Goal: Task Accomplishment & Management: Manage account settings

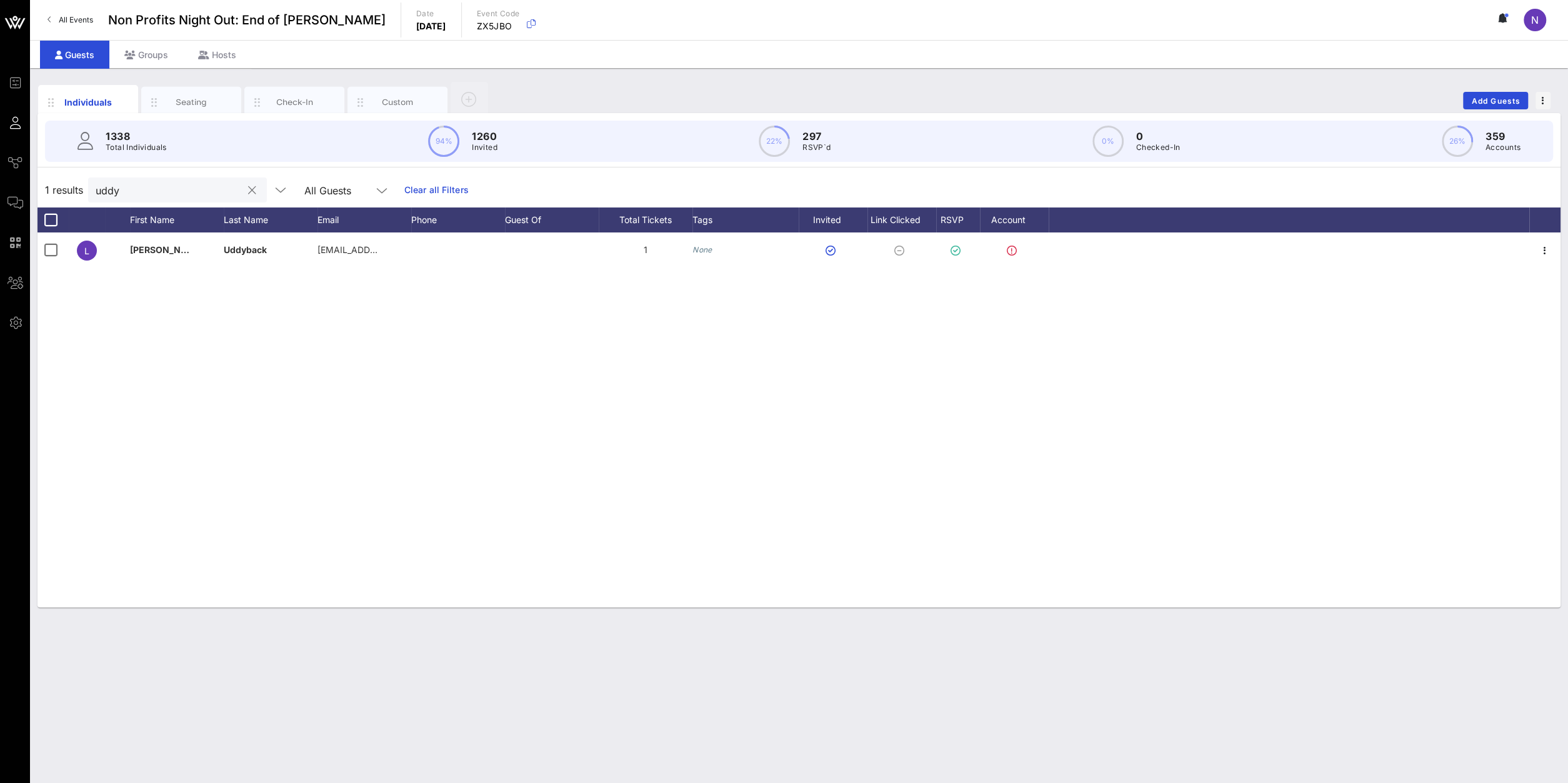
click at [248, 188] on button "clear icon" at bounding box center [252, 190] width 8 height 13
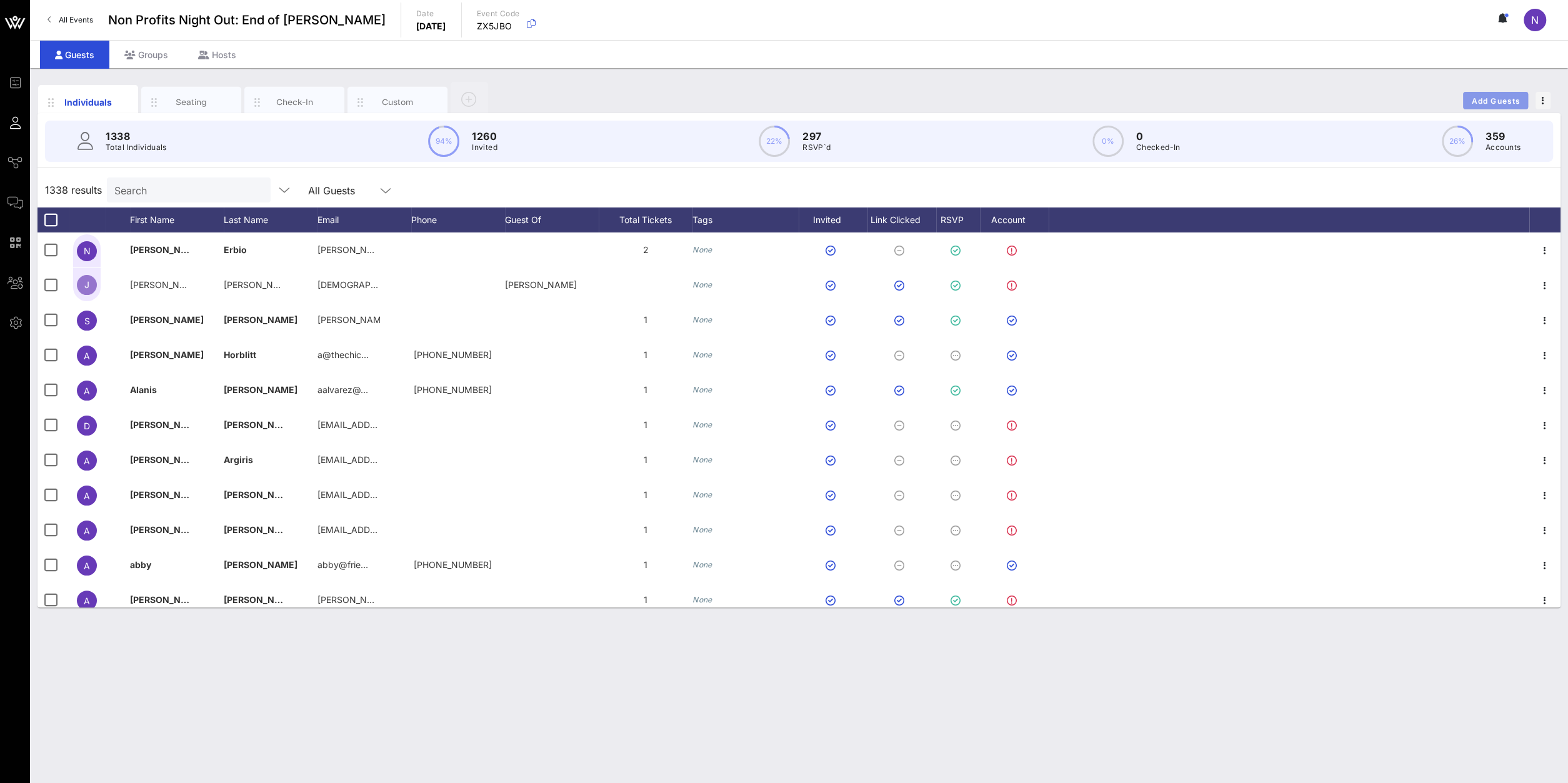
click at [1475, 95] on button "Add Guests" at bounding box center [1495, 100] width 65 height 18
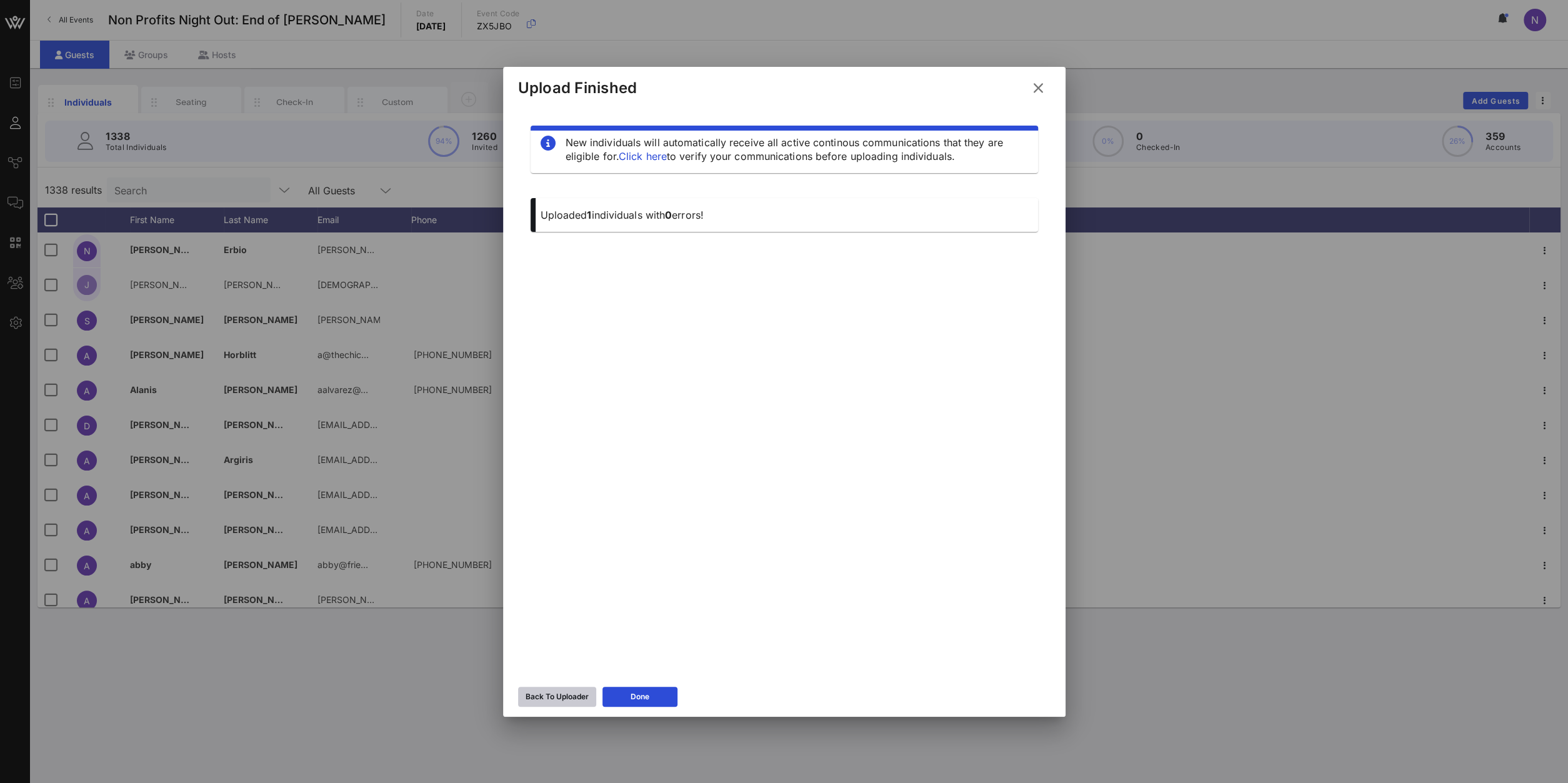
click at [562, 700] on div "Back To Uploader" at bounding box center [557, 696] width 63 height 13
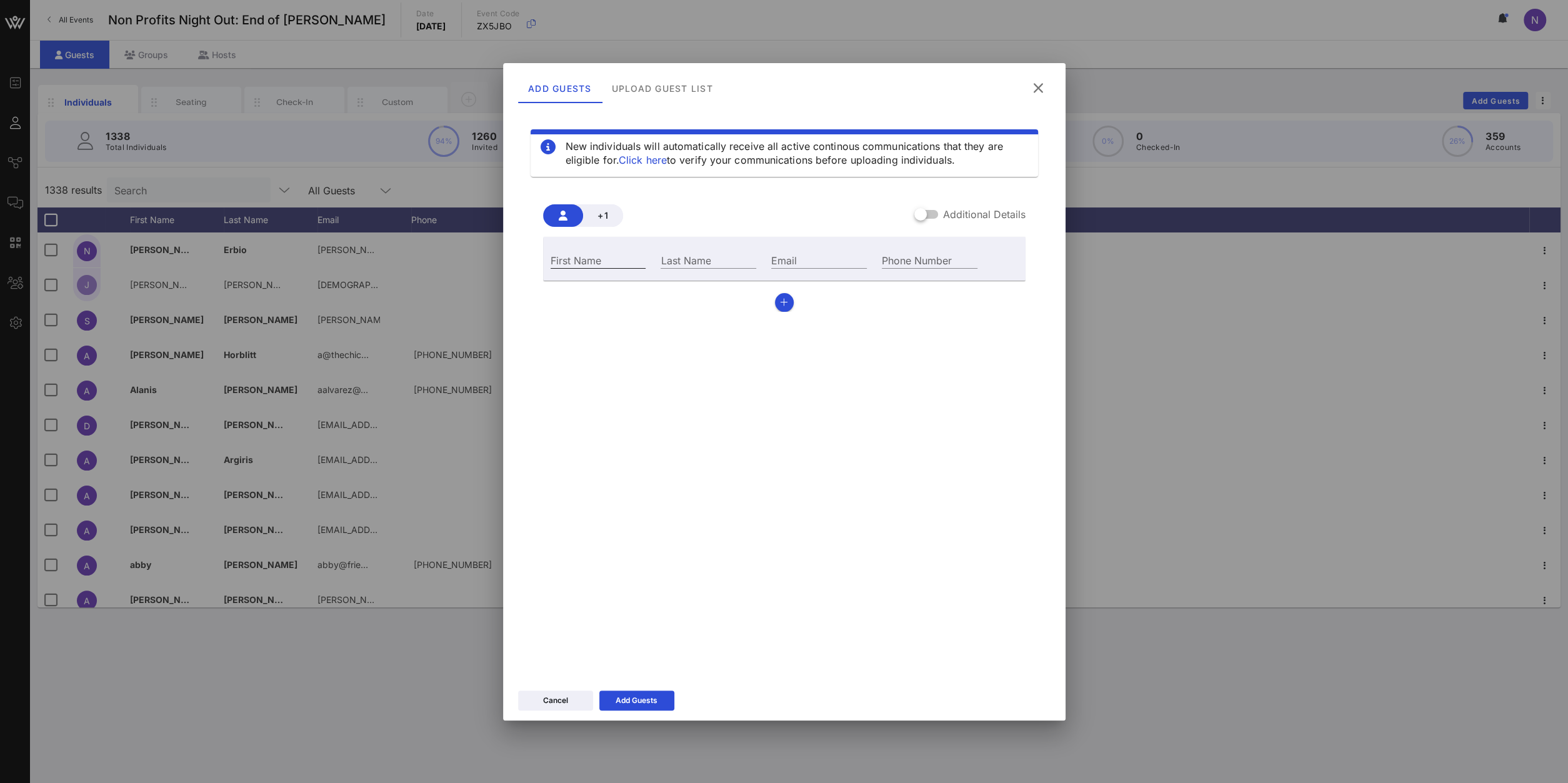
click at [578, 262] on input "First Name" at bounding box center [599, 260] width 96 height 16
type input "[PERSON_NAME]"
click at [780, 252] on div "Email" at bounding box center [819, 260] width 96 height 16
paste input "[EMAIL_ADDRESS][DOMAIN_NAME]"
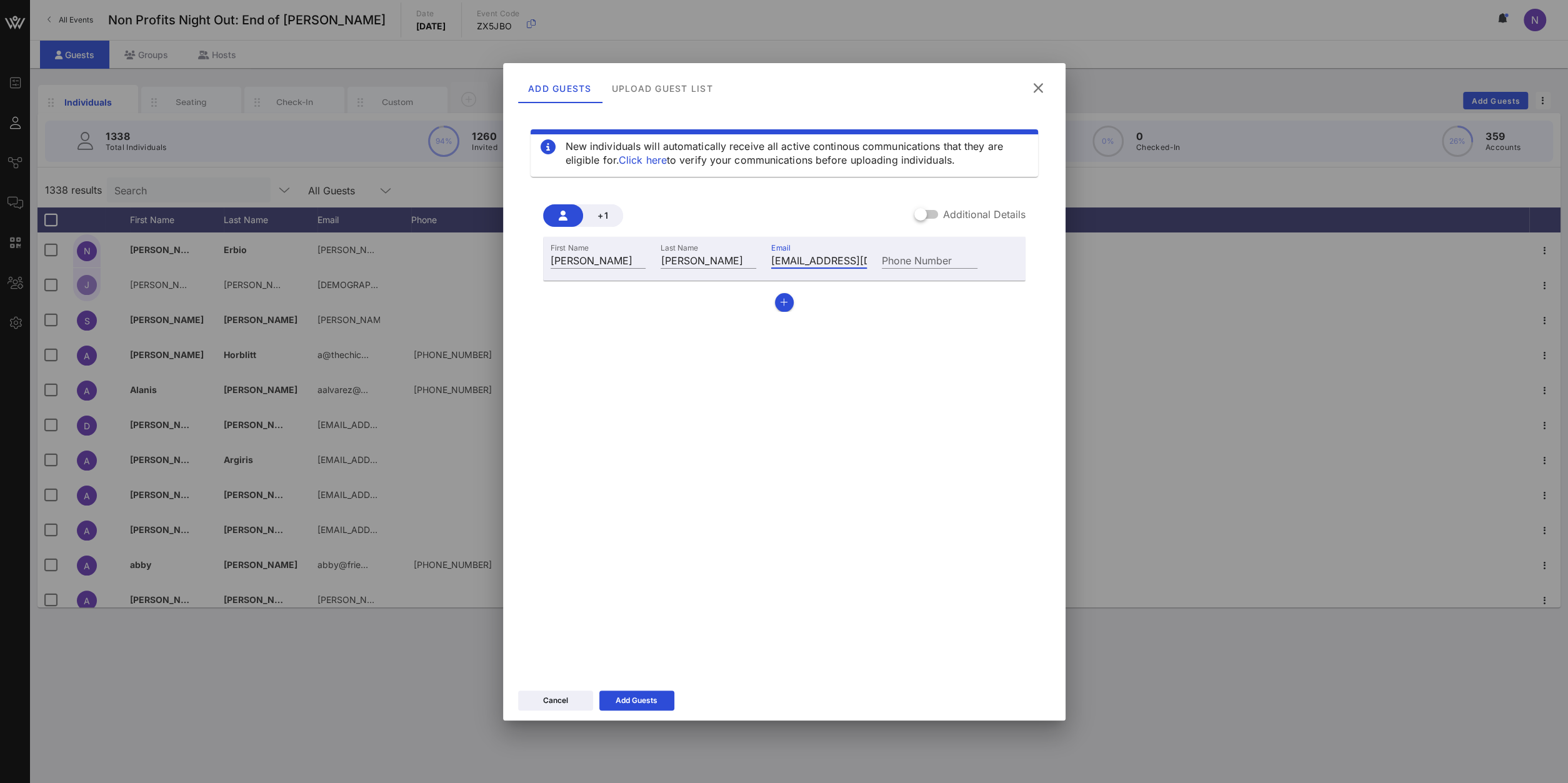
scroll to position [0, 36]
type input "[EMAIL_ADDRESS][DOMAIN_NAME]"
click at [632, 696] on div "Add Guests" at bounding box center [636, 701] width 42 height 13
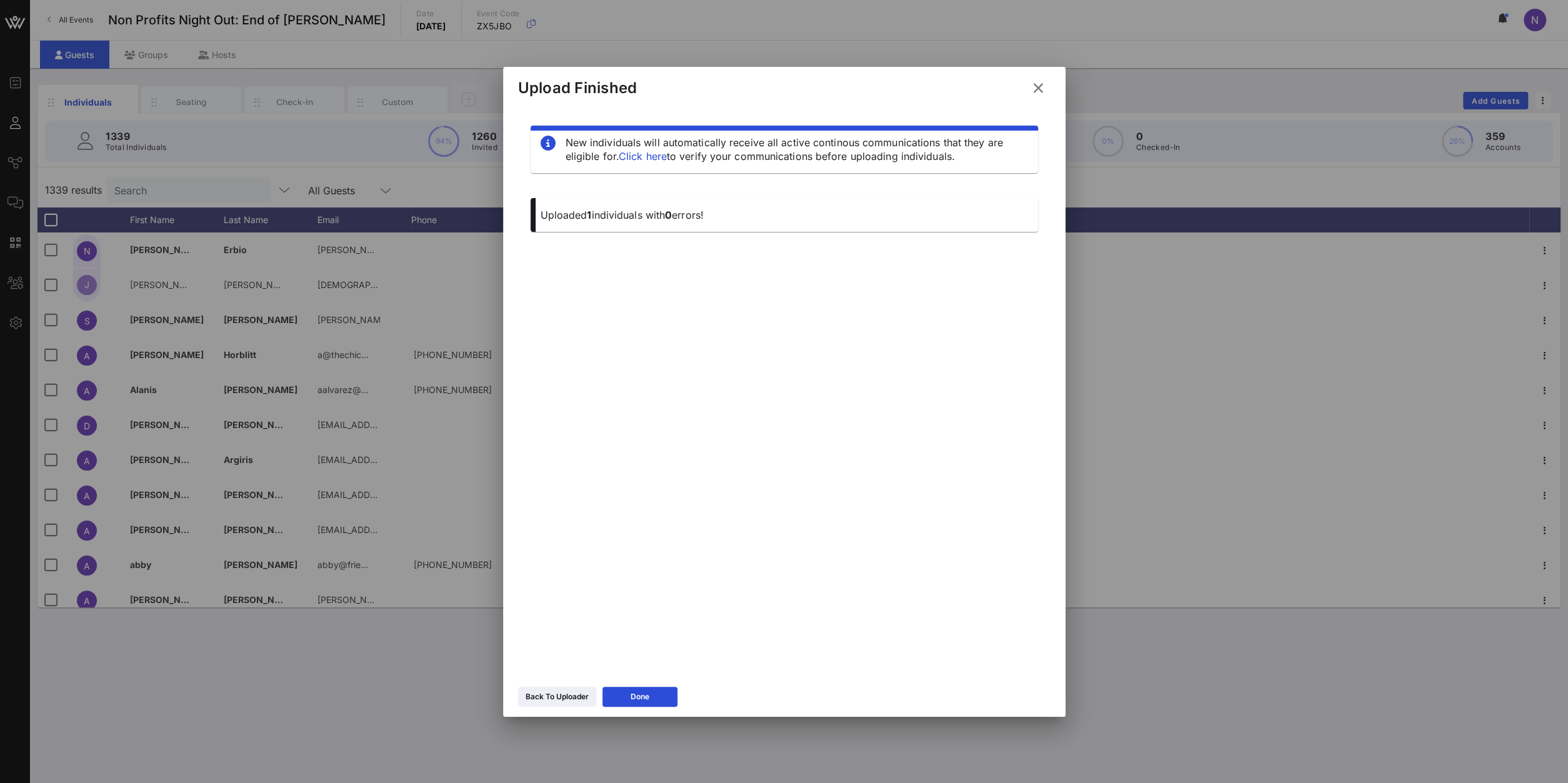
click at [1042, 87] on icon at bounding box center [1038, 88] width 17 height 15
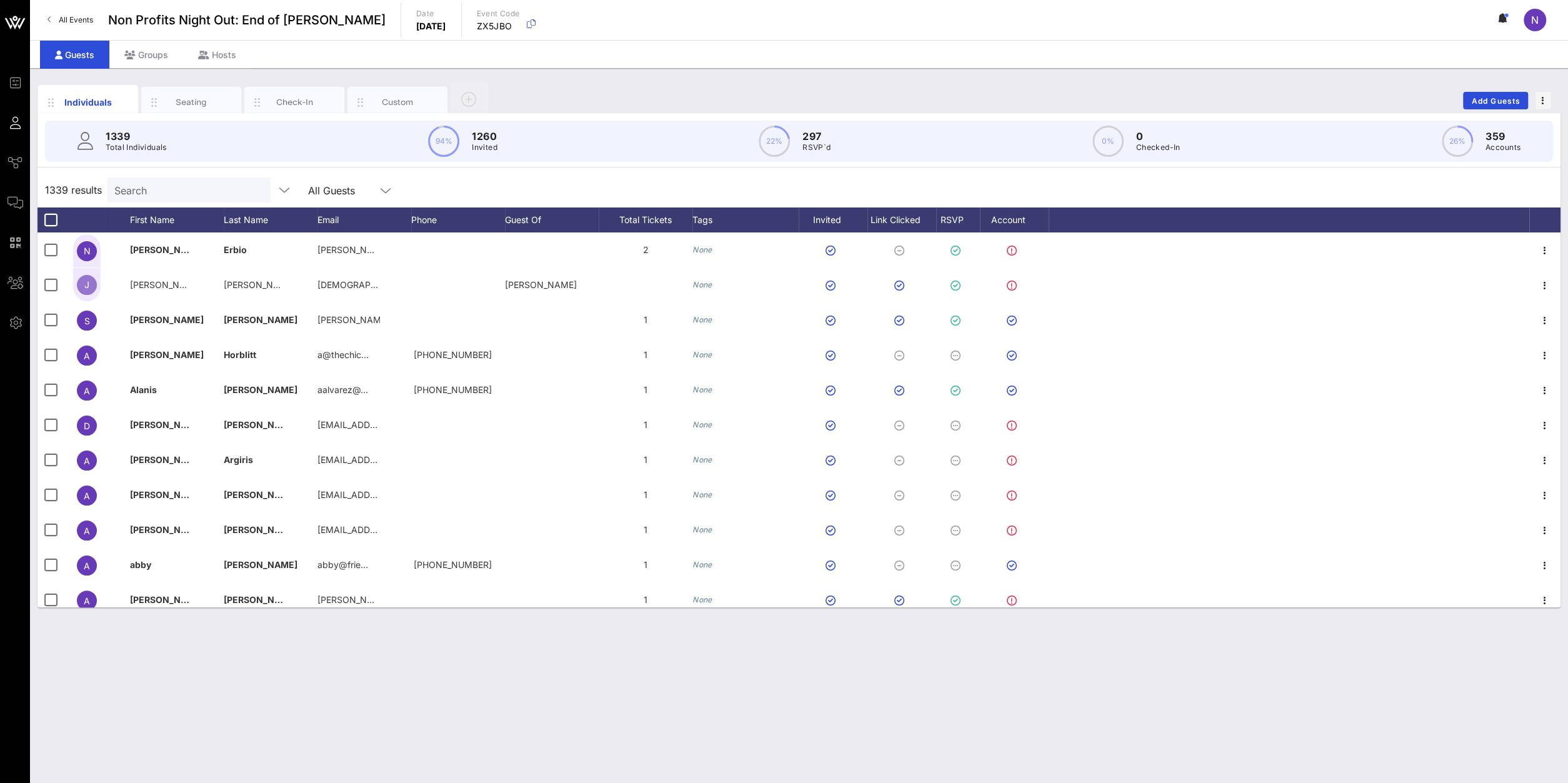
click at [172, 190] on input "Search" at bounding box center [187, 189] width 146 height 16
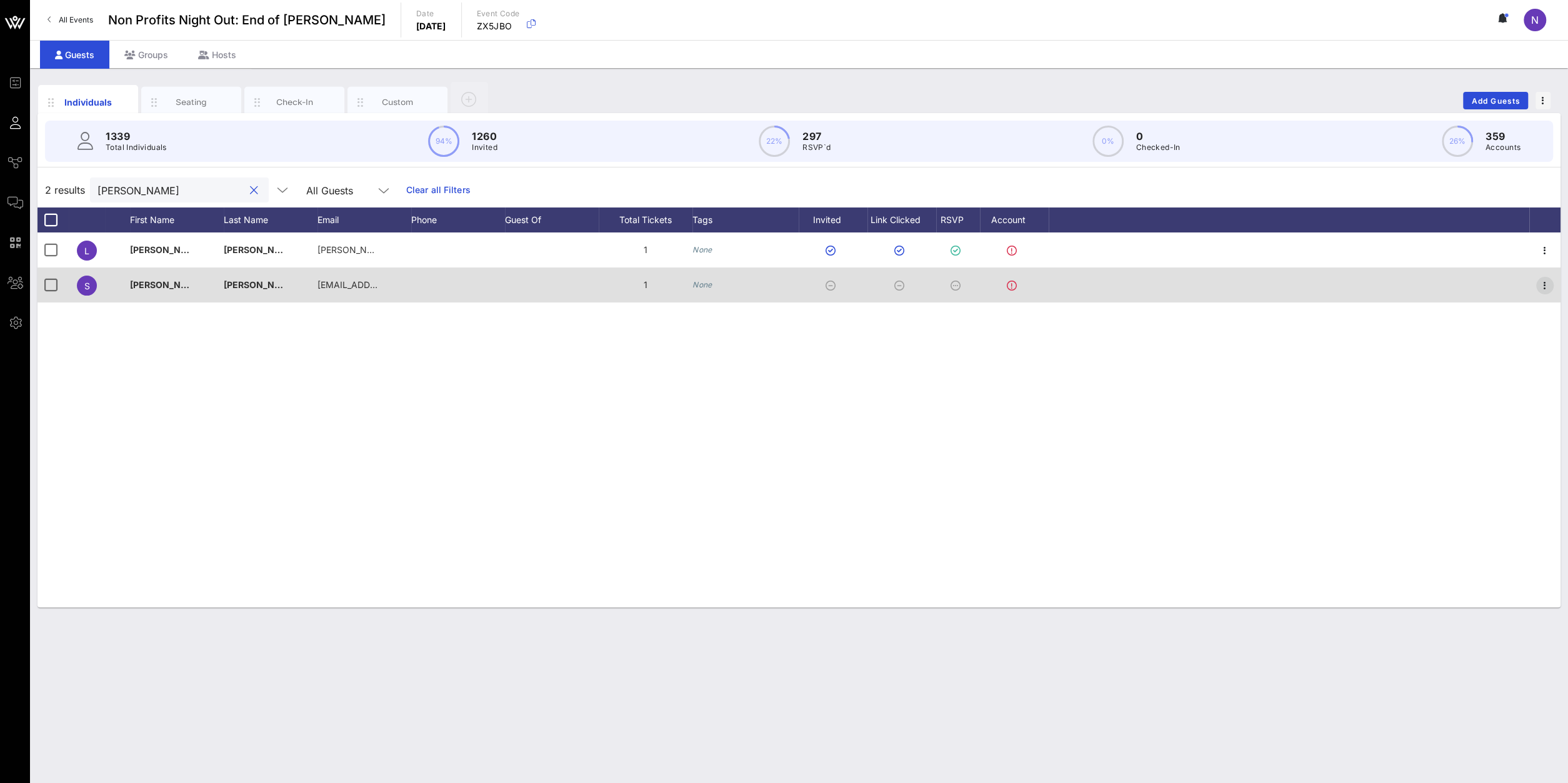
type input "[PERSON_NAME]"
click at [1544, 283] on icon "button" at bounding box center [1545, 286] width 15 height 15
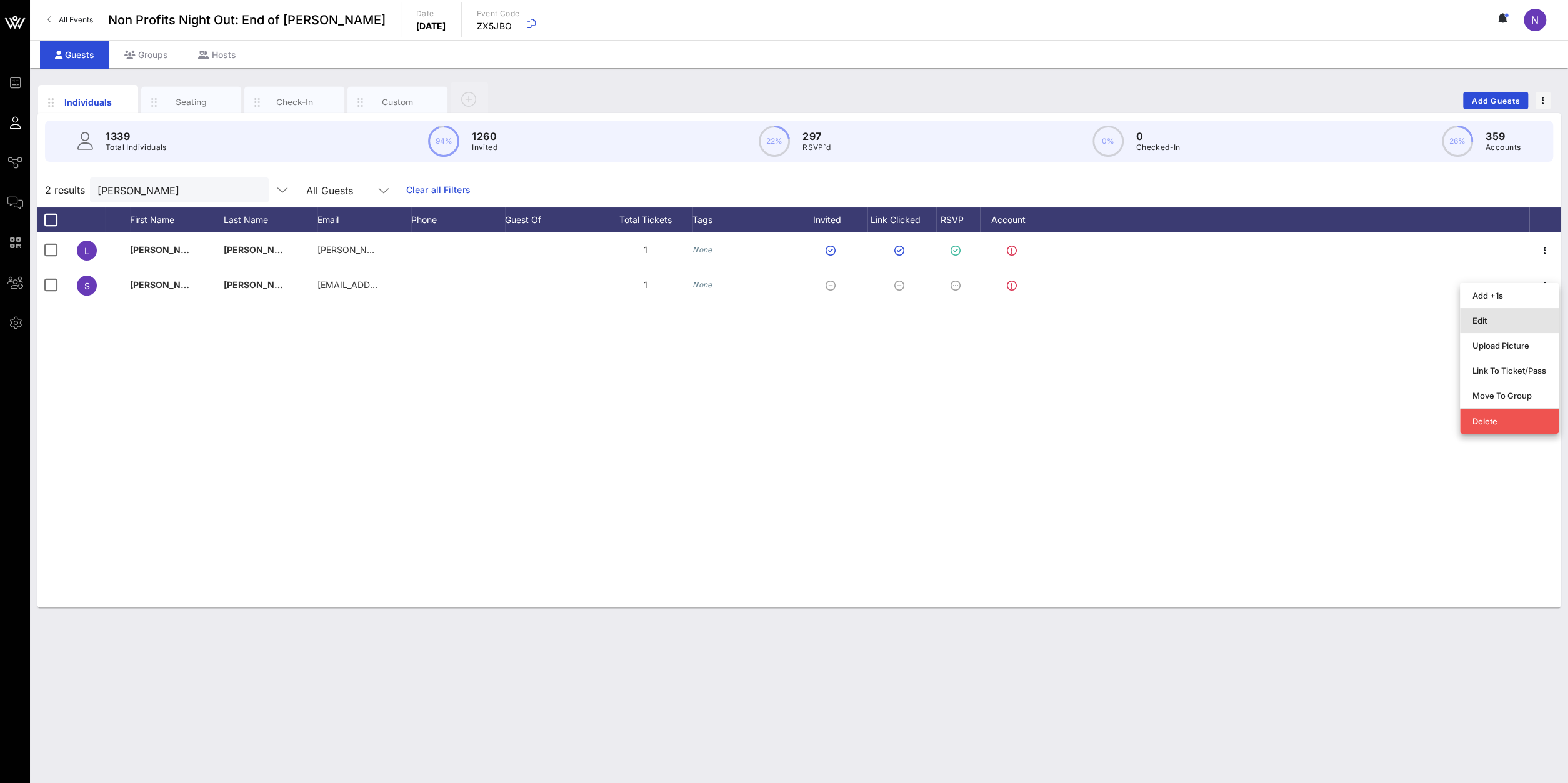
click at [1496, 323] on div "Edit" at bounding box center [1509, 320] width 74 height 10
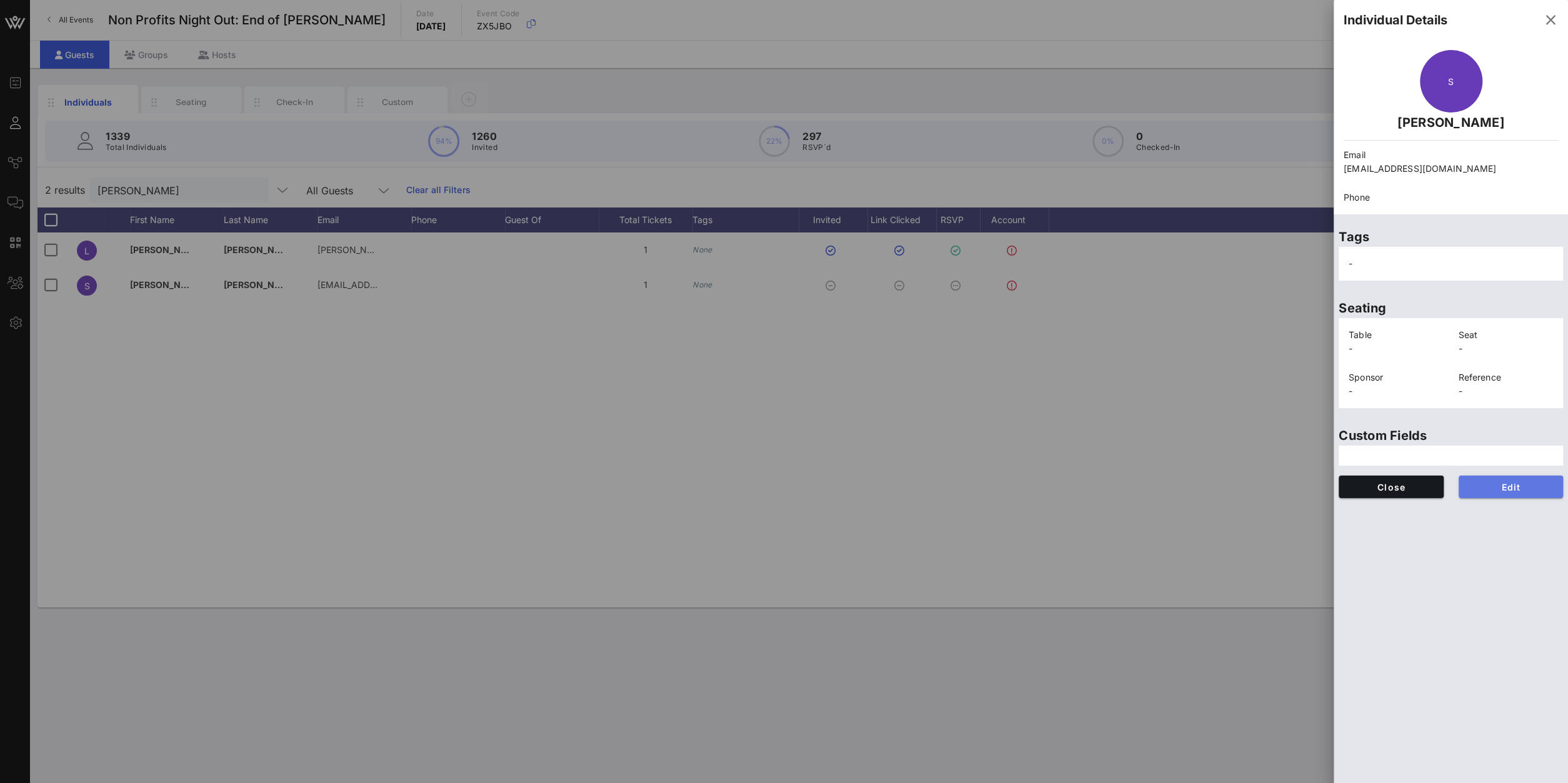
click at [1507, 489] on span "Edit" at bounding box center [1511, 487] width 85 height 11
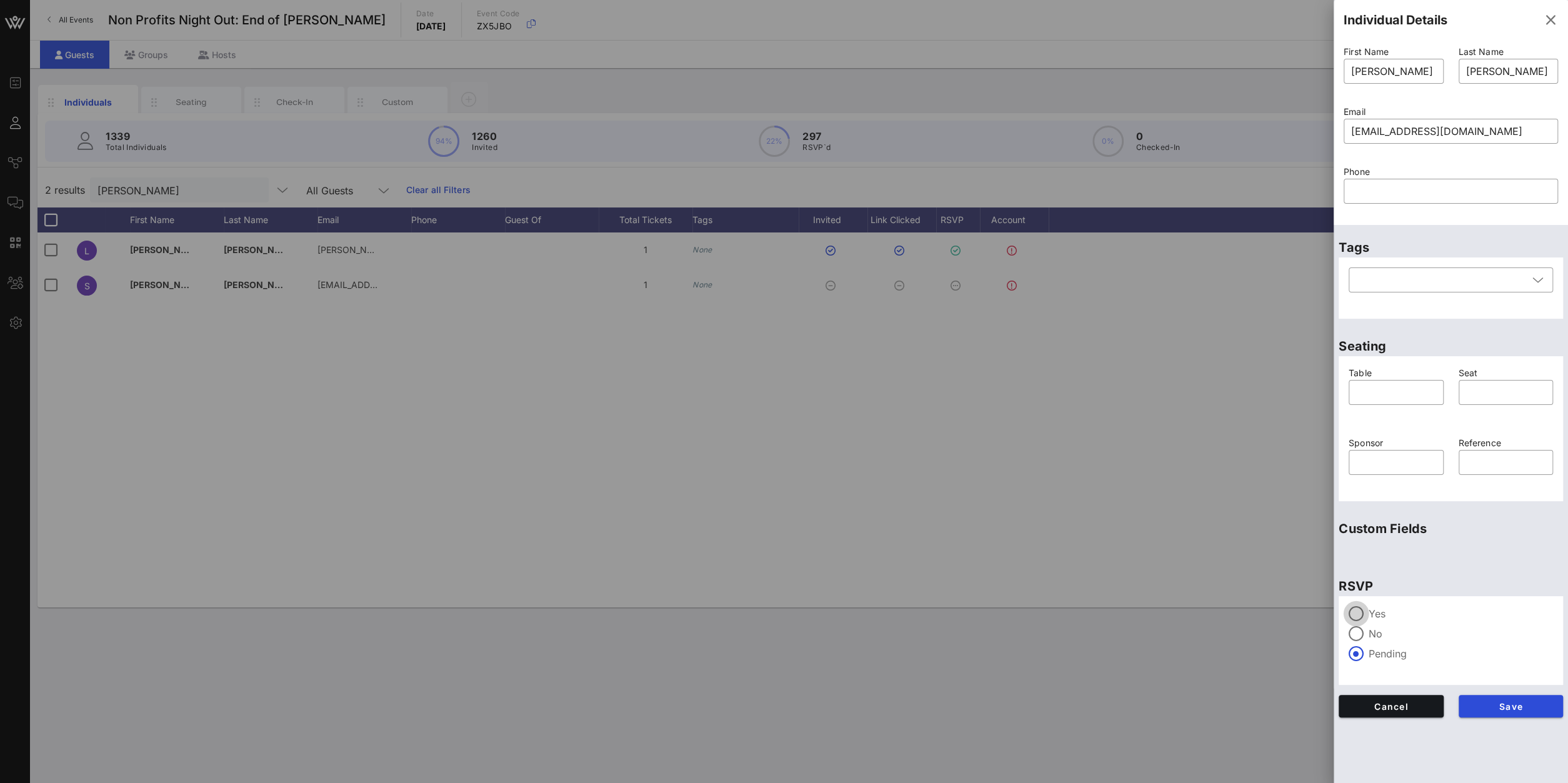
click at [1358, 613] on div at bounding box center [1355, 613] width 21 height 21
click at [1534, 703] on span "Save" at bounding box center [1511, 706] width 85 height 11
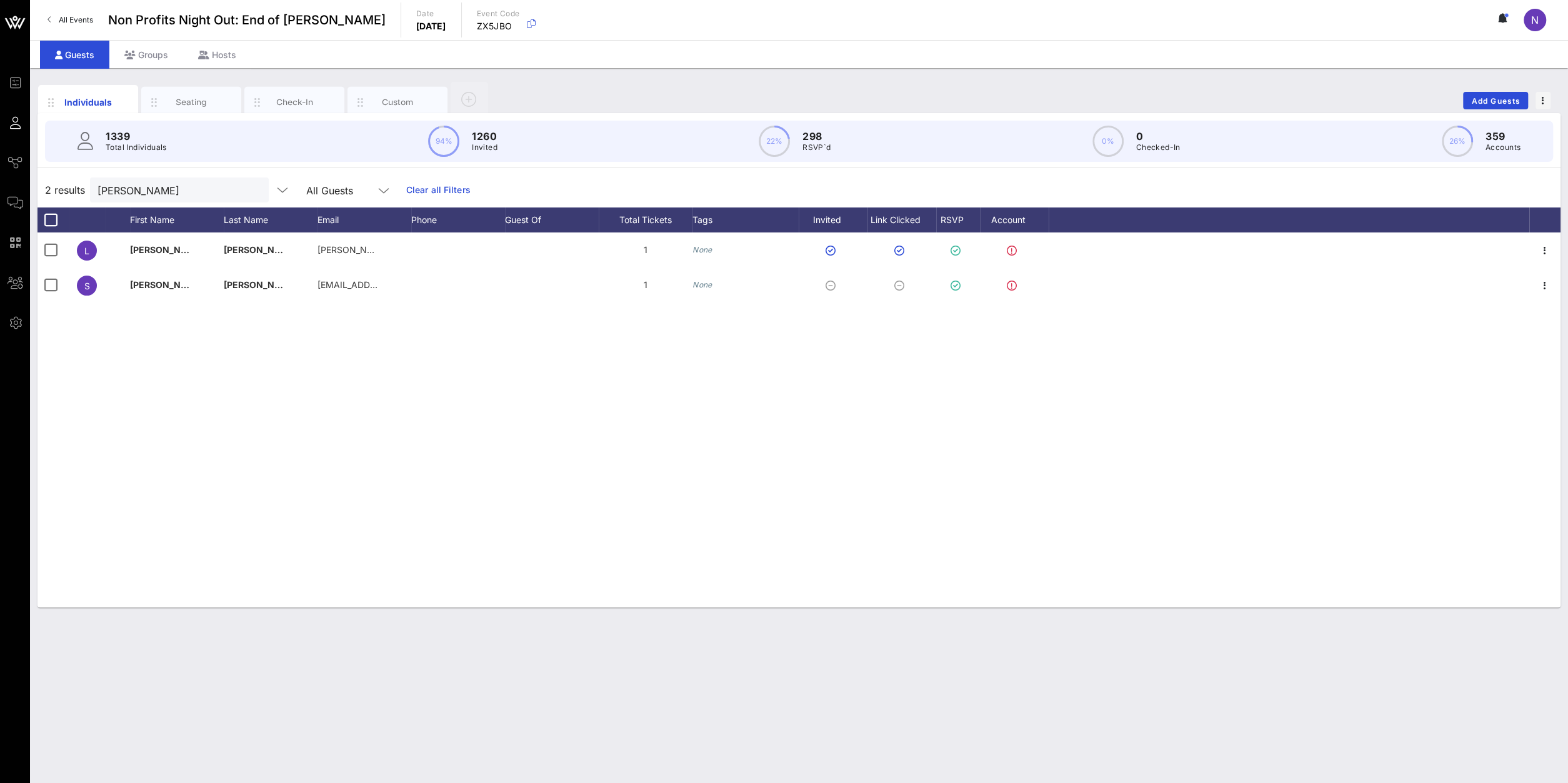
click at [250, 192] on button "clear icon" at bounding box center [254, 190] width 8 height 13
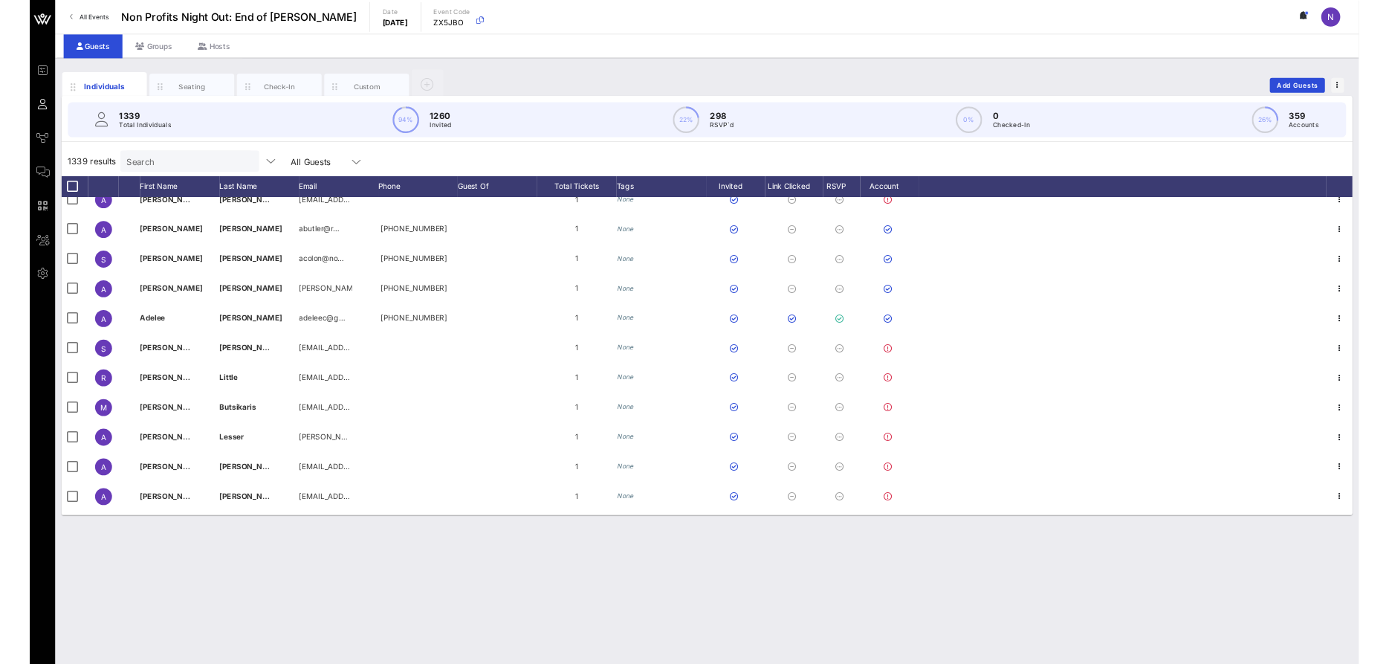
scroll to position [690, 0]
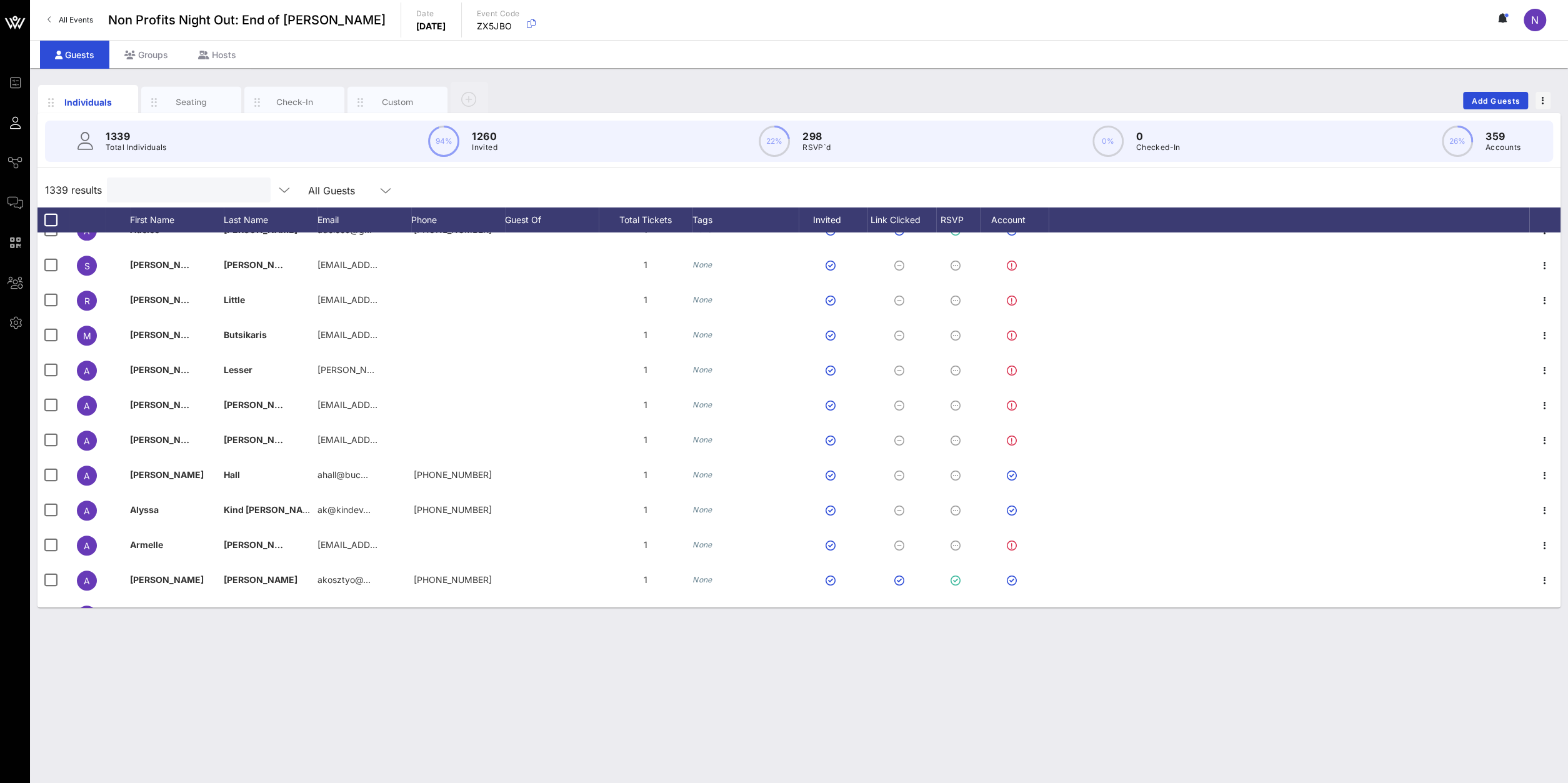
click at [201, 189] on input "text" at bounding box center [187, 189] width 146 height 16
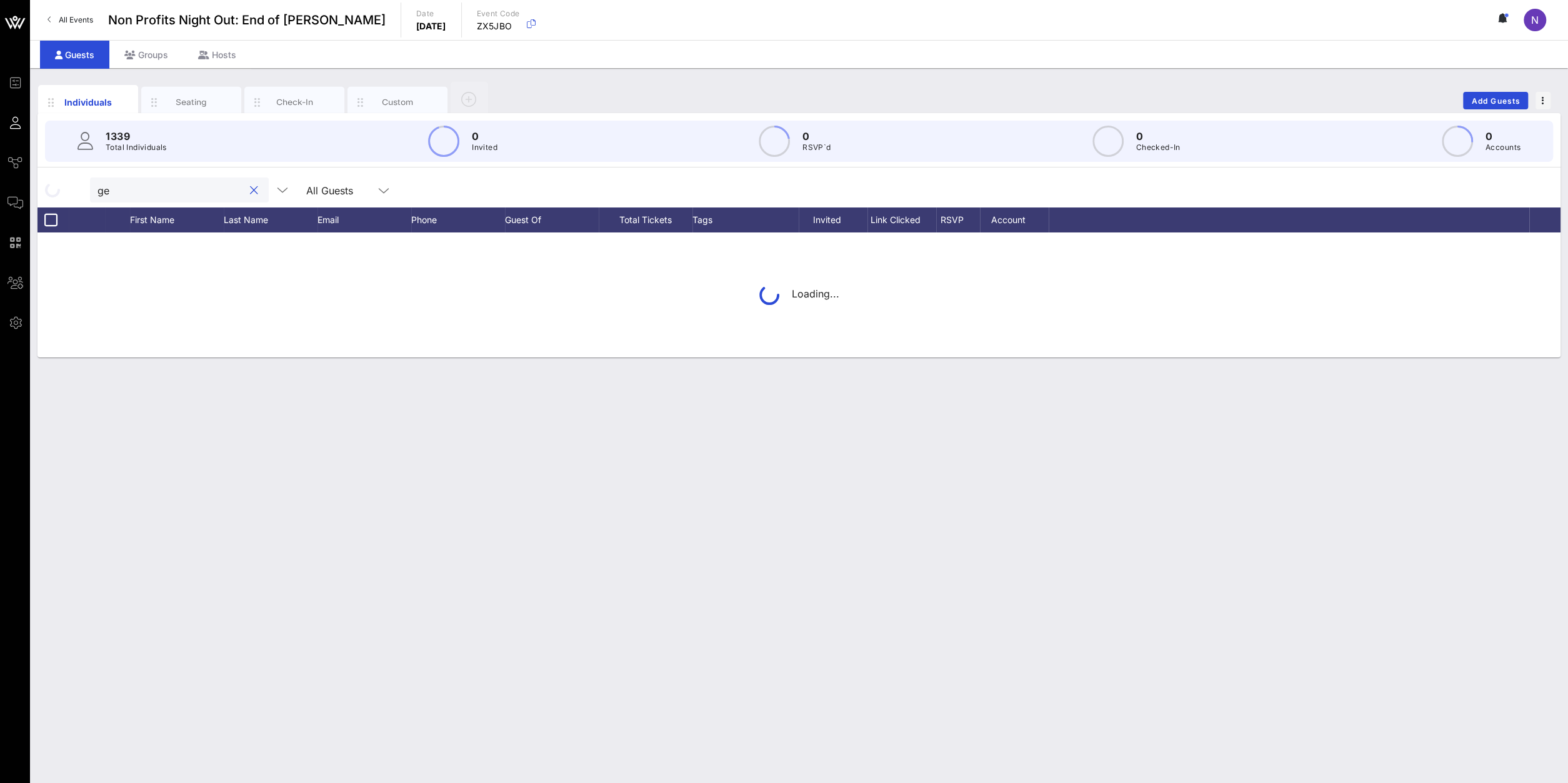
type input "ger"
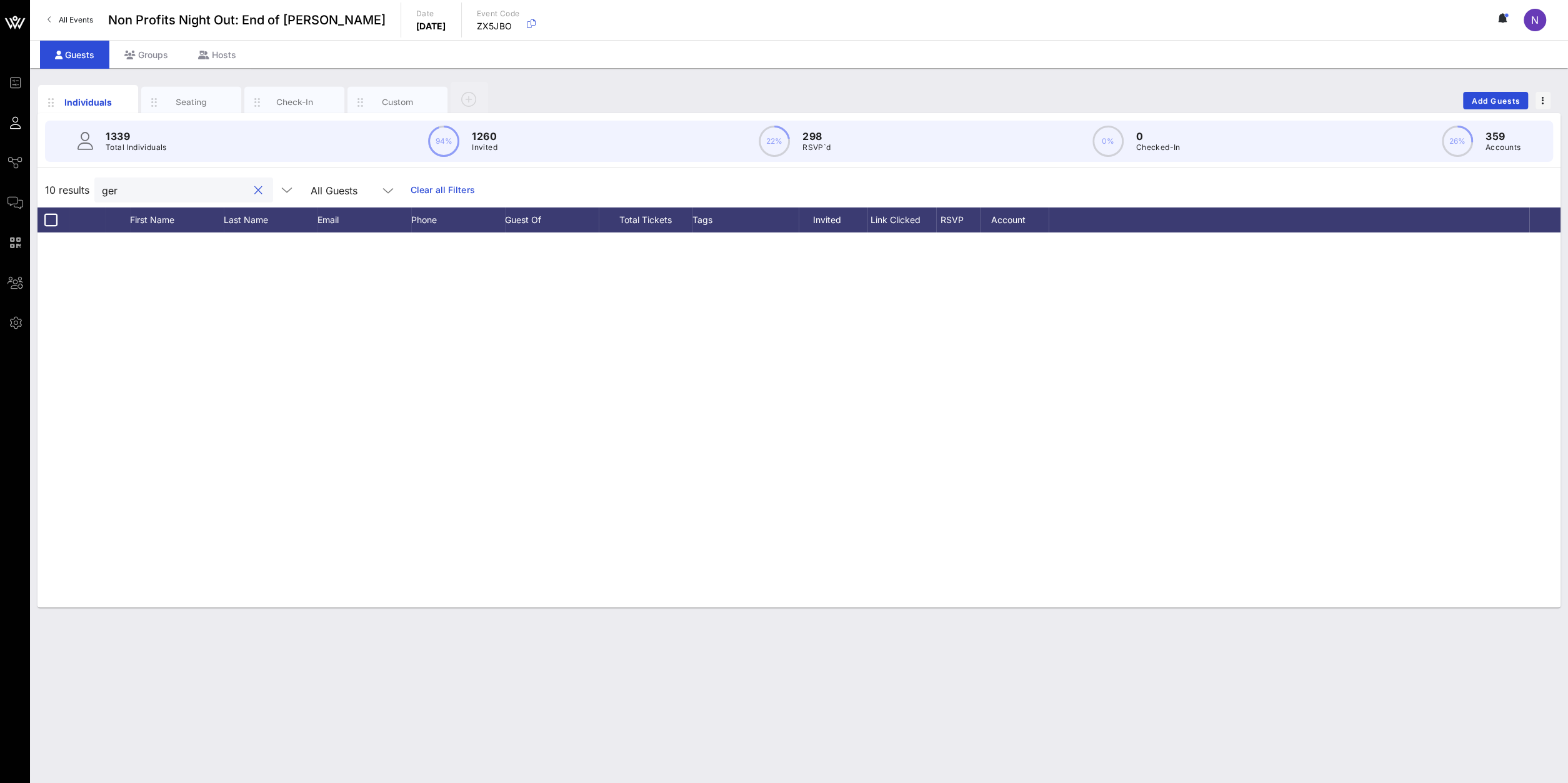
drag, startPoint x: 166, startPoint y: 192, endPoint x: -55, endPoint y: 181, distance: 221.3
click at [102, 182] on input "ger" at bounding box center [175, 189] width 146 height 16
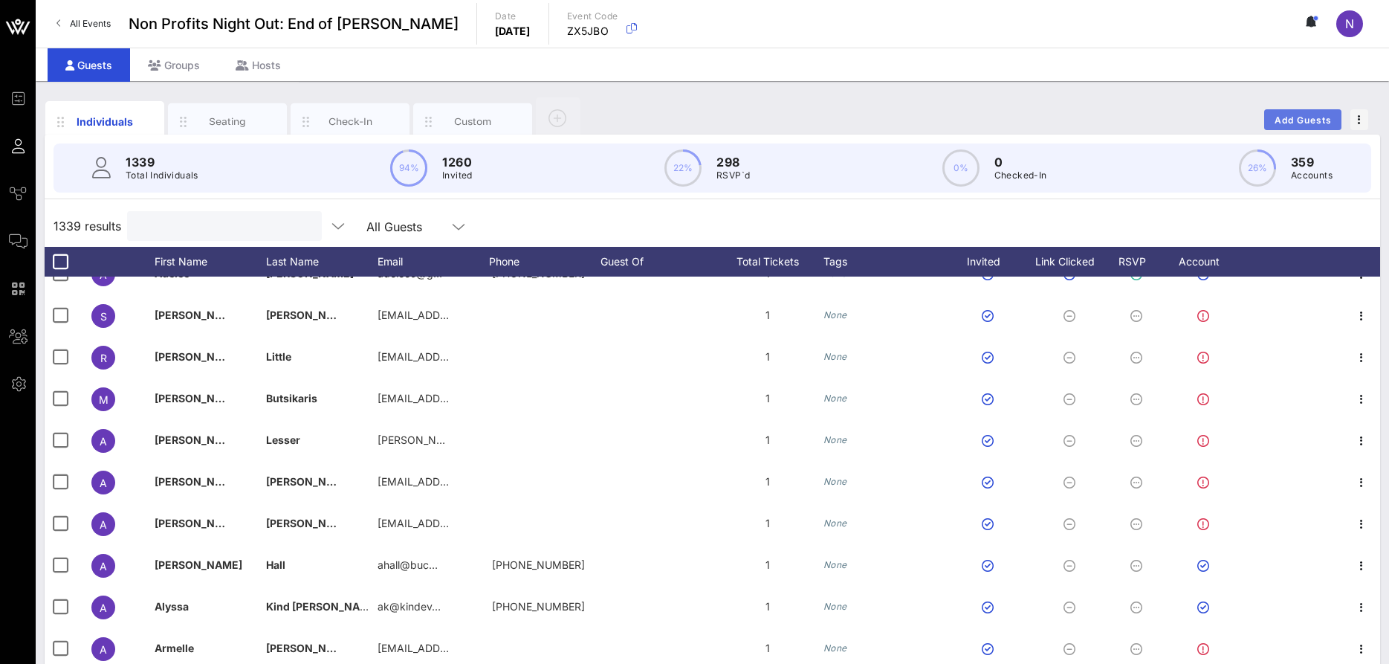
click at [1297, 117] on span "Add Guests" at bounding box center [1303, 119] width 59 height 11
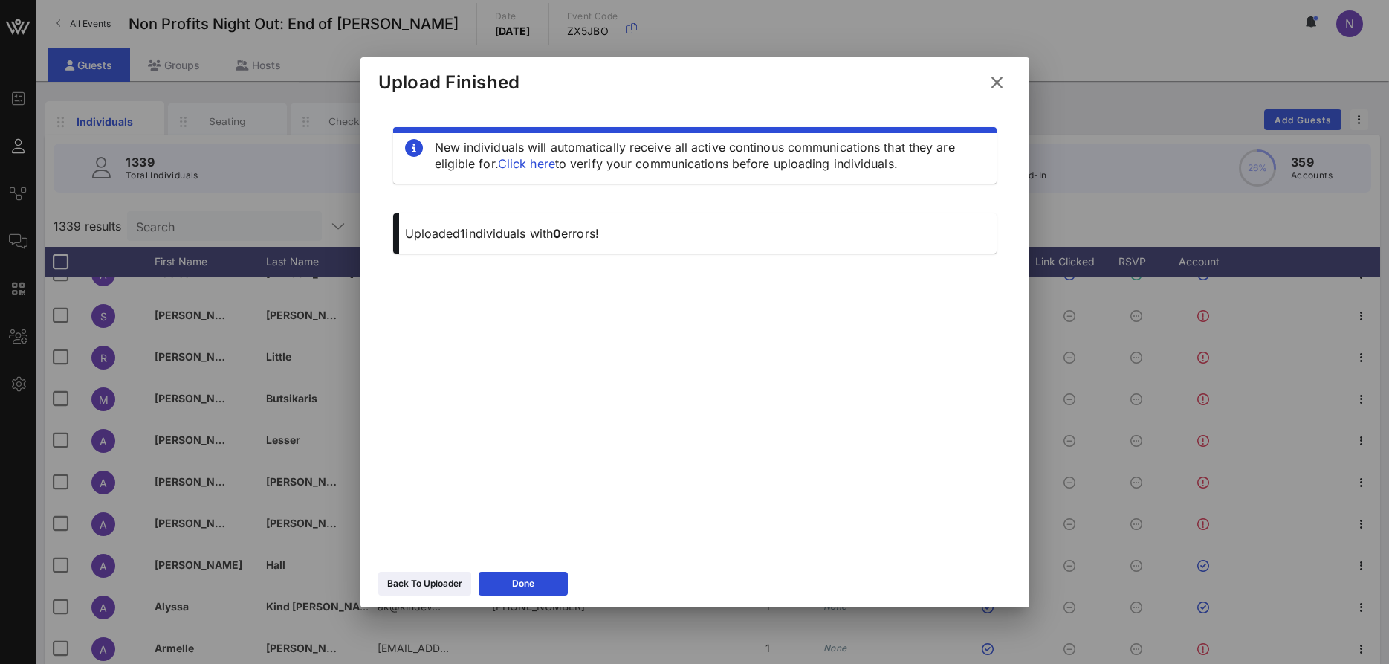
click at [444, 603] on div "Back To Uploader Done" at bounding box center [695, 585] width 669 height 43
click at [439, 588] on div "Back To Uploader" at bounding box center [424, 583] width 75 height 15
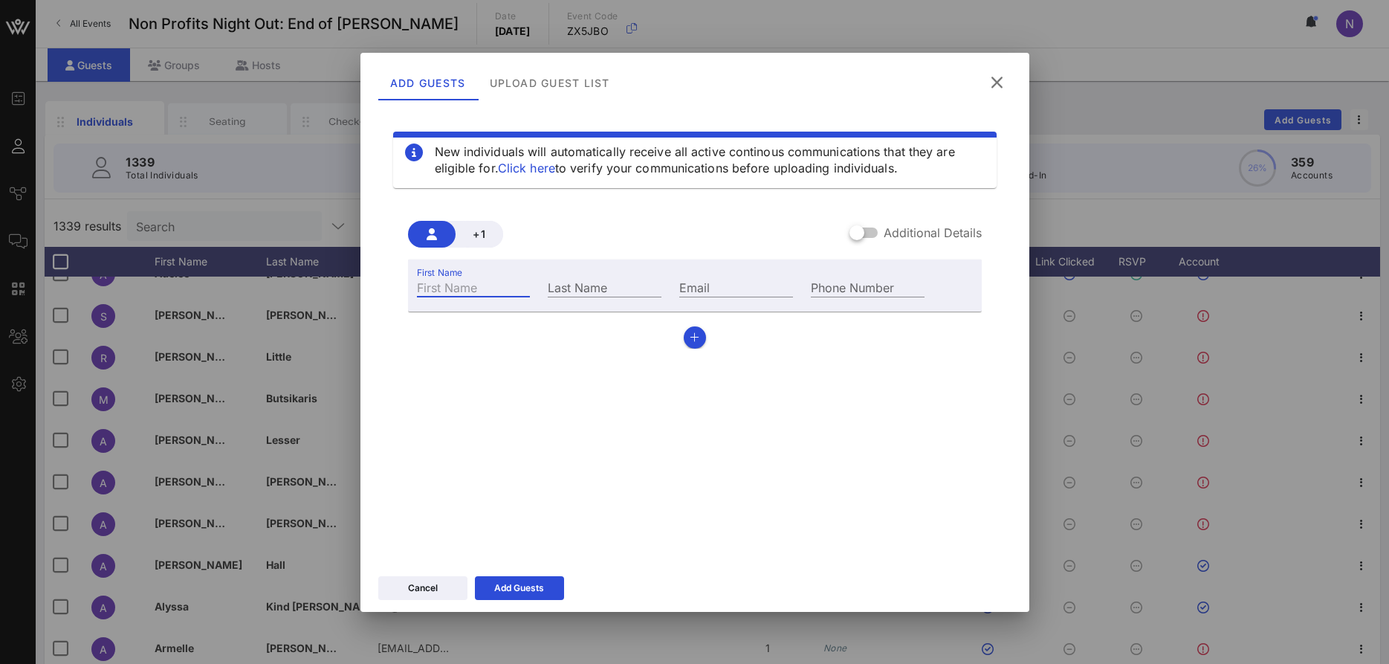
click at [497, 285] on input "First Name" at bounding box center [474, 286] width 114 height 19
click at [993, 83] on icon at bounding box center [996, 82] width 21 height 19
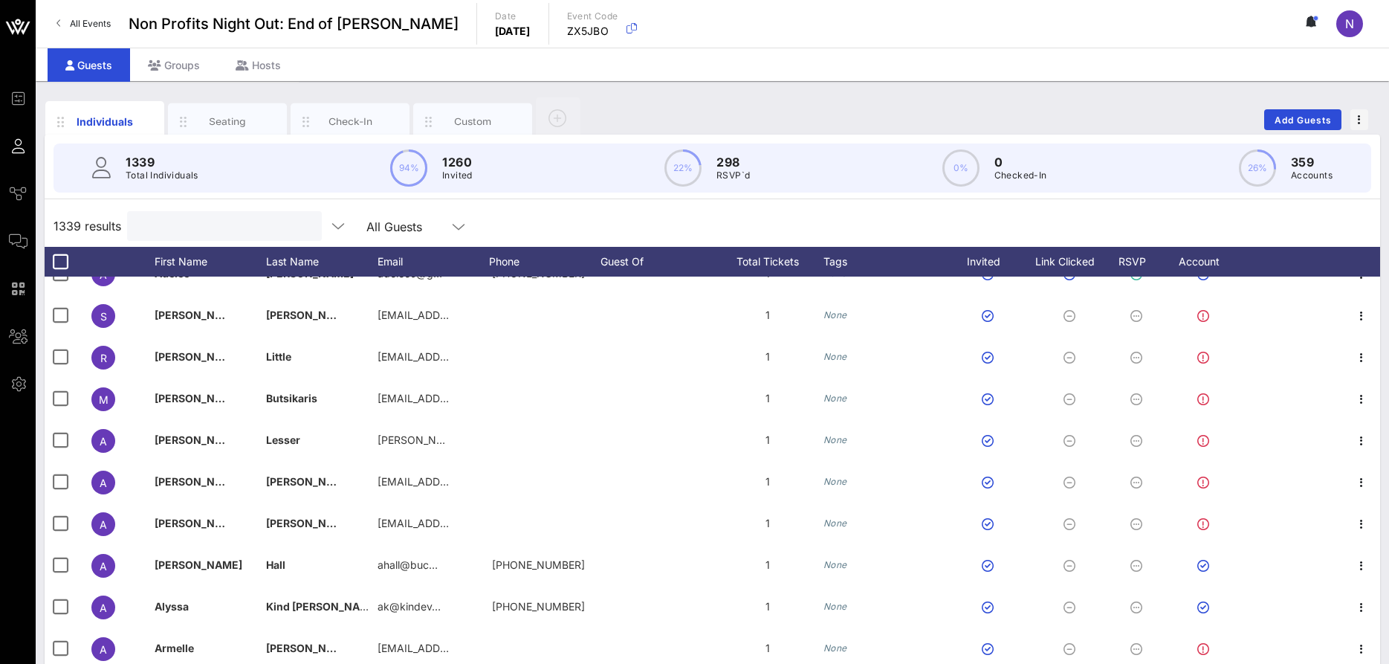
click at [189, 235] on input "text" at bounding box center [223, 225] width 174 height 19
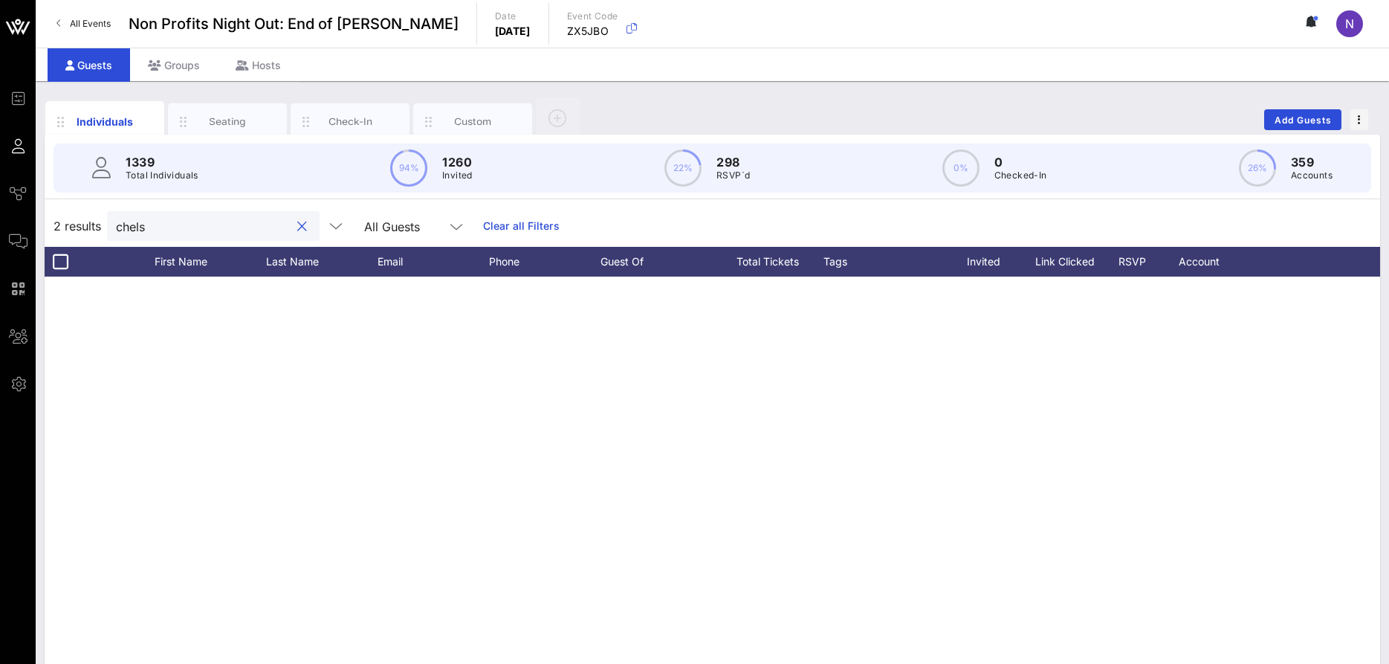
type input "chels"
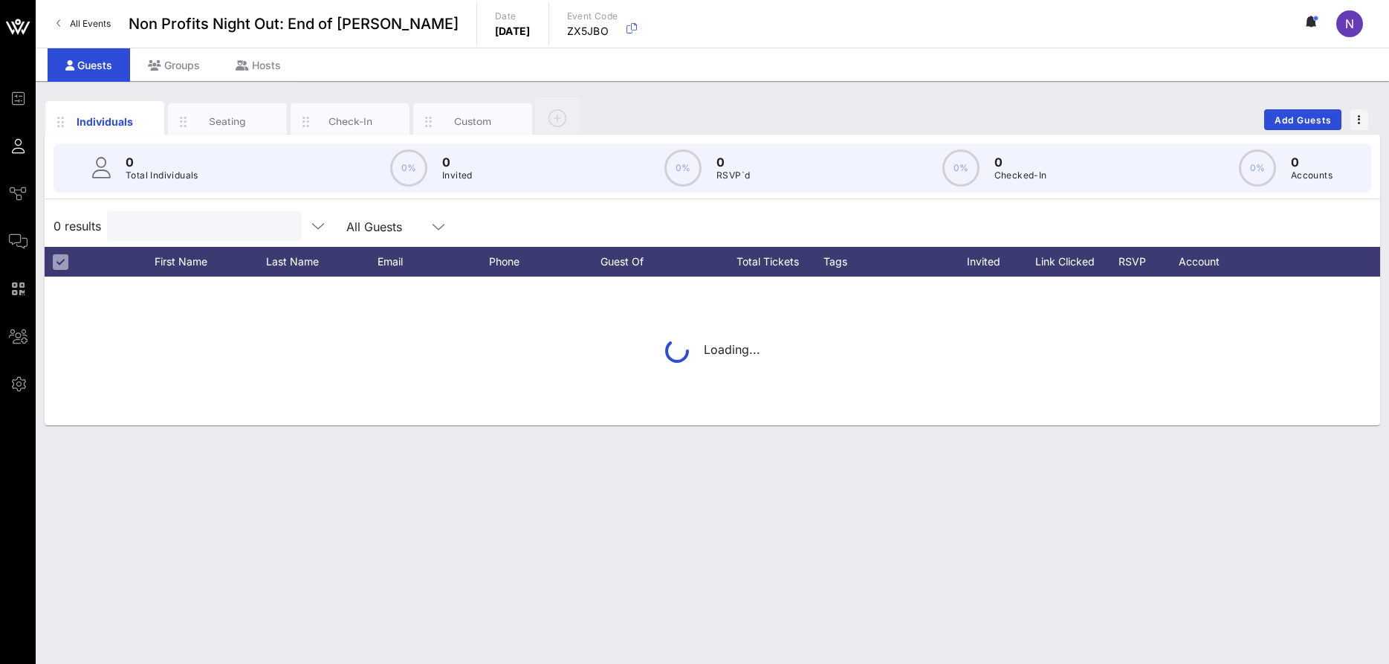
click at [132, 220] on input "text" at bounding box center [203, 225] width 174 height 19
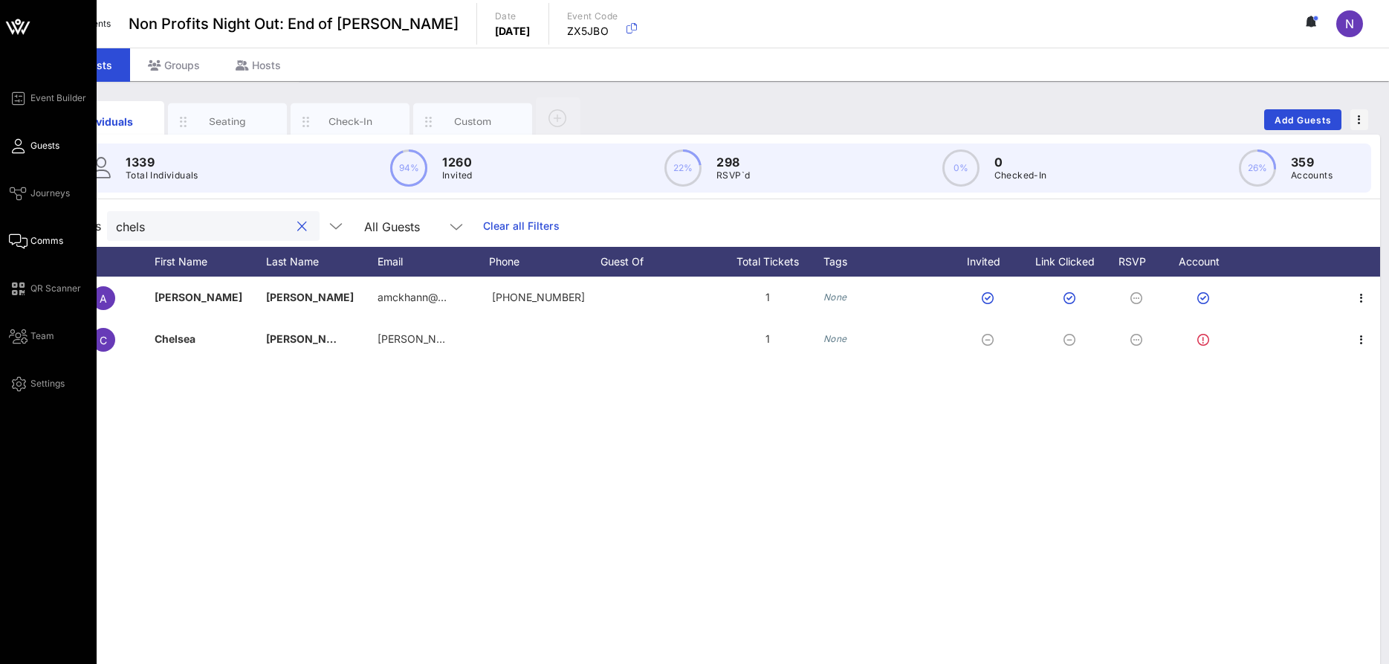
type input "chels"
click at [28, 232] on link "Comms" at bounding box center [36, 241] width 54 height 18
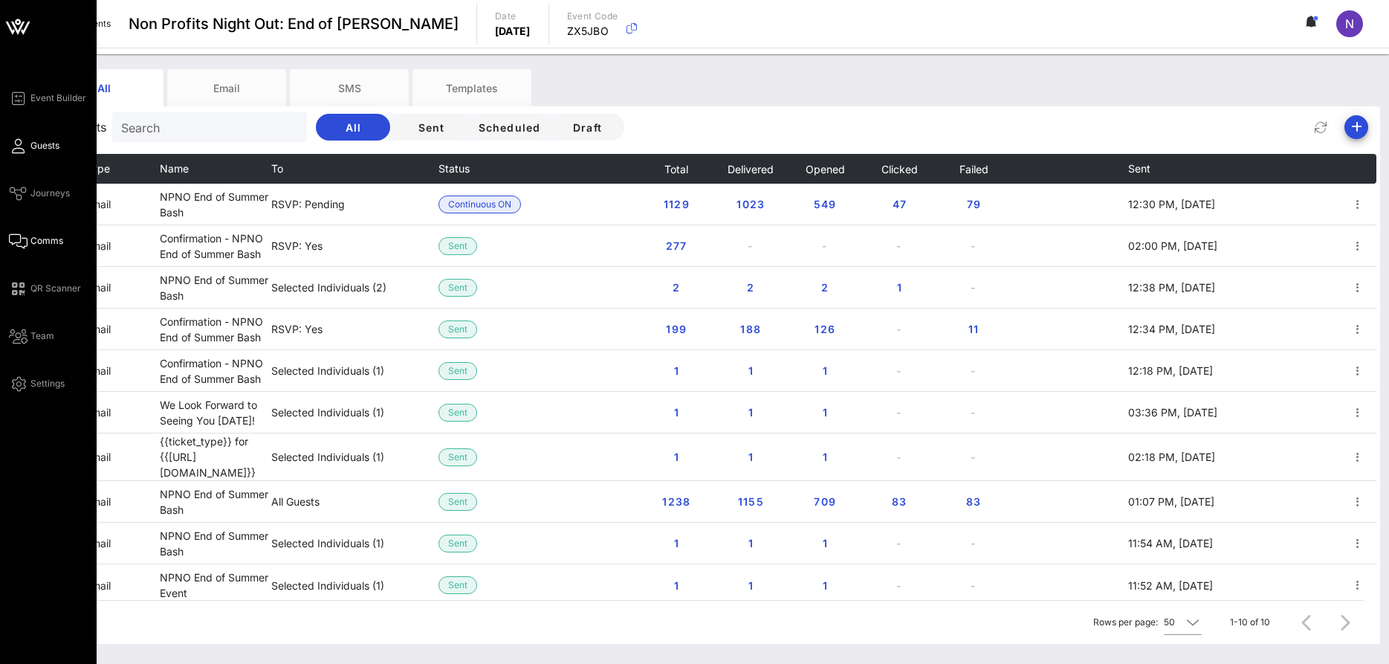
click at [51, 145] on span "Guests" at bounding box center [44, 145] width 29 height 13
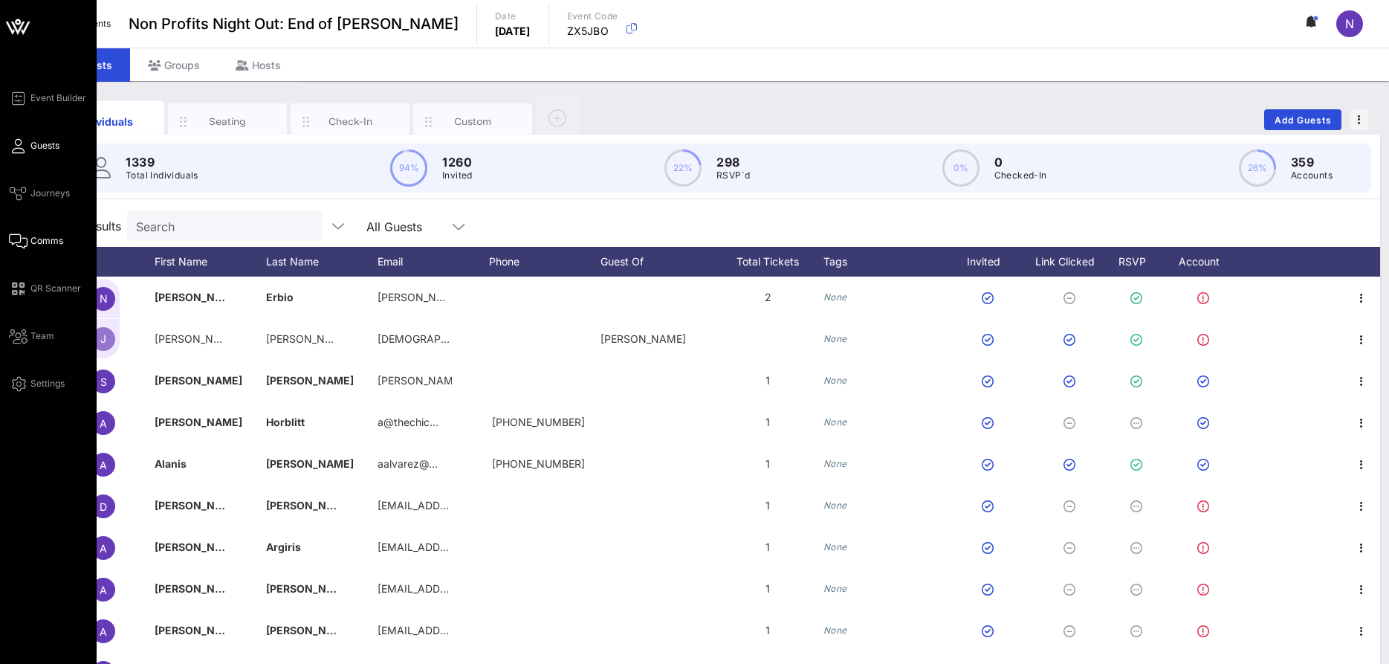
click at [42, 236] on span "Comms" at bounding box center [46, 240] width 33 height 13
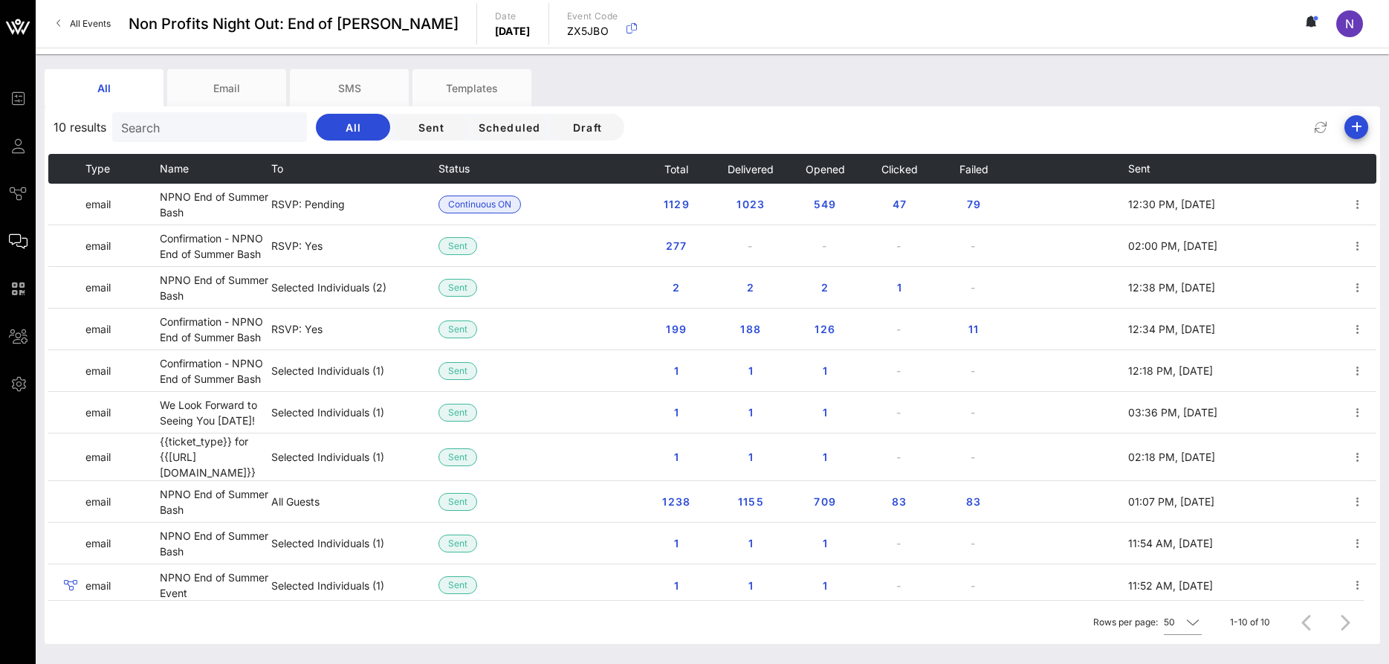
click at [159, 132] on input "Search" at bounding box center [208, 126] width 174 height 19
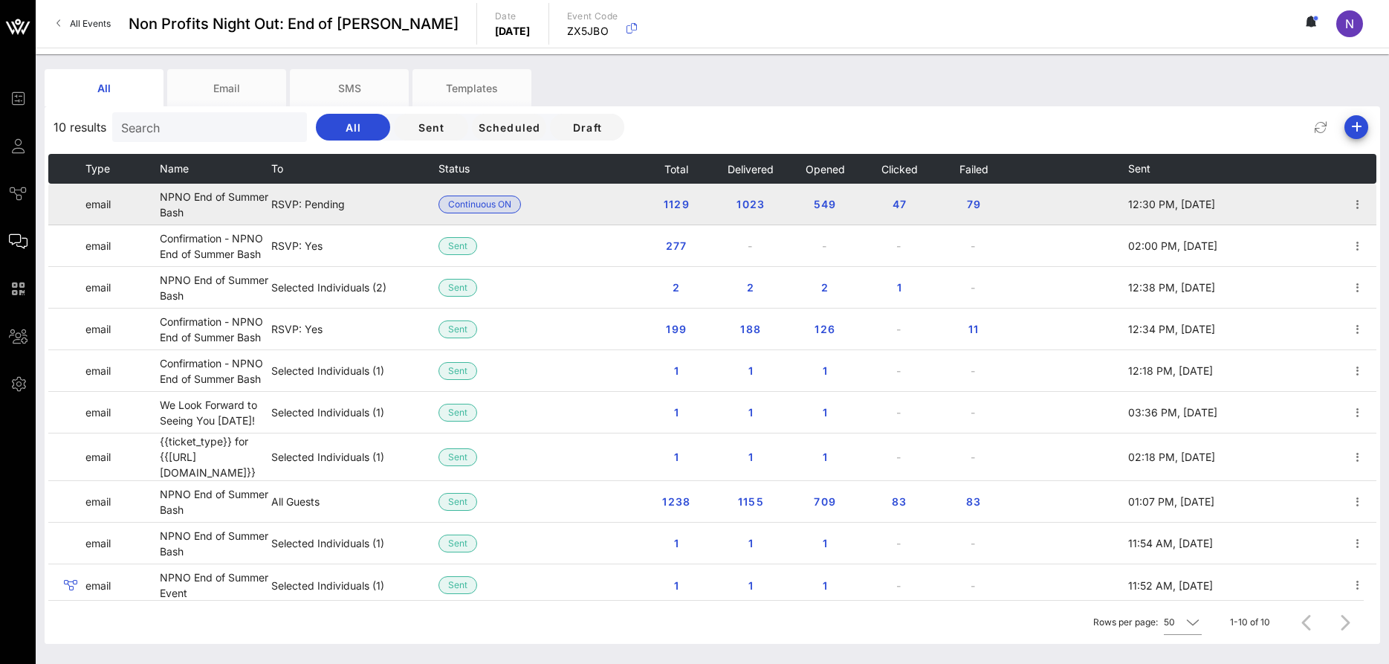
click at [329, 199] on td "RSVP: Pending" at bounding box center [354, 205] width 167 height 42
click at [1357, 204] on icon "button" at bounding box center [1358, 205] width 18 height 18
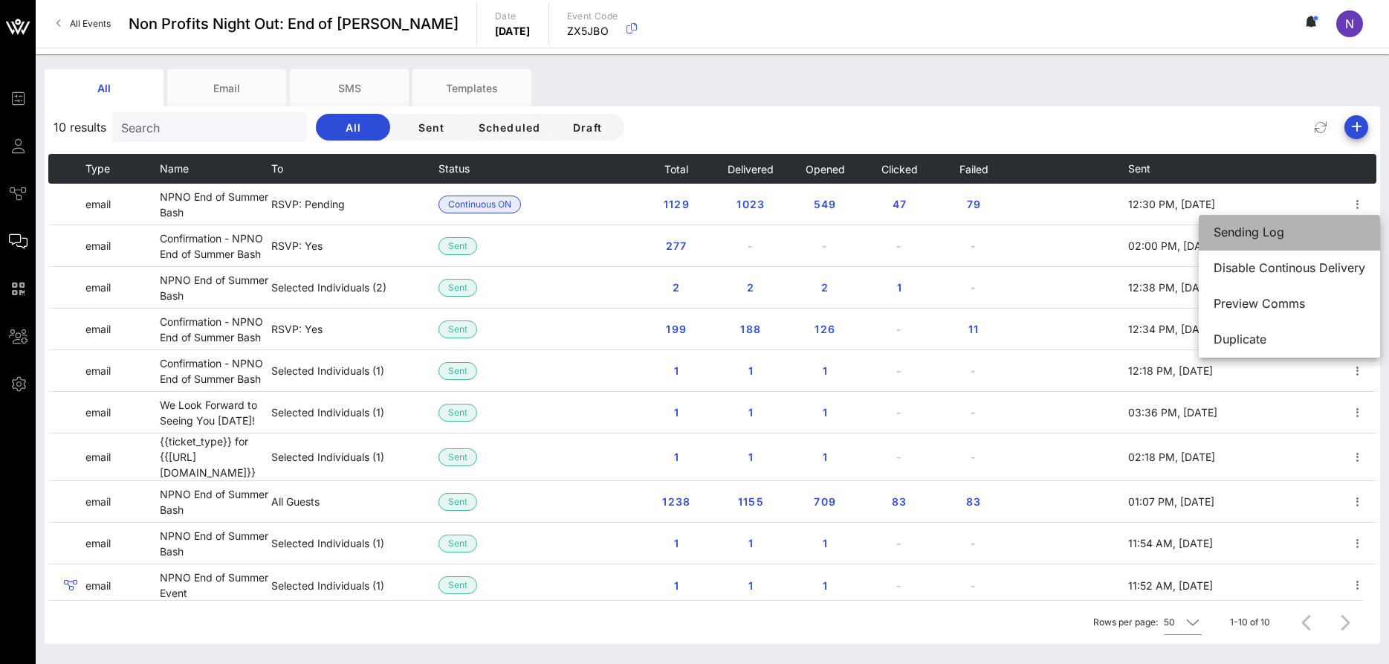
click at [1290, 228] on div "Sending Log" at bounding box center [1290, 232] width 152 height 14
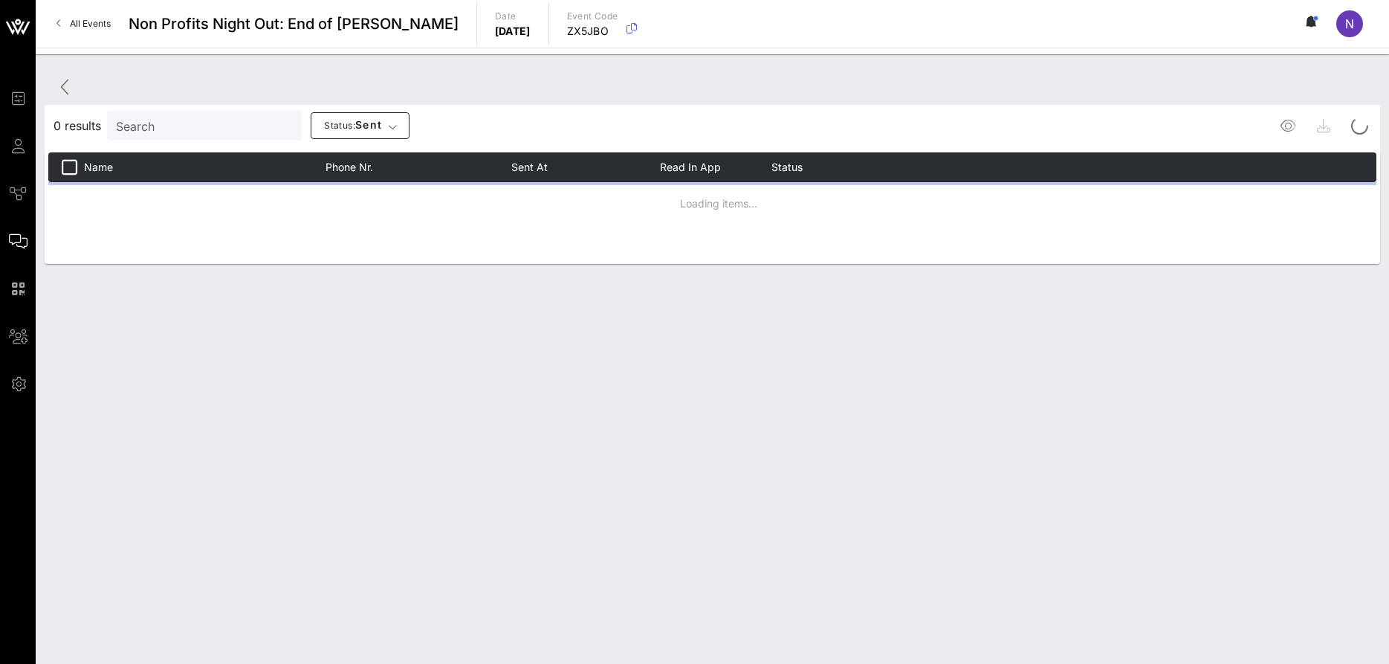
click at [188, 117] on input "Search" at bounding box center [203, 125] width 174 height 19
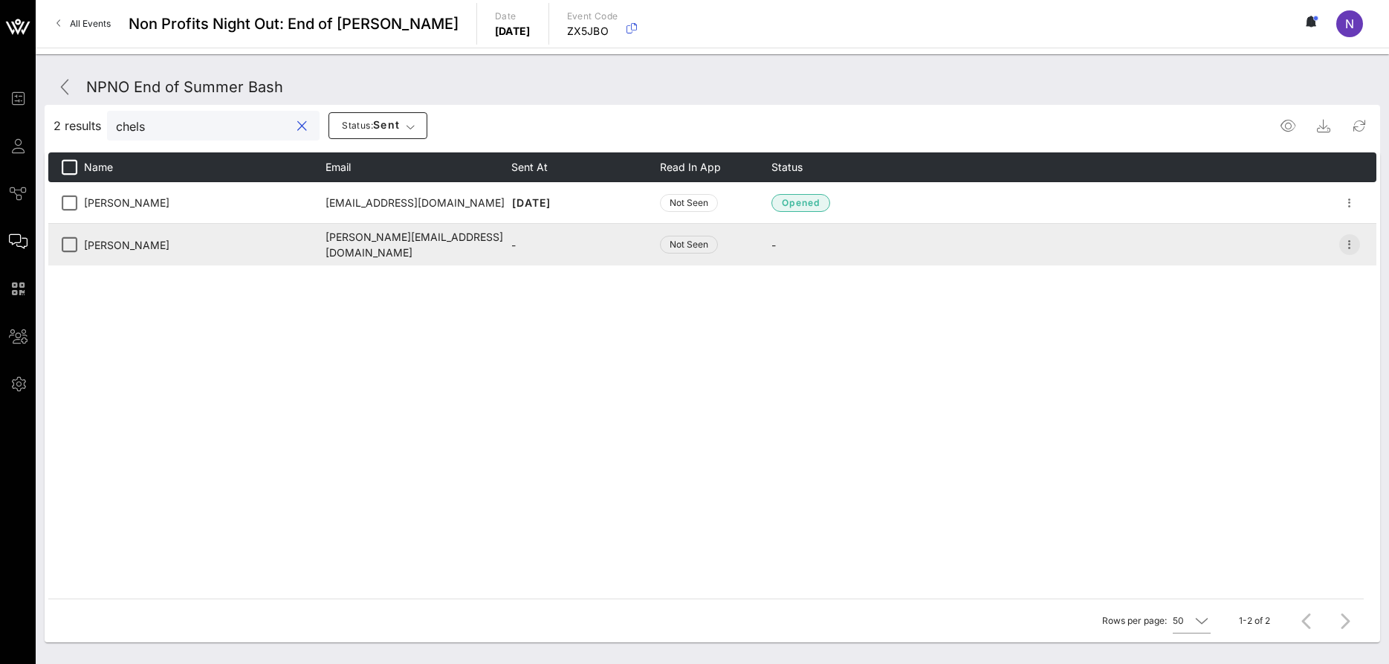
type input "chels"
click at [1354, 240] on icon "button" at bounding box center [1350, 245] width 18 height 18
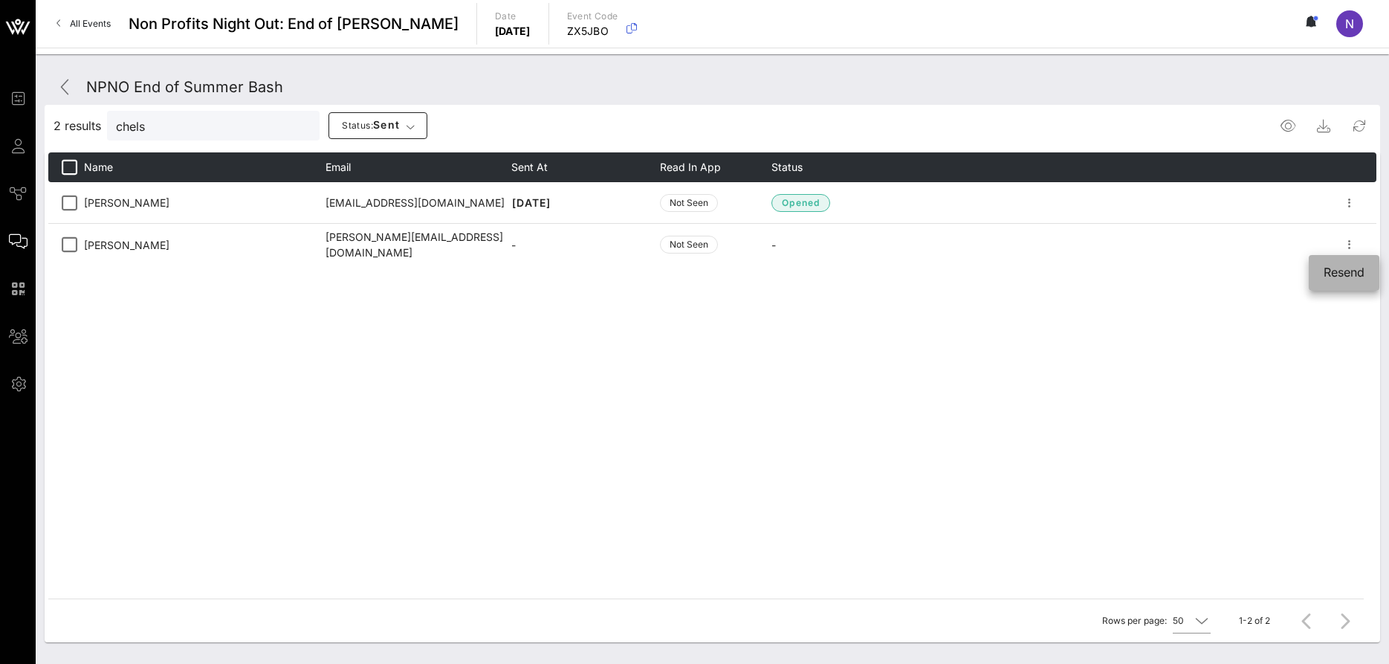
click at [1341, 277] on div "Resend" at bounding box center [1344, 272] width 41 height 14
click at [173, 77] on div "NPNO End of Summer Bash" at bounding box center [184, 87] width 197 height 22
click at [45, 105] on div "NPNO End of Summer Bash 2 results chels Status: sent Name Email Sent At Read in…" at bounding box center [713, 355] width 1336 height 573
click at [62, 90] on icon at bounding box center [65, 87] width 18 height 18
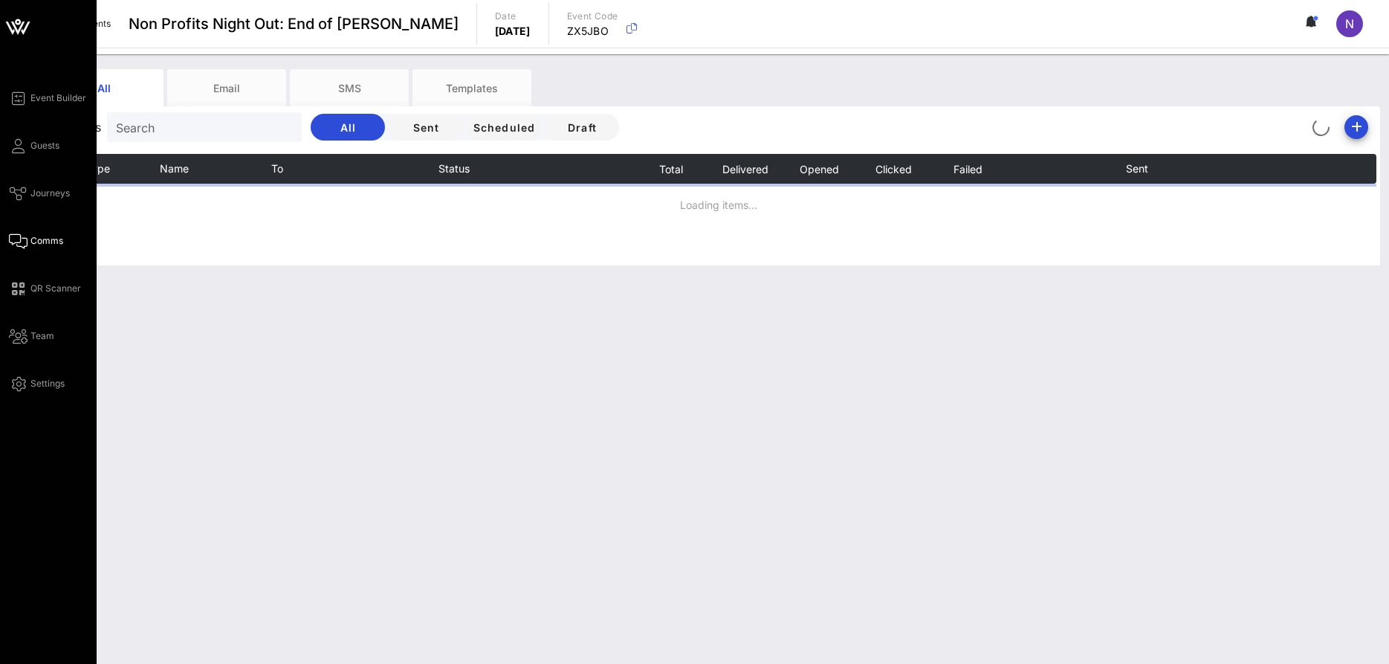
click at [37, 248] on link "Comms" at bounding box center [36, 241] width 54 height 18
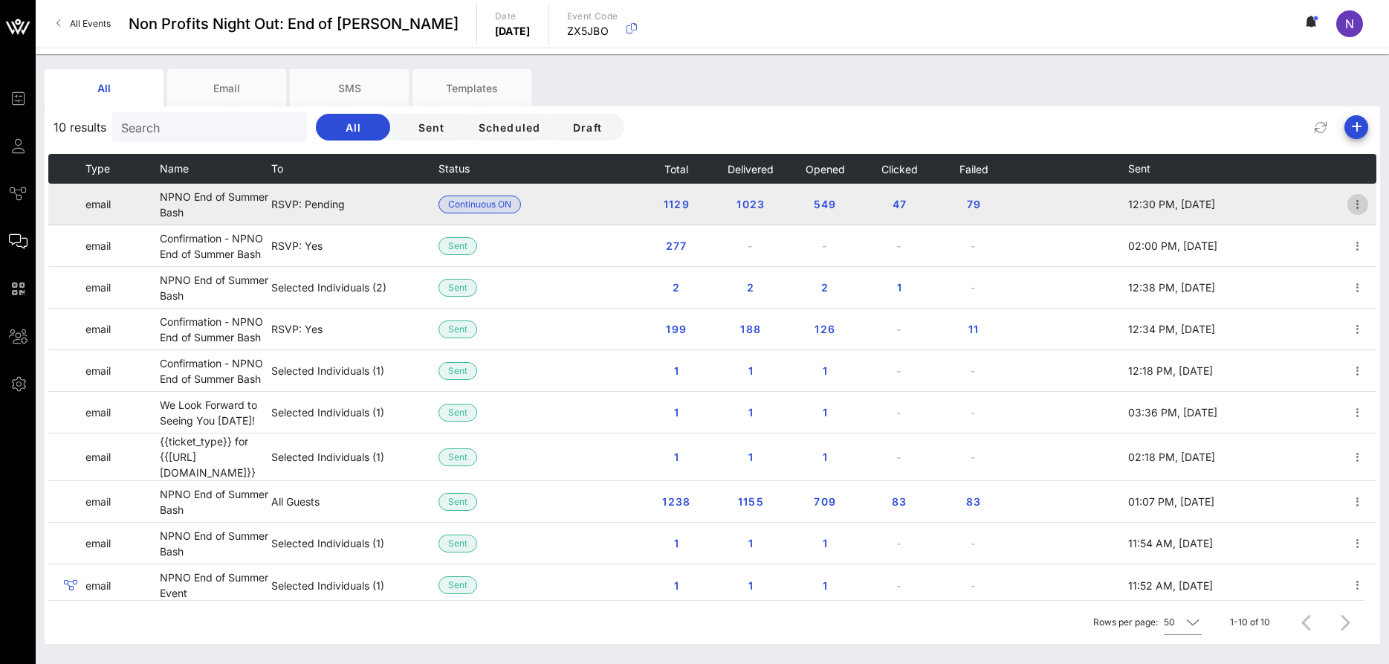
click at [1358, 203] on icon "button" at bounding box center [1358, 205] width 18 height 18
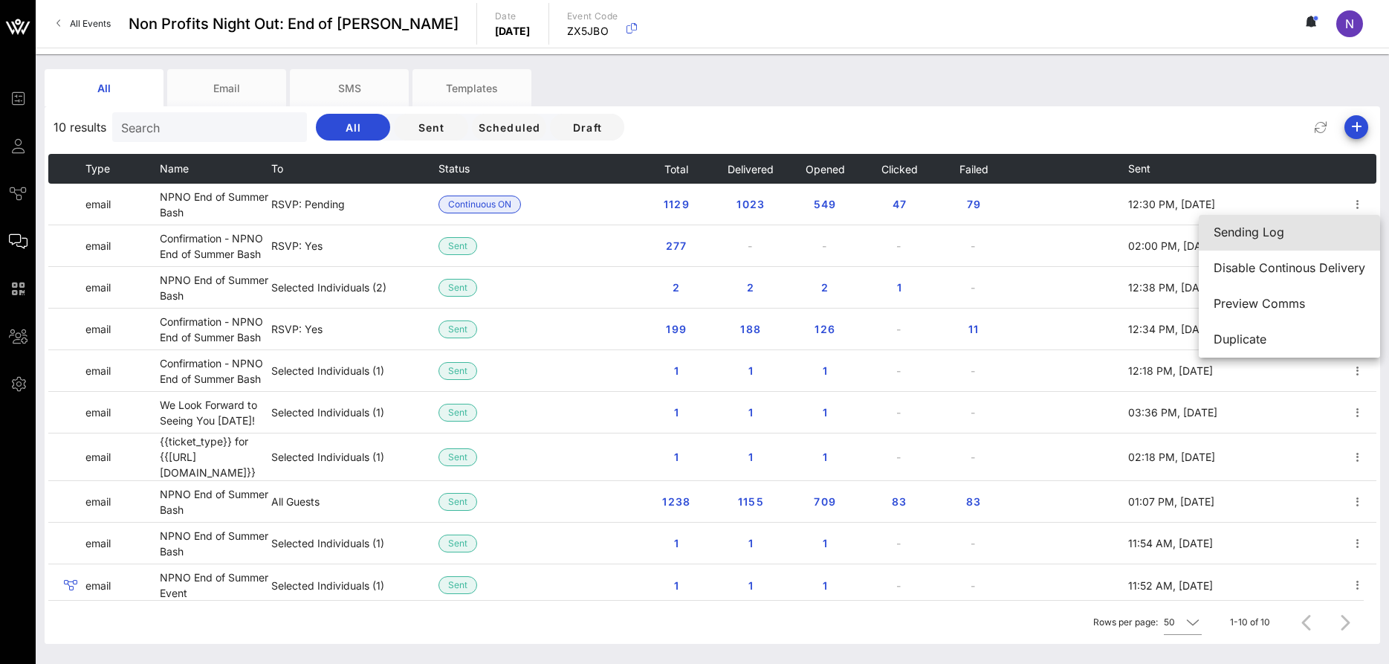
click at [1308, 222] on div "Sending Log" at bounding box center [1290, 232] width 152 height 32
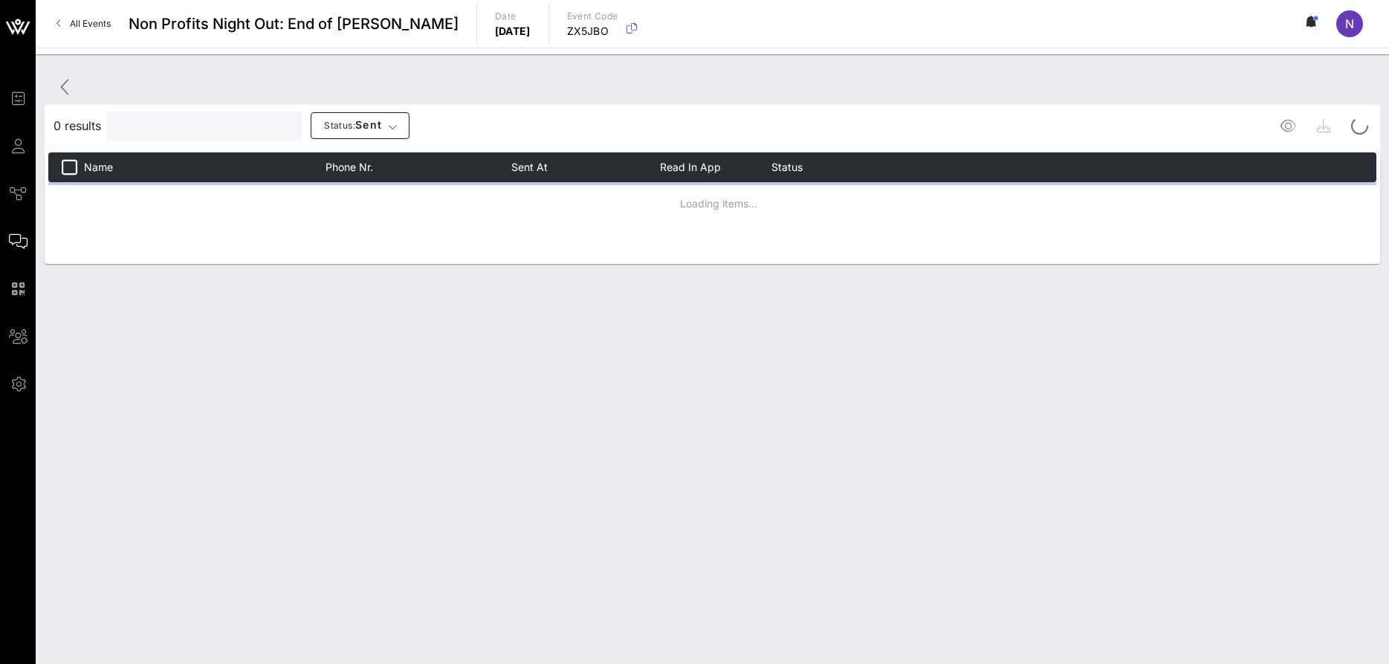
click at [151, 126] on input "text" at bounding box center [203, 125] width 174 height 19
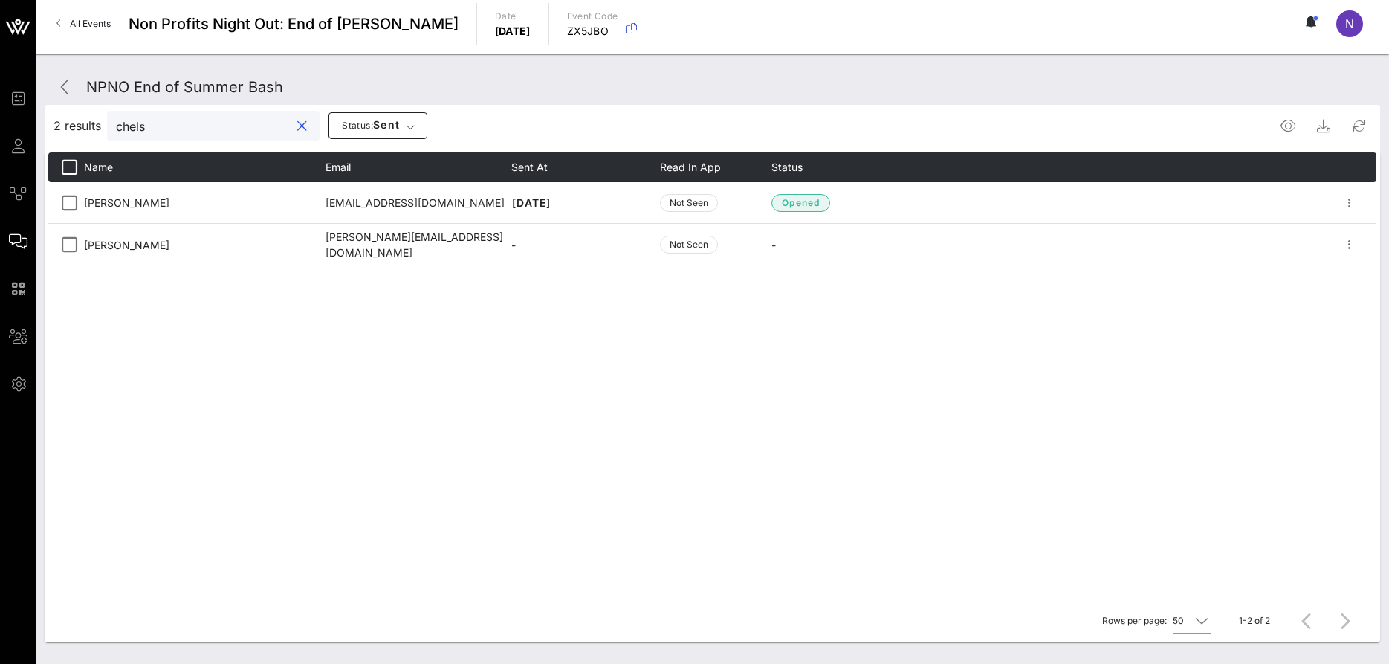
type input "chels"
click at [524, 413] on div "Name Email Sent At Read in App Status Alex McKhann amckhann@chelseapiers.com 7 …" at bounding box center [712, 375] width 1328 height 446
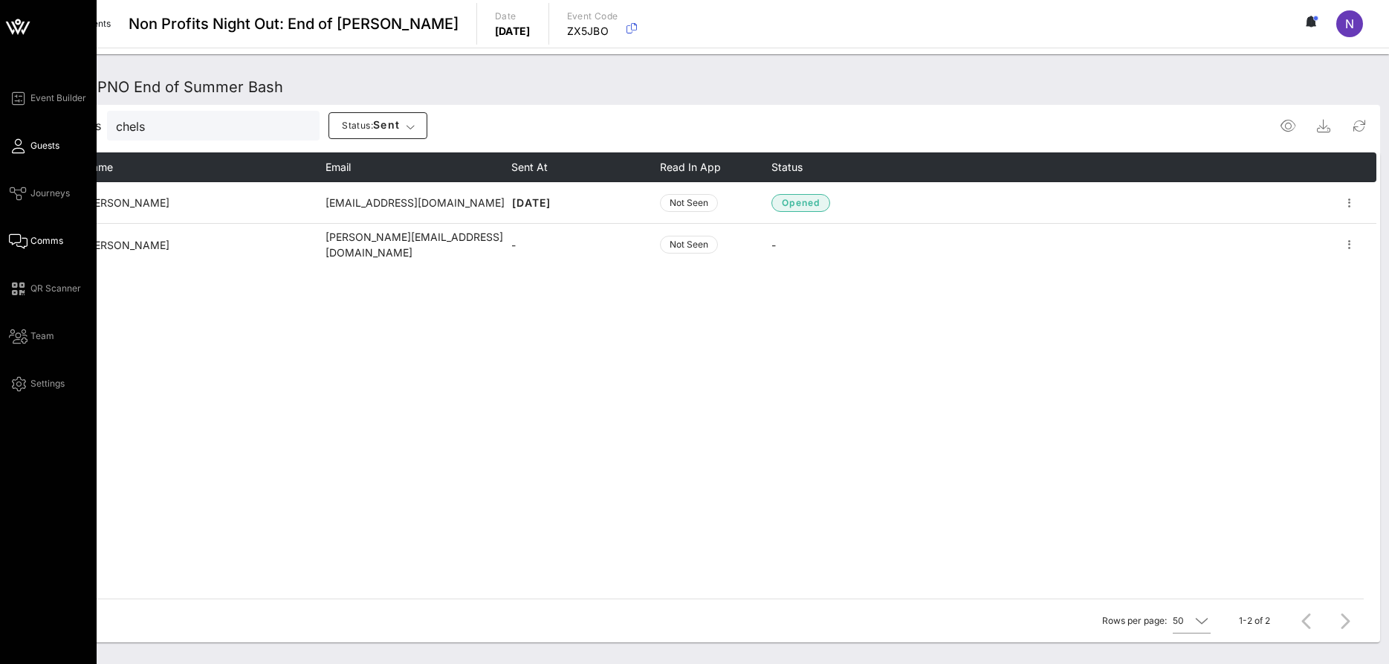
click at [46, 144] on span "Guests" at bounding box center [44, 145] width 29 height 13
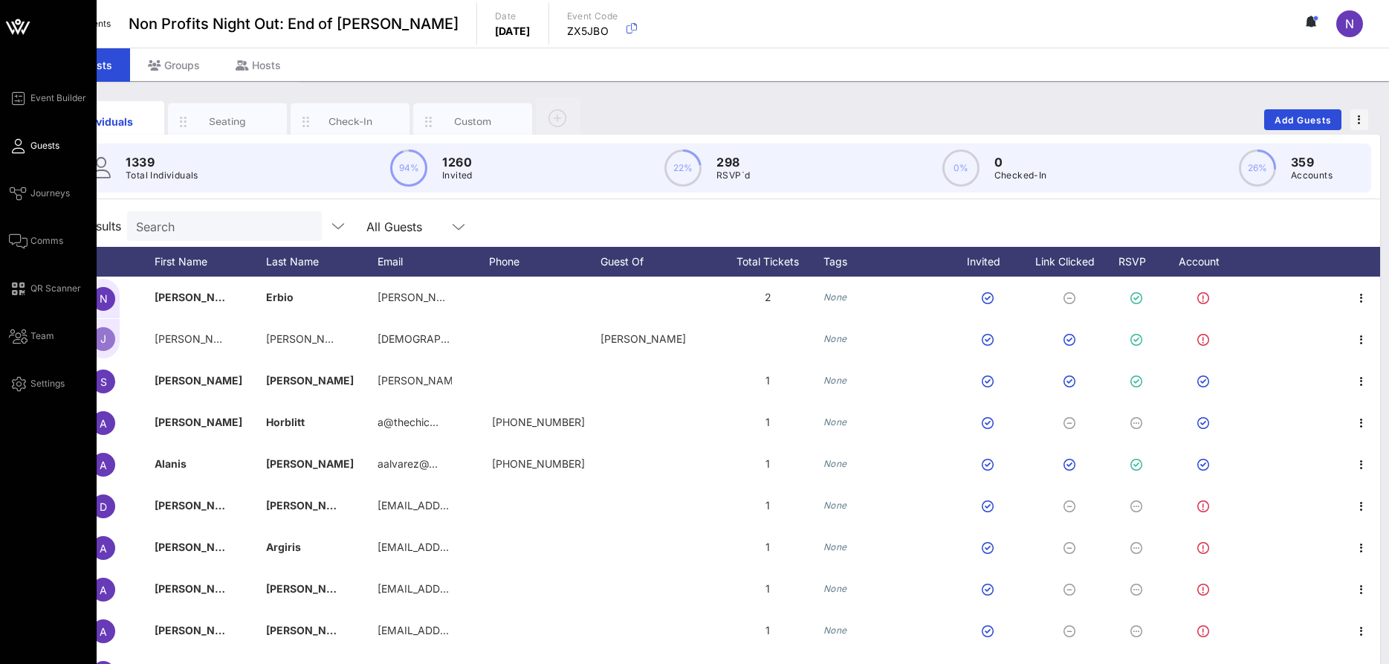
click at [44, 253] on div "Event Builder Guests Journeys Comms QR Scanner Team Settings" at bounding box center [53, 240] width 88 height 303
click at [45, 247] on span "Comms" at bounding box center [46, 240] width 33 height 13
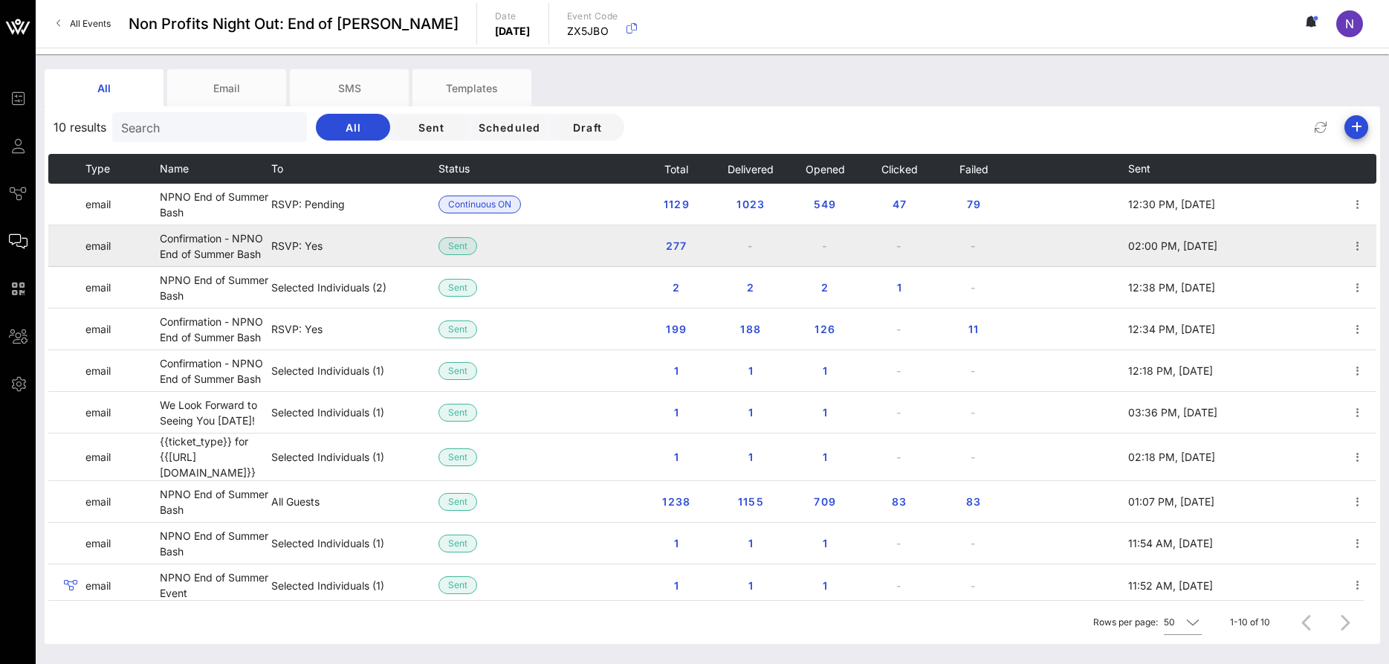
click at [746, 253] on td "-" at bounding box center [751, 246] width 74 height 42
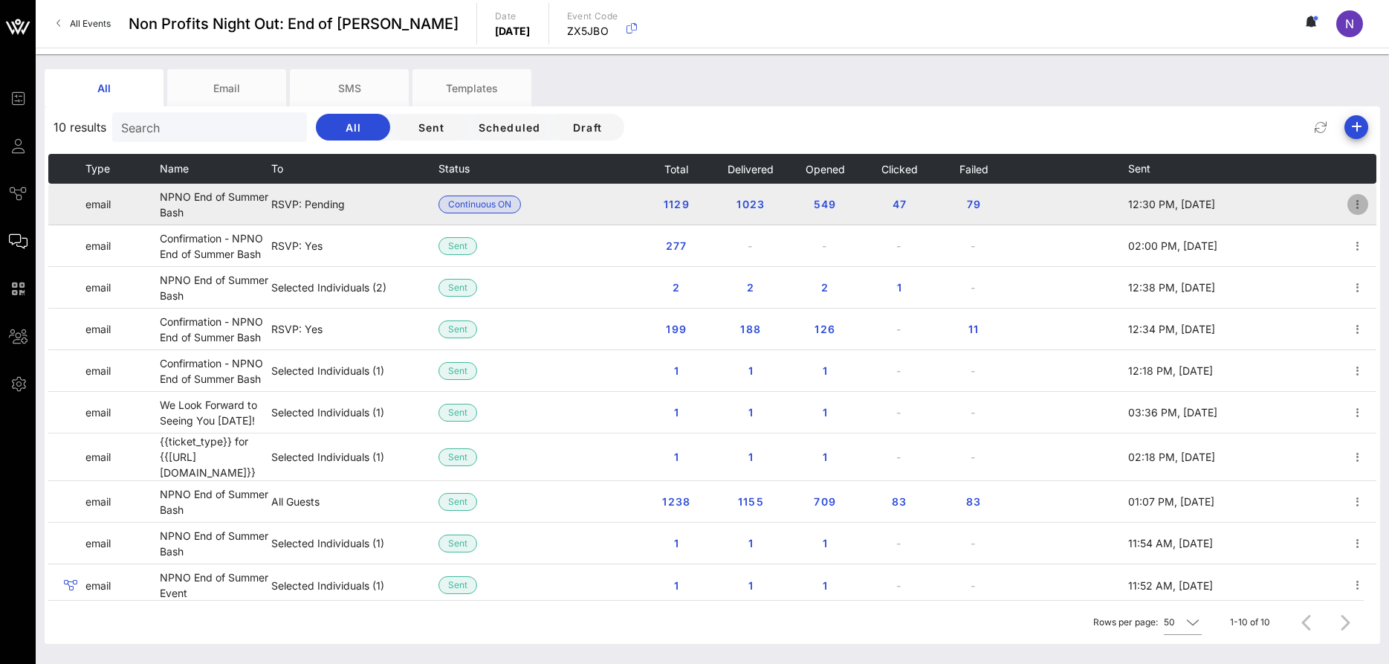
click at [1357, 208] on icon "button" at bounding box center [1358, 205] width 18 height 18
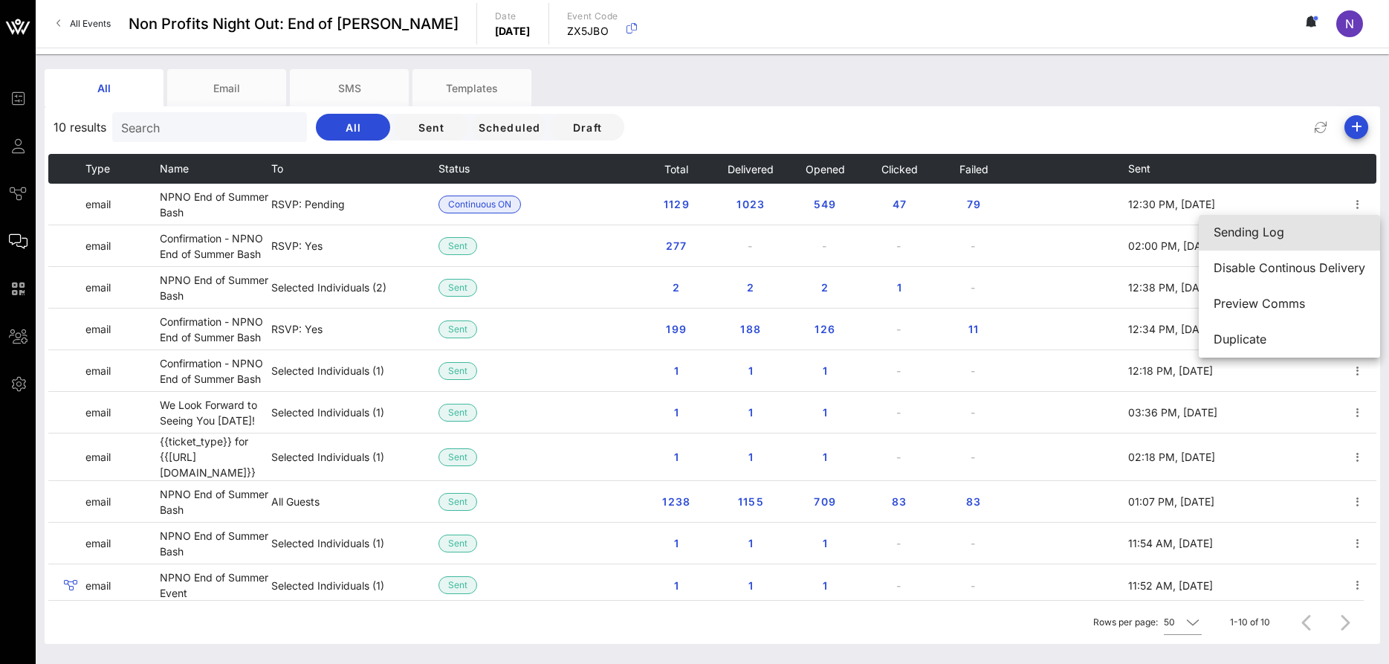
click at [1299, 235] on div "Sending Log" at bounding box center [1290, 232] width 152 height 14
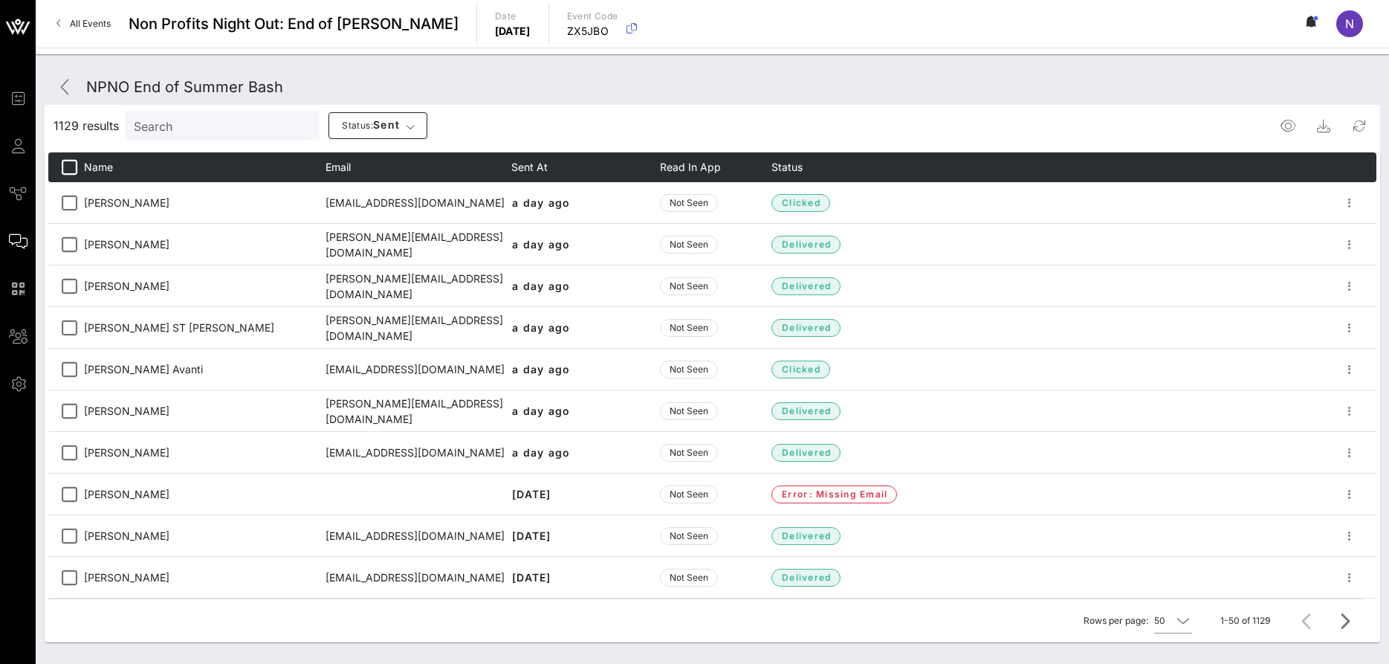
click at [146, 128] on input "Search" at bounding box center [221, 125] width 174 height 19
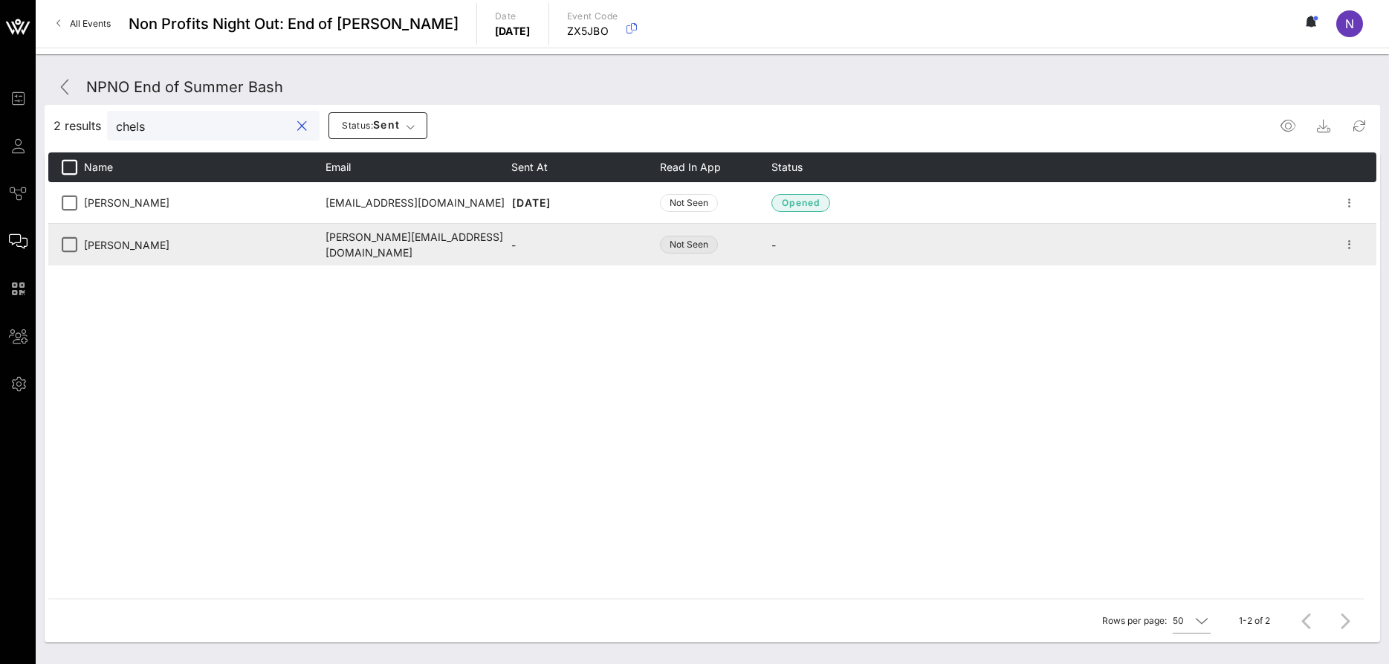
type input "chels"
click at [691, 243] on span "Not Seen" at bounding box center [689, 244] width 39 height 15
click at [775, 249] on span "-" at bounding box center [774, 245] width 4 height 13
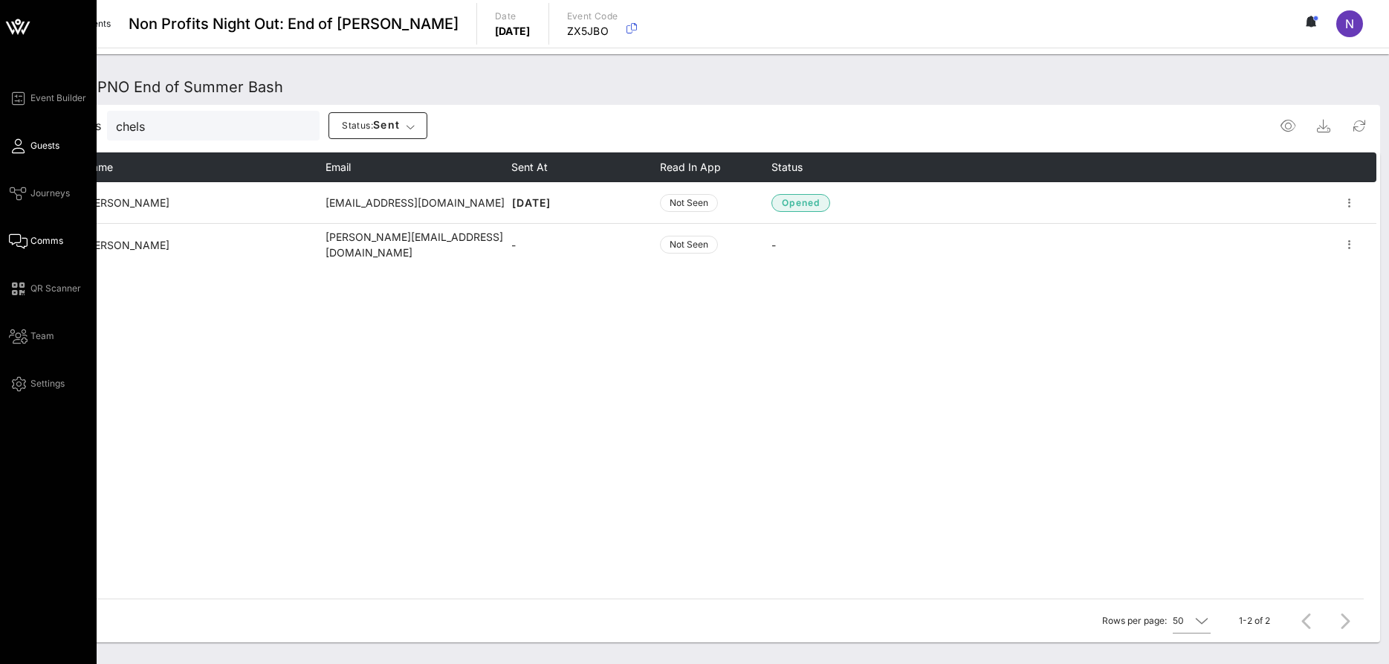
click at [47, 139] on span "Guests" at bounding box center [44, 145] width 29 height 13
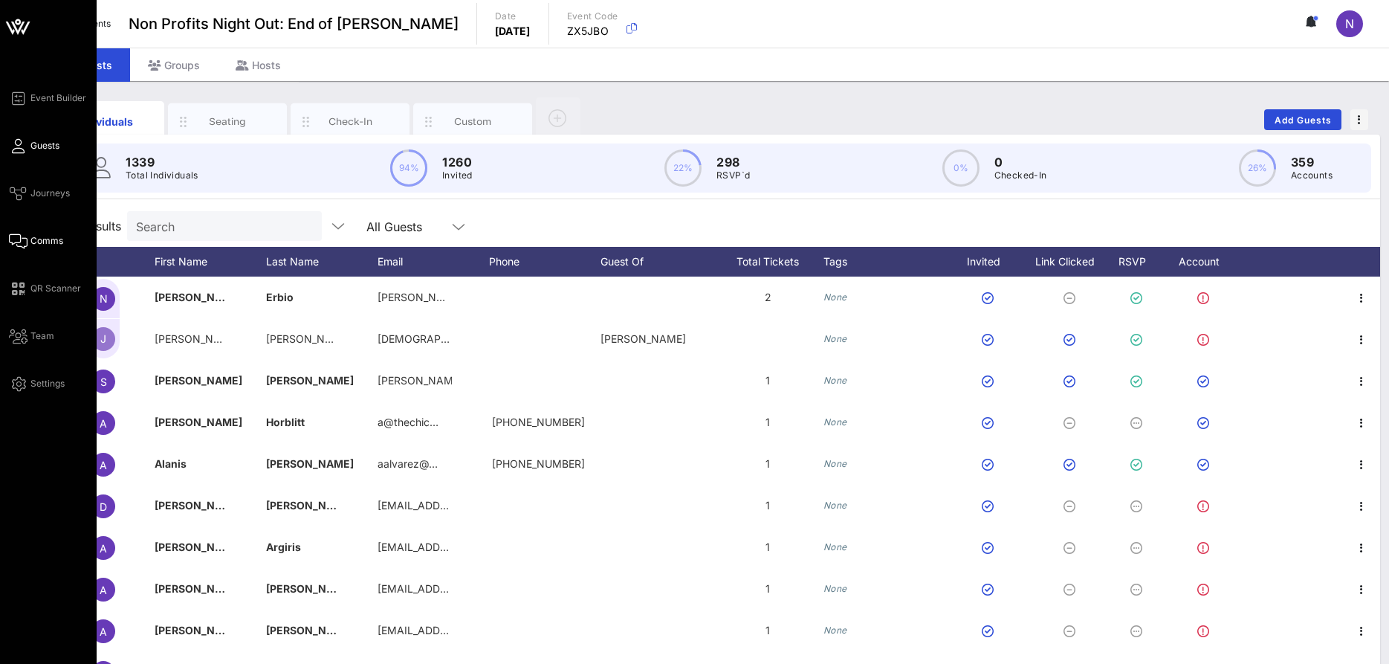
click at [30, 234] on span "Comms" at bounding box center [46, 240] width 33 height 13
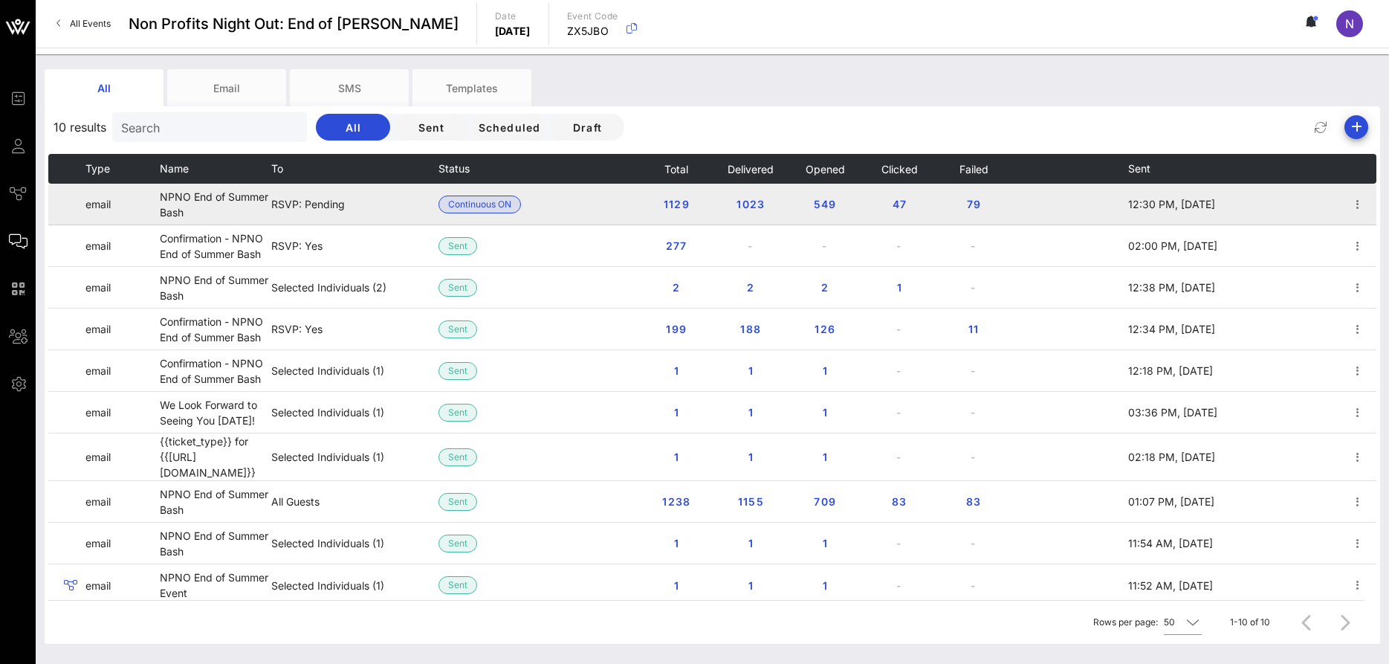
click at [122, 204] on td "email" at bounding box center [122, 205] width 74 height 42
click at [1353, 204] on icon "button" at bounding box center [1358, 205] width 18 height 18
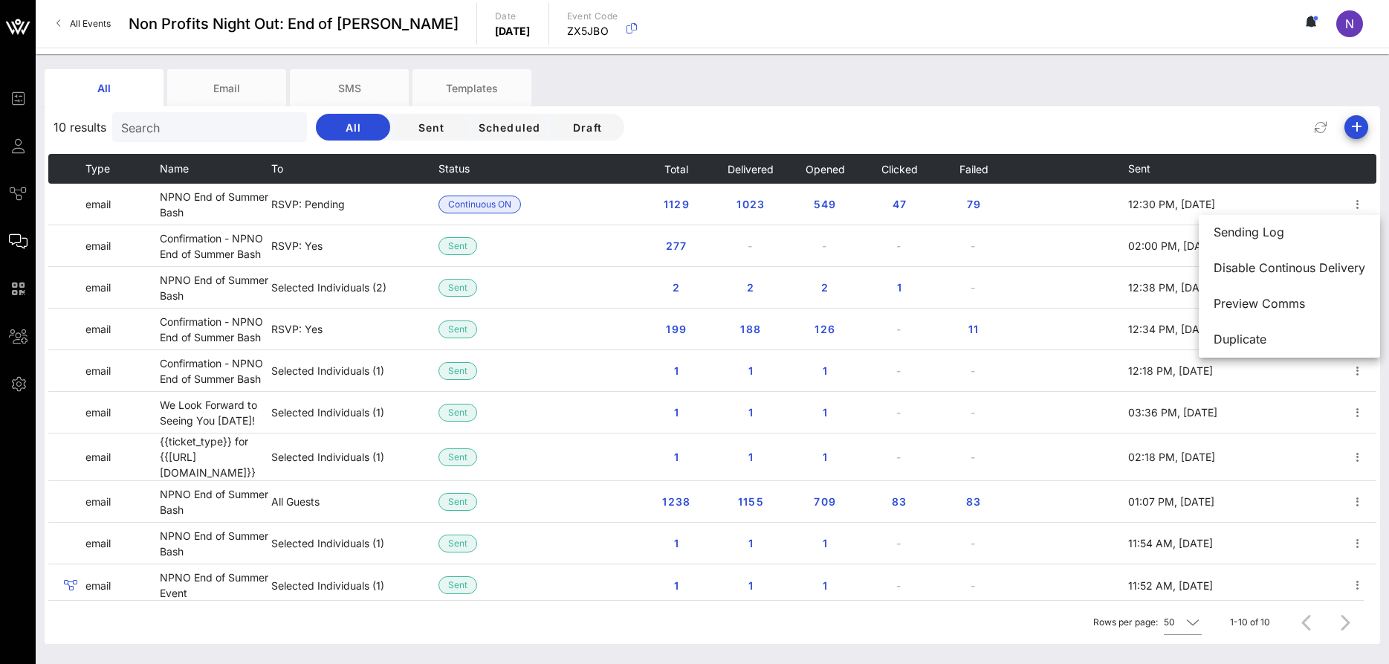
click at [201, 132] on input "Search" at bounding box center [208, 126] width 174 height 19
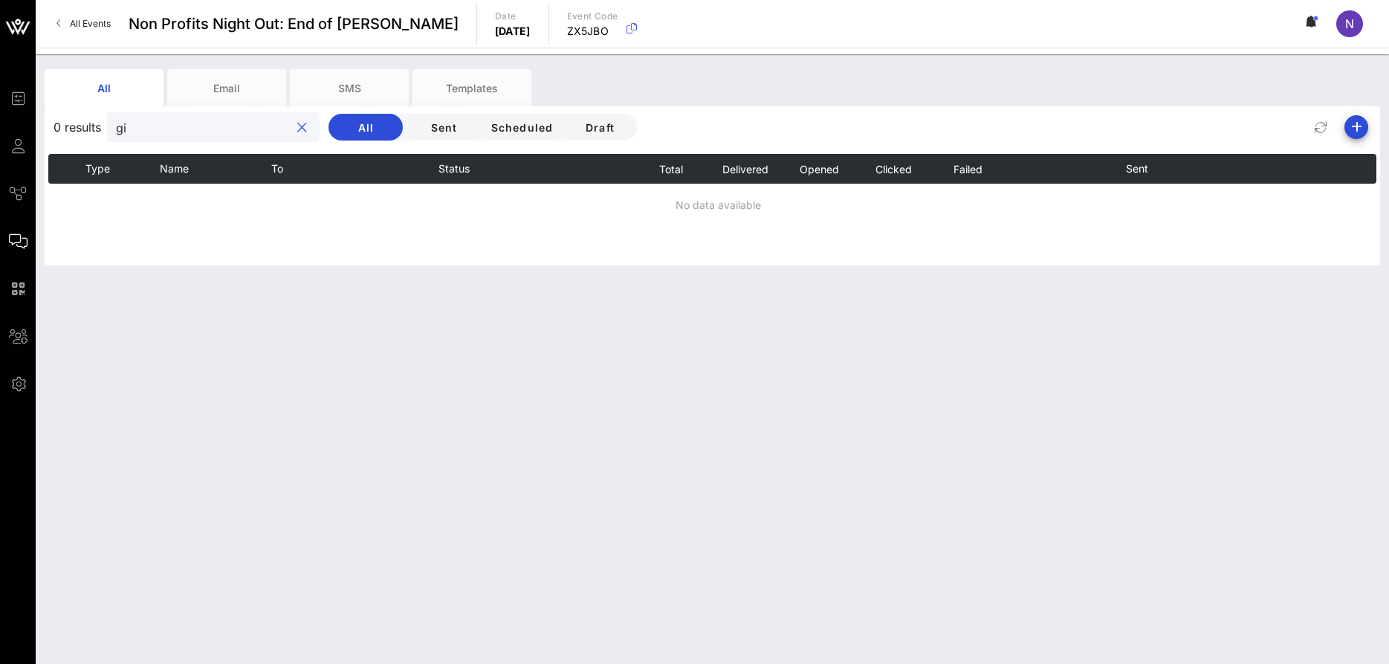
type input "g"
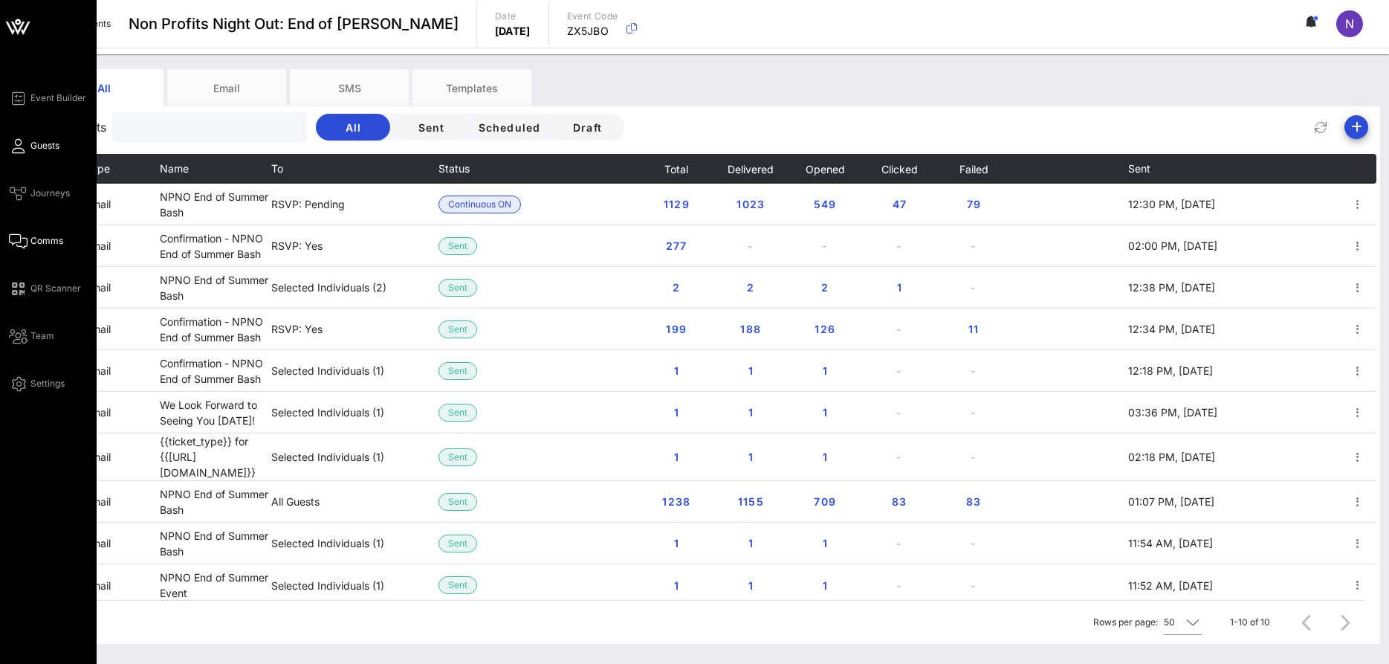
click at [51, 148] on span "Guests" at bounding box center [44, 145] width 29 height 13
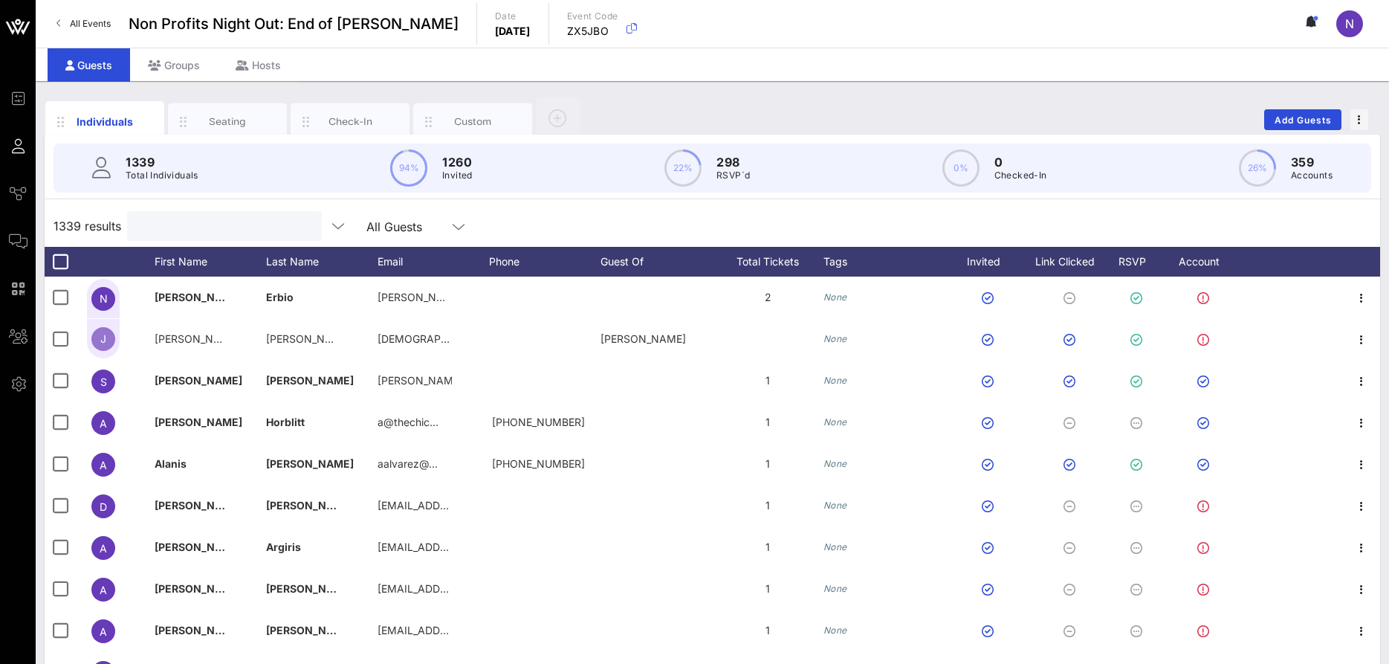
click at [169, 224] on input "text" at bounding box center [223, 225] width 174 height 19
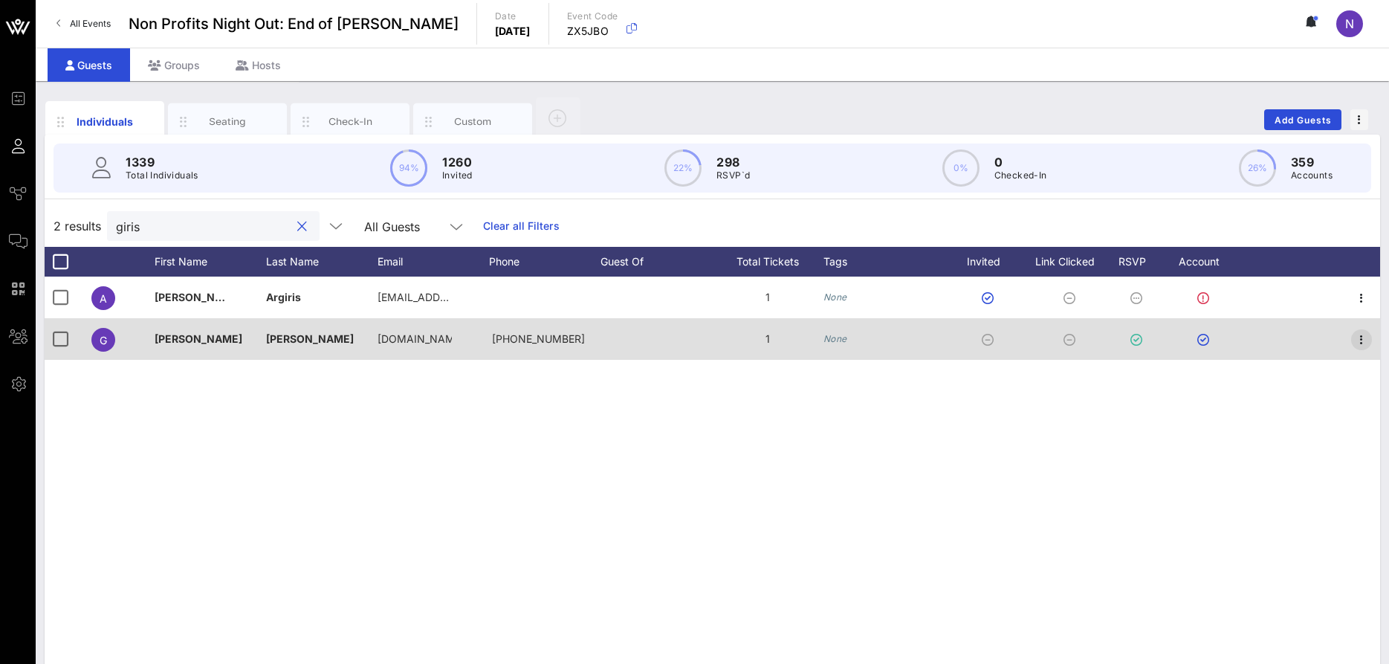
type input "giris"
click at [1356, 343] on icon "button" at bounding box center [1362, 340] width 18 height 18
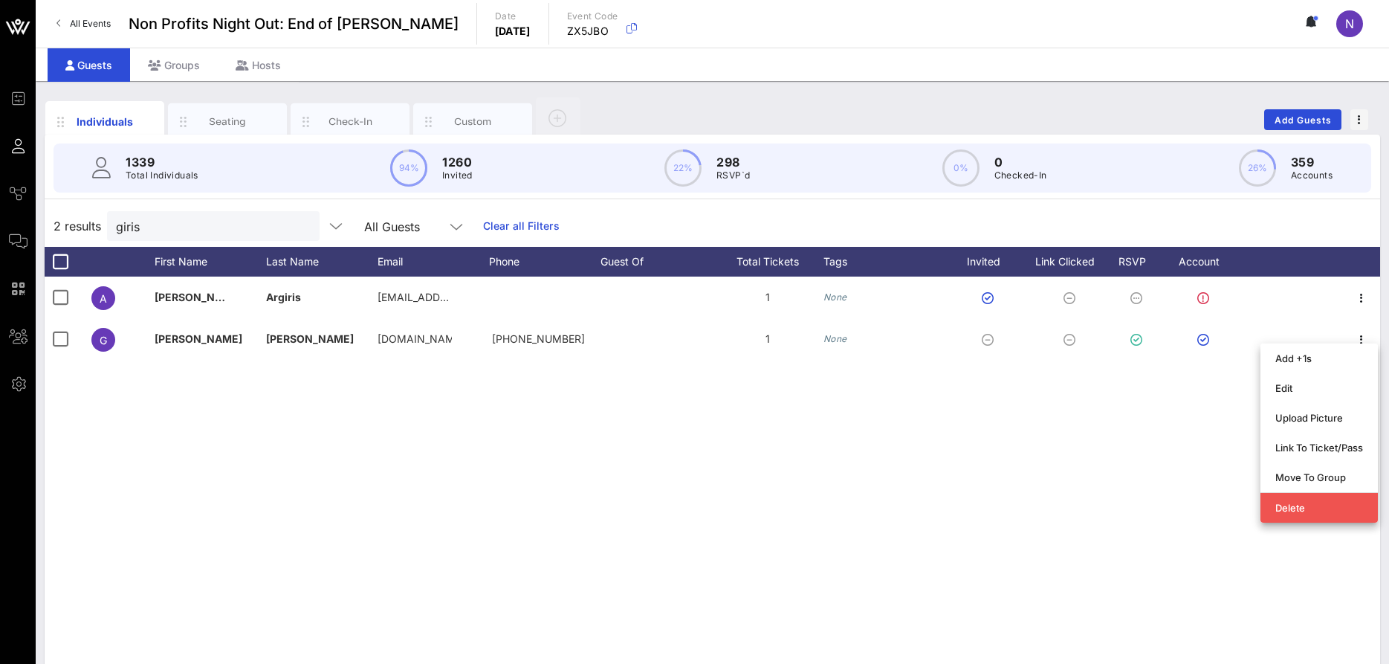
click at [888, 544] on div "A Alex Argiris aargiris@poweredbyprofessionals.com 1 None G Girish Massand giri…" at bounding box center [713, 500] width 1336 height 446
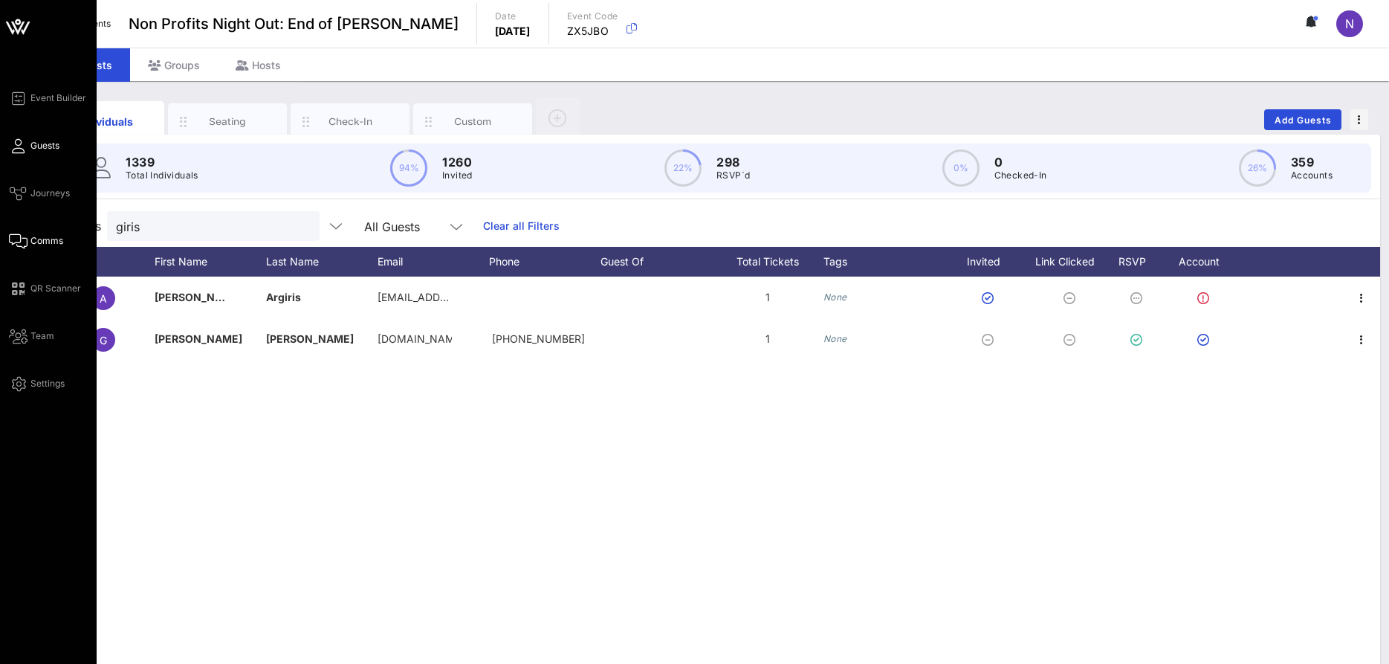
click at [38, 239] on span "Comms" at bounding box center [46, 240] width 33 height 13
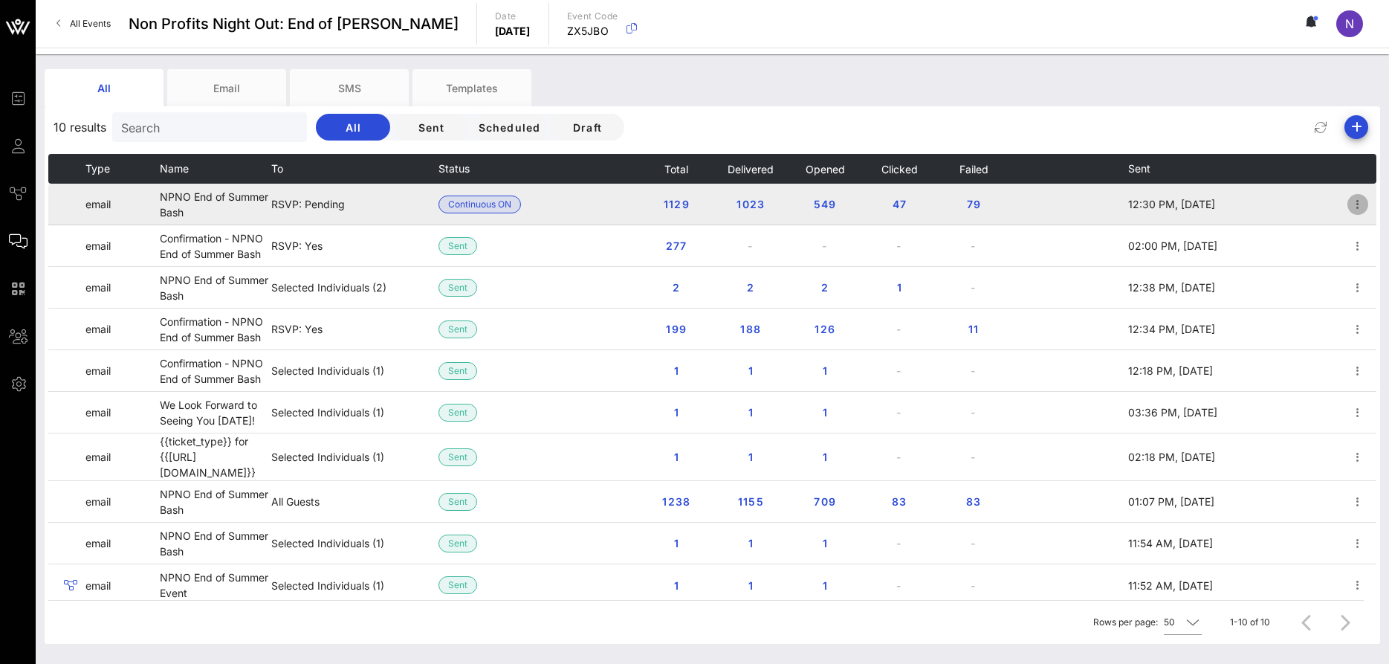
click at [1354, 200] on icon "button" at bounding box center [1358, 205] width 18 height 18
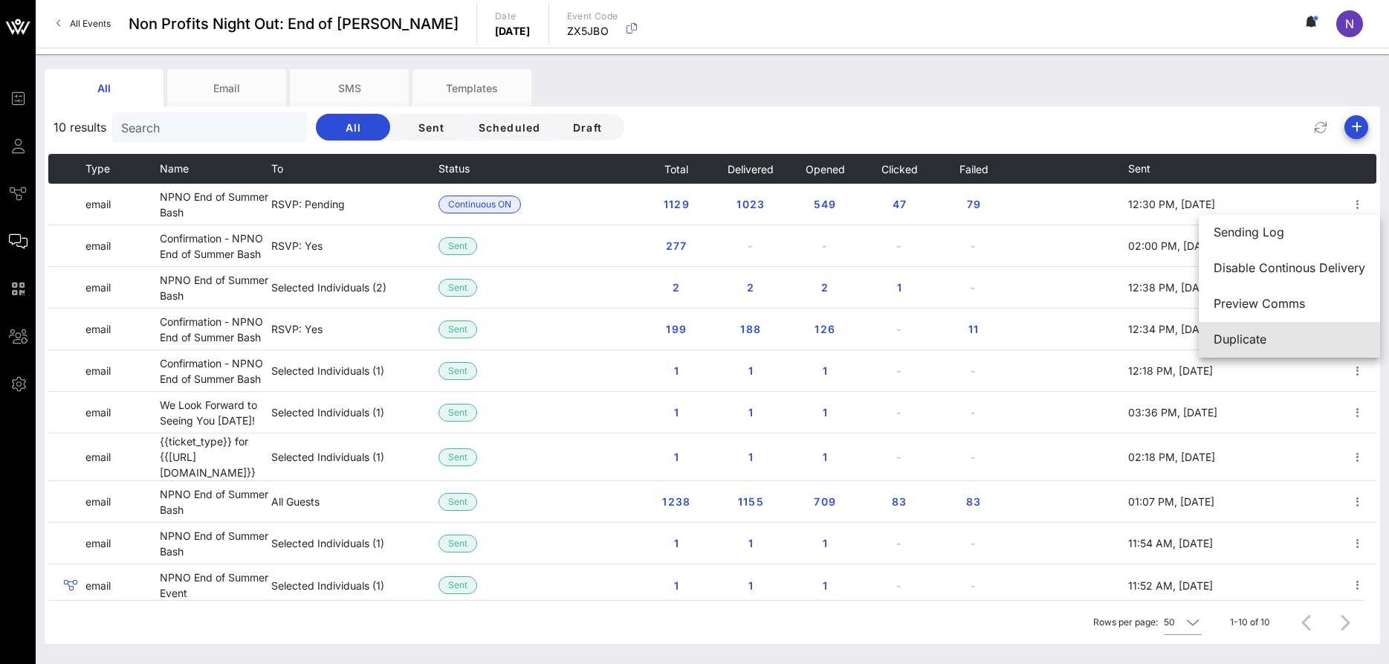
click at [1236, 337] on div "Duplicate" at bounding box center [1290, 339] width 152 height 14
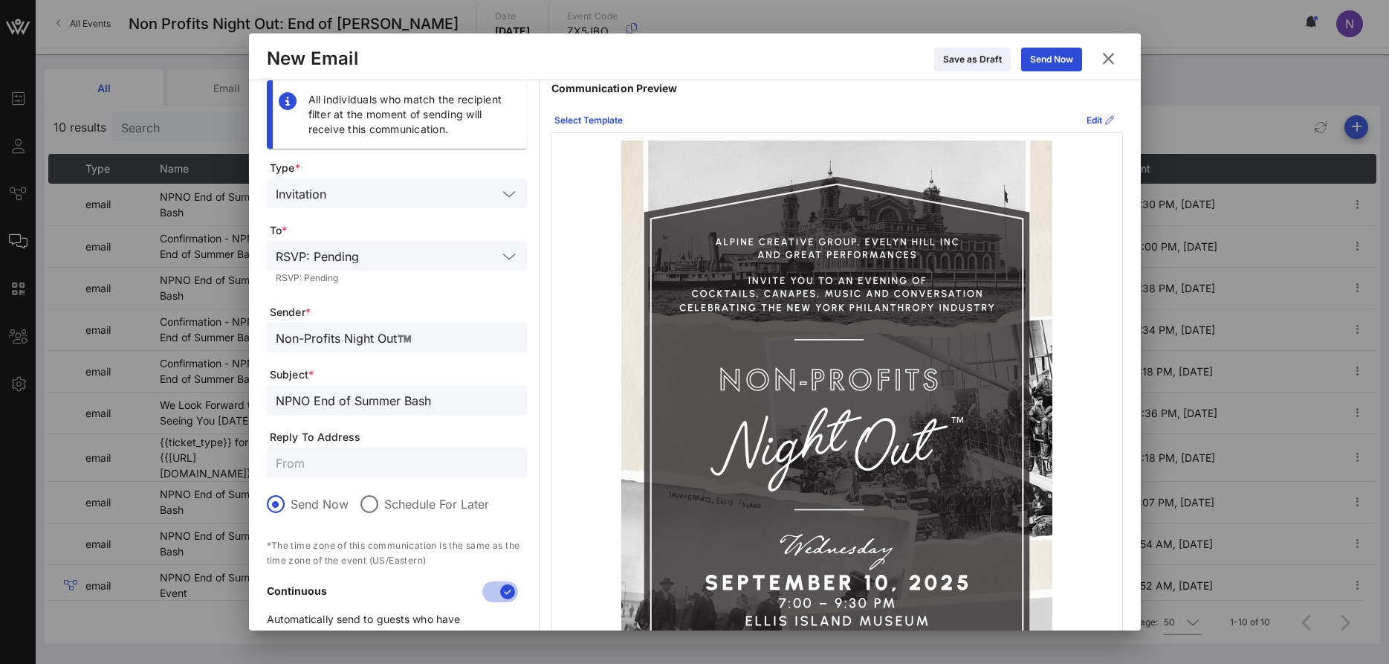
click at [503, 253] on icon at bounding box center [509, 257] width 13 height 18
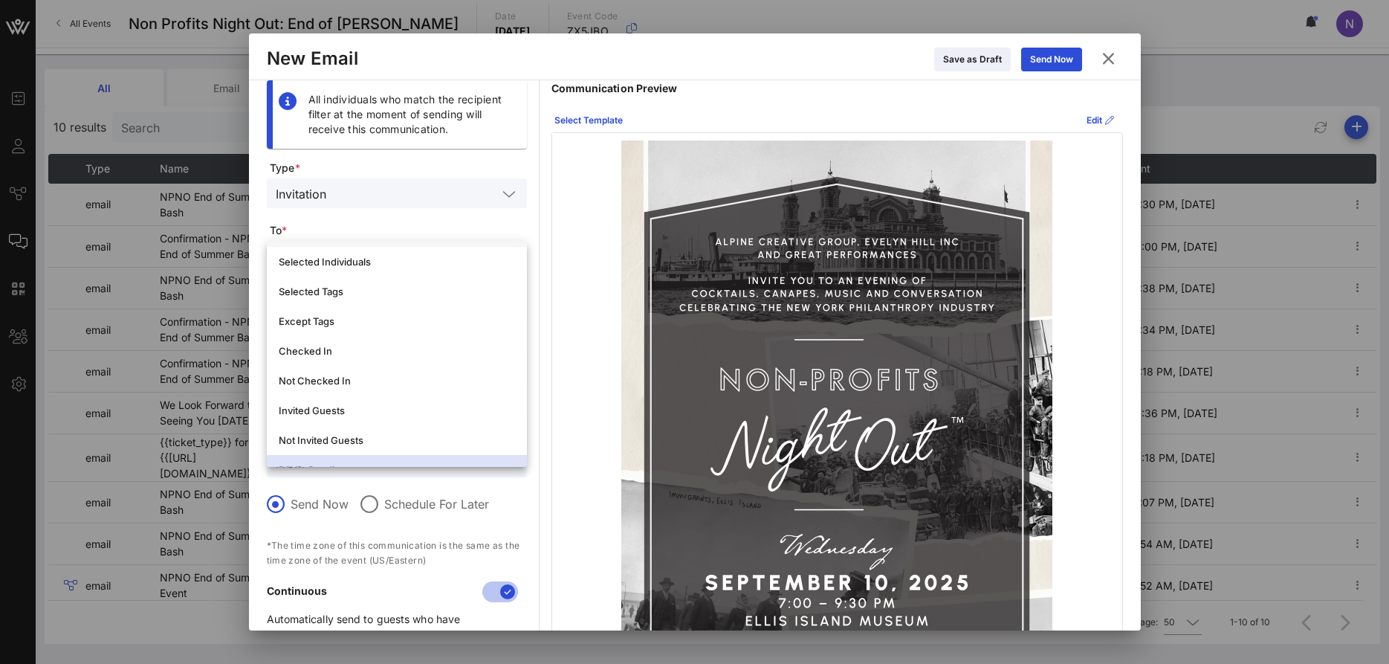
scroll to position [178, 0]
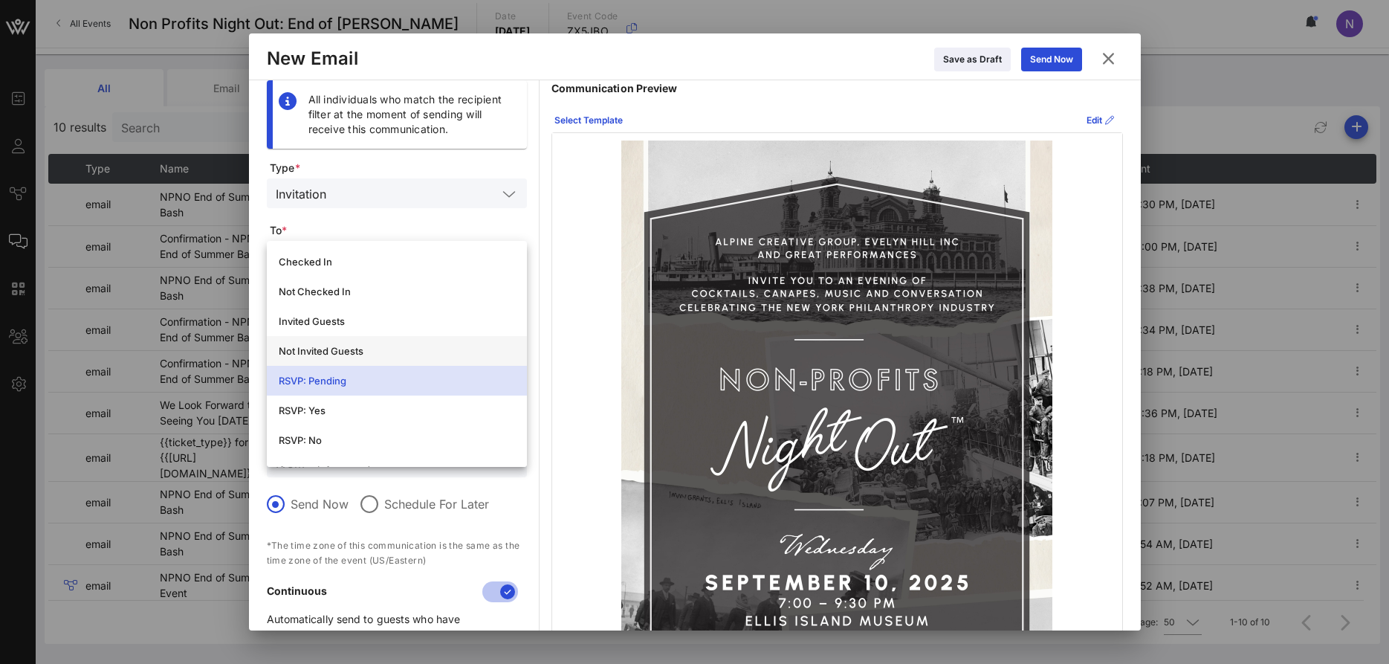
click at [343, 361] on div "Not Invited Guests" at bounding box center [397, 351] width 236 height 24
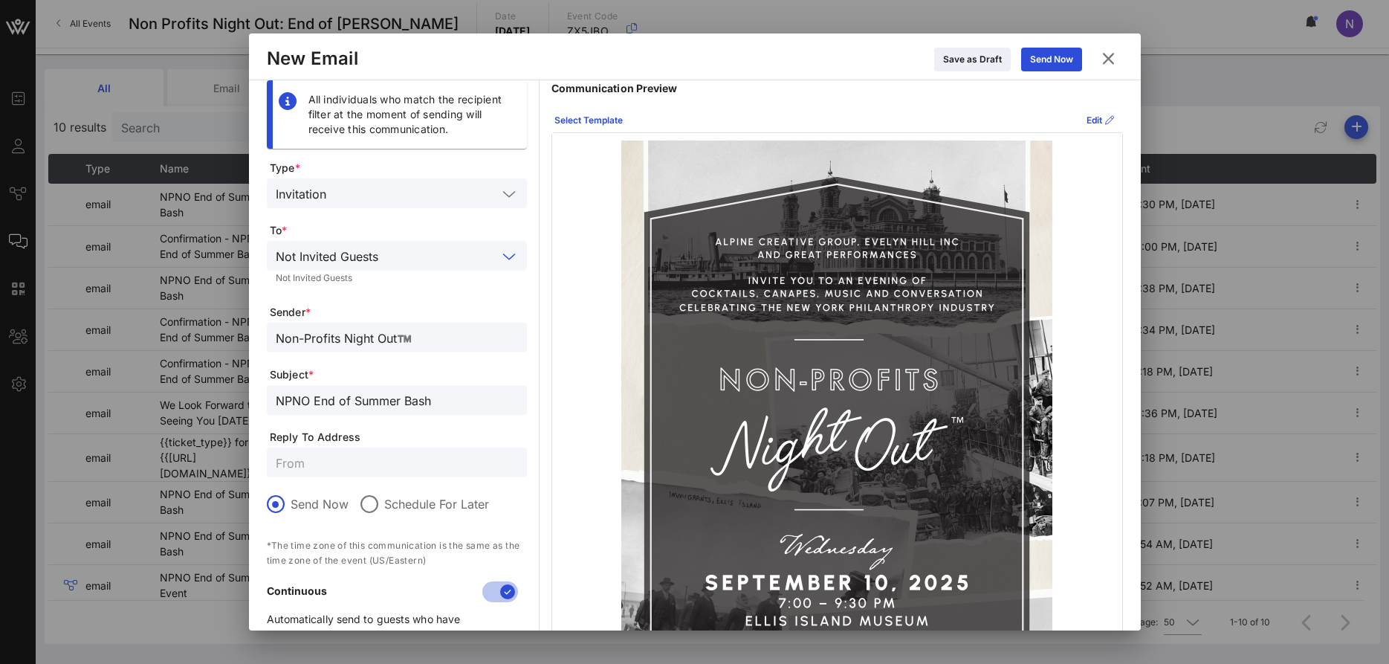
click at [511, 253] on icon at bounding box center [509, 257] width 13 height 18
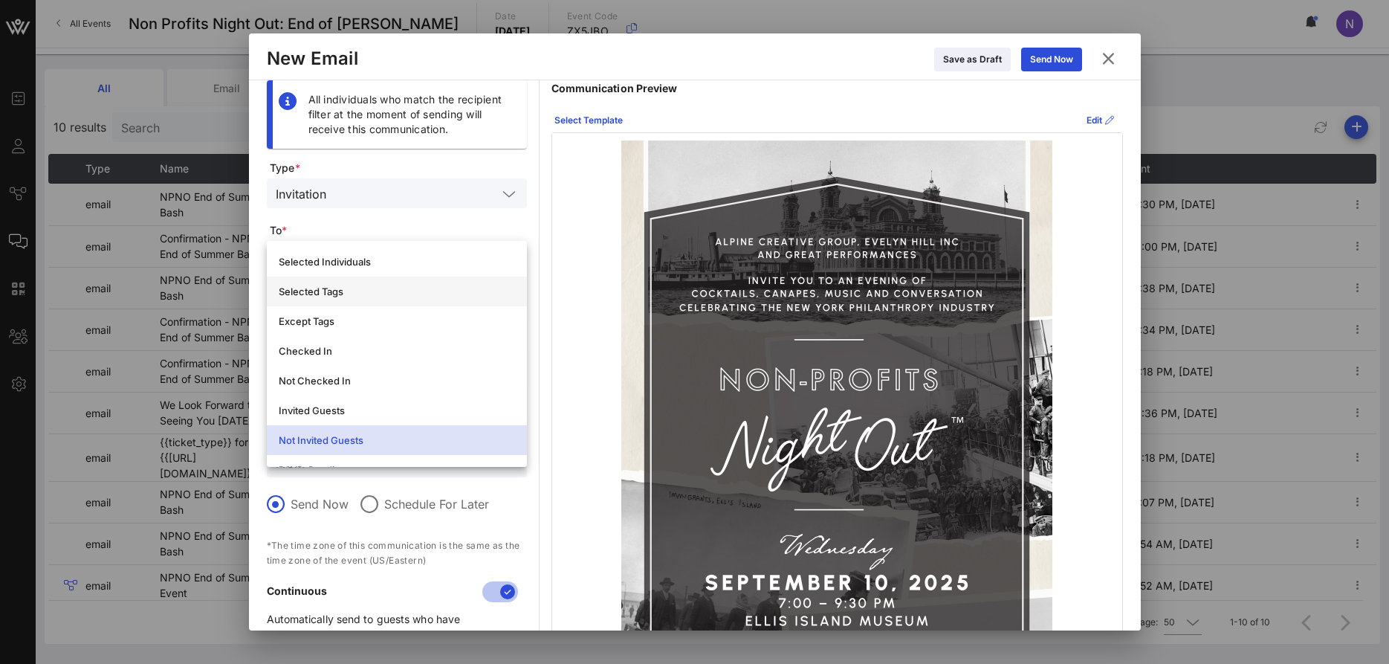
scroll to position [0, 0]
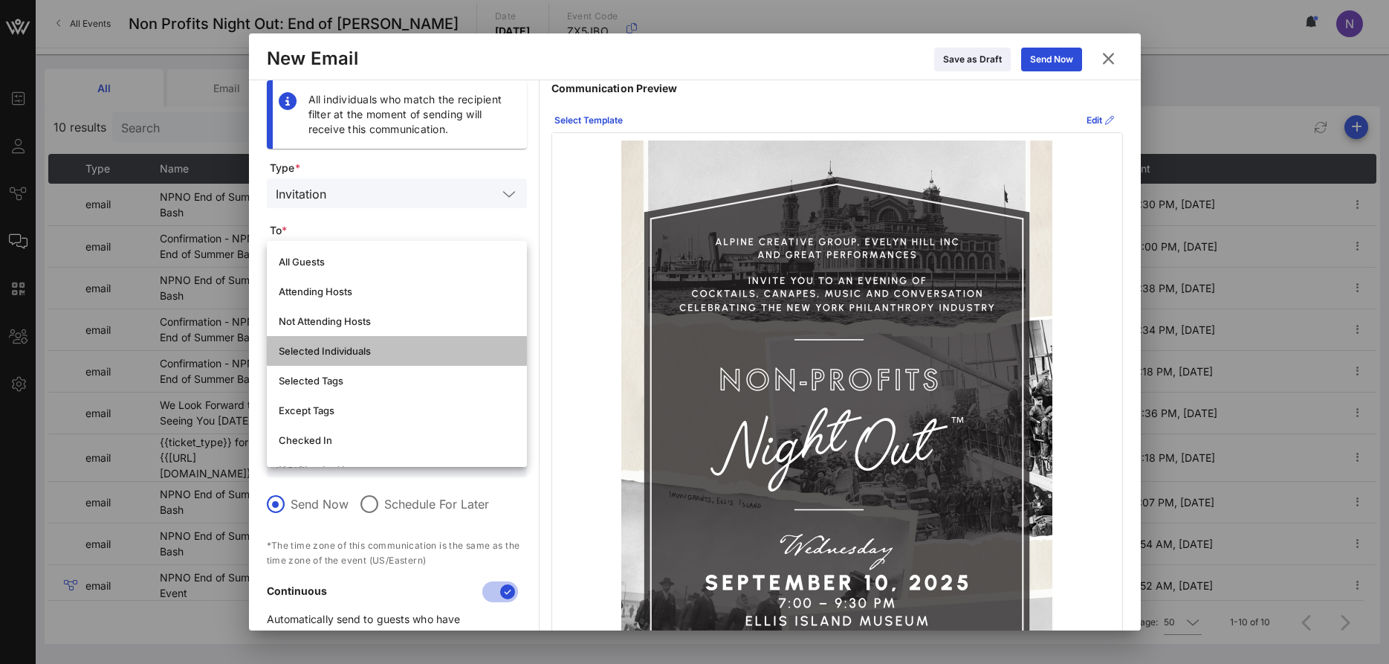
click at [326, 351] on div "Selected Individuals" at bounding box center [397, 351] width 236 height 12
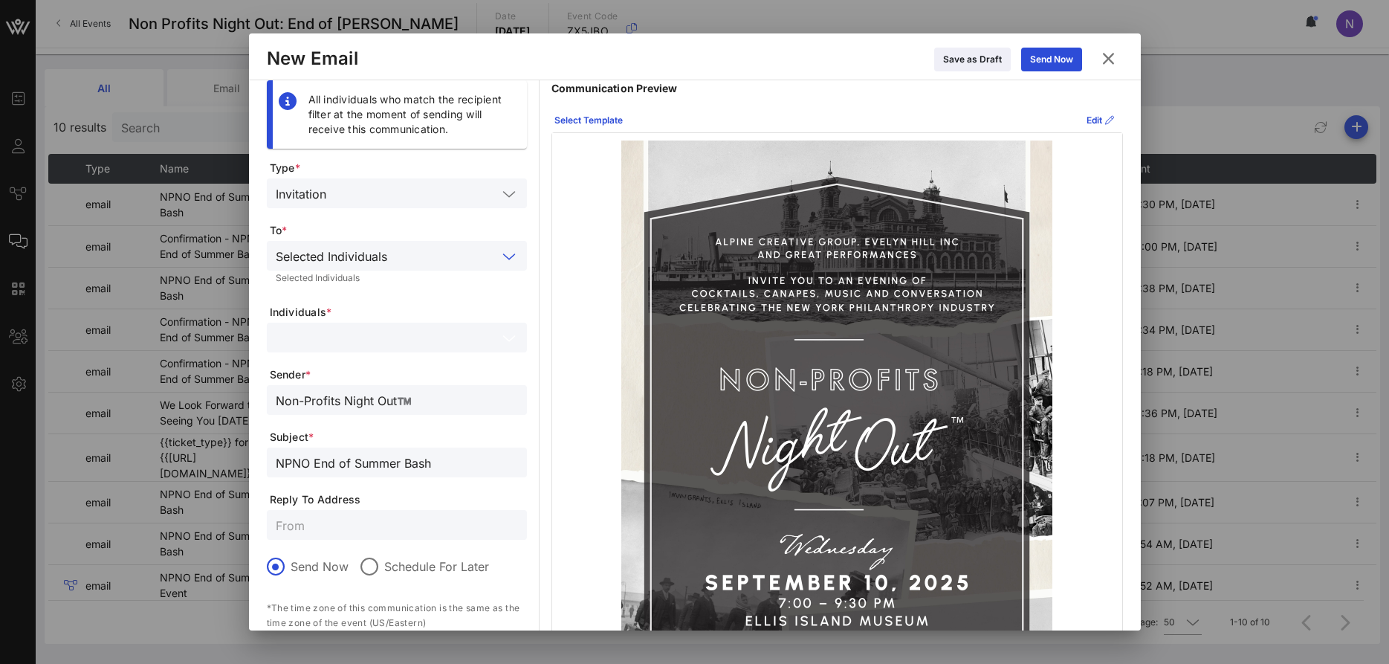
click at [358, 346] on input "text" at bounding box center [387, 337] width 222 height 19
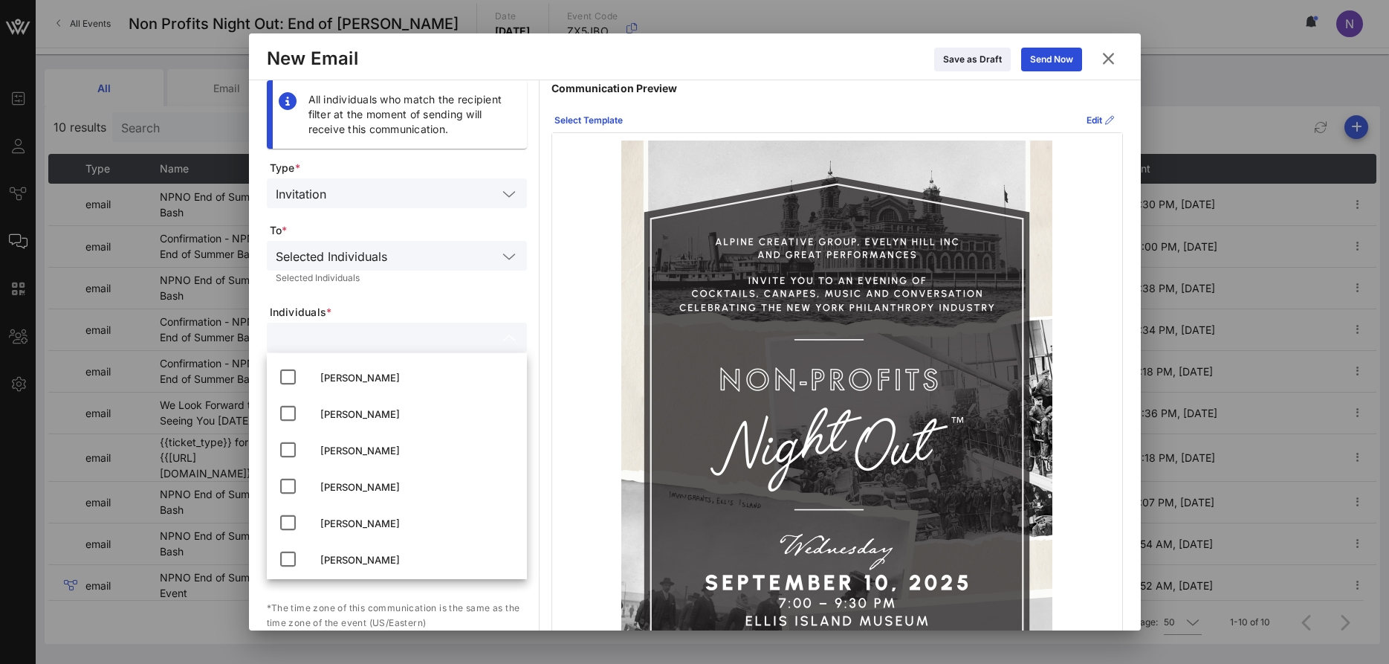
click at [1111, 56] on icon at bounding box center [1109, 59] width 20 height 18
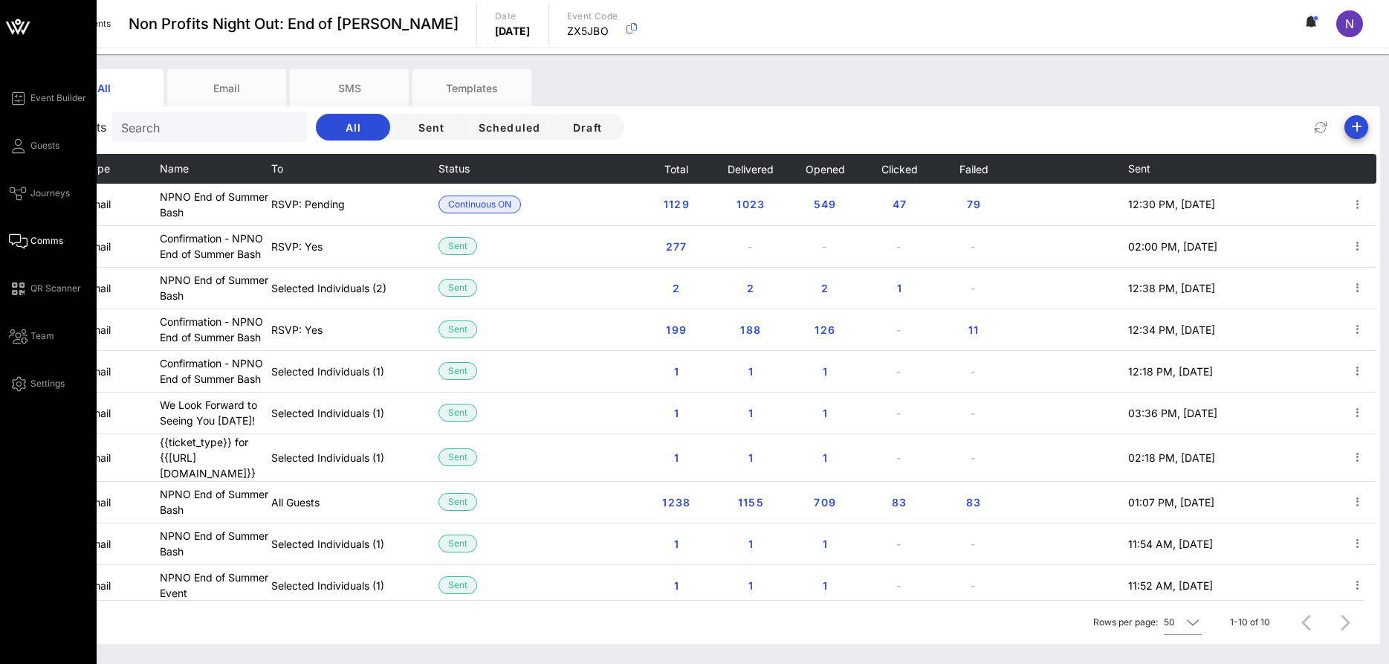
click at [43, 135] on div "Event Builder Guests Journeys Comms QR Scanner Team Settings" at bounding box center [53, 240] width 88 height 303
click at [45, 150] on span "Guests" at bounding box center [44, 145] width 29 height 13
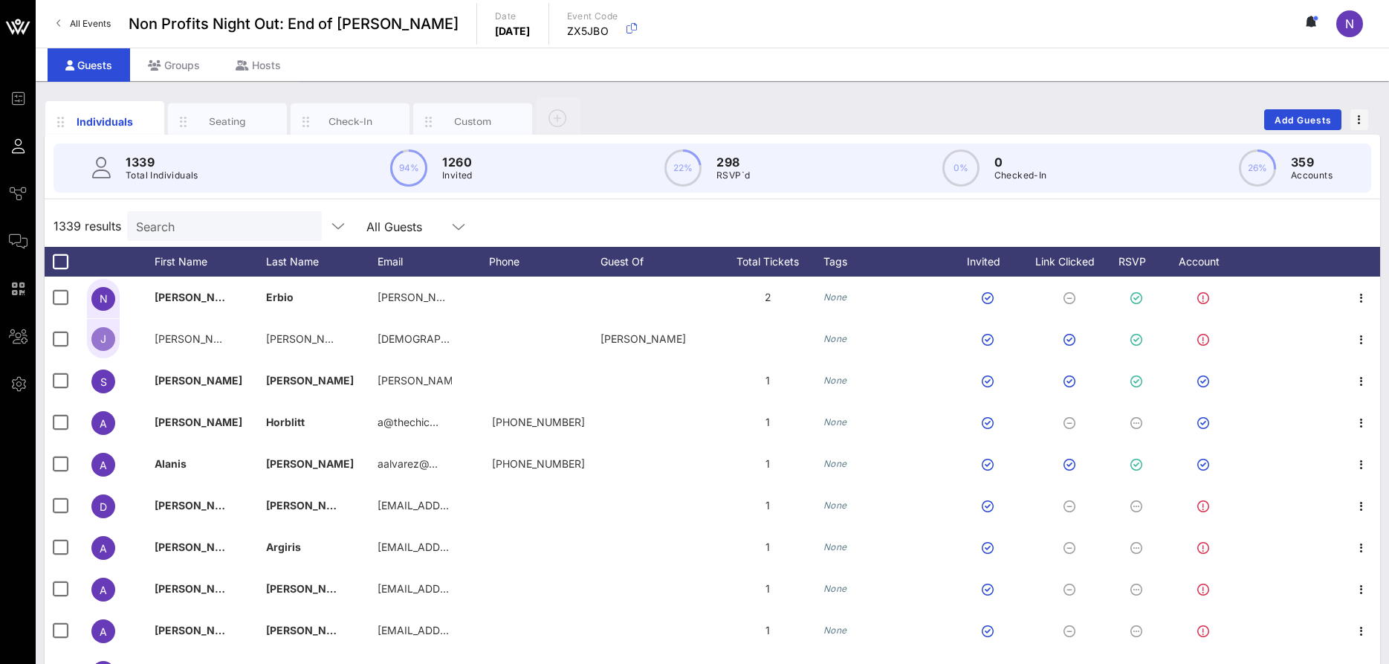
click at [207, 228] on input "Search" at bounding box center [223, 225] width 174 height 19
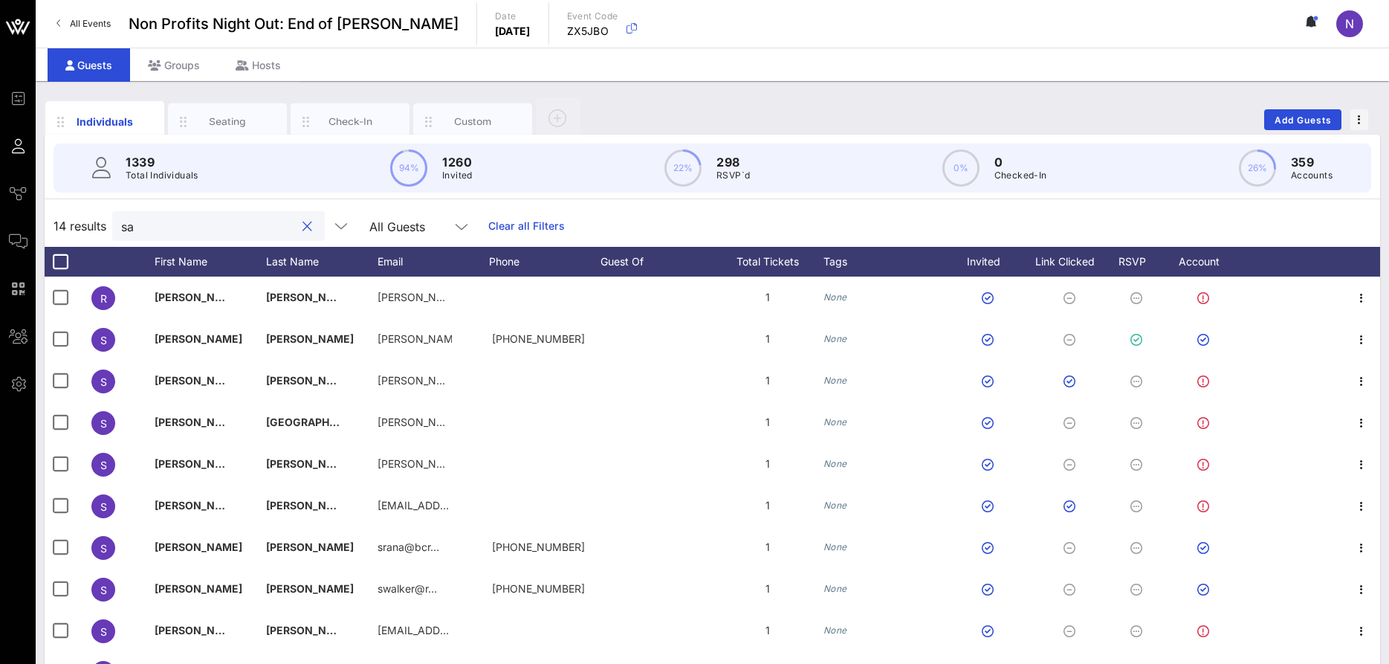
type input "s"
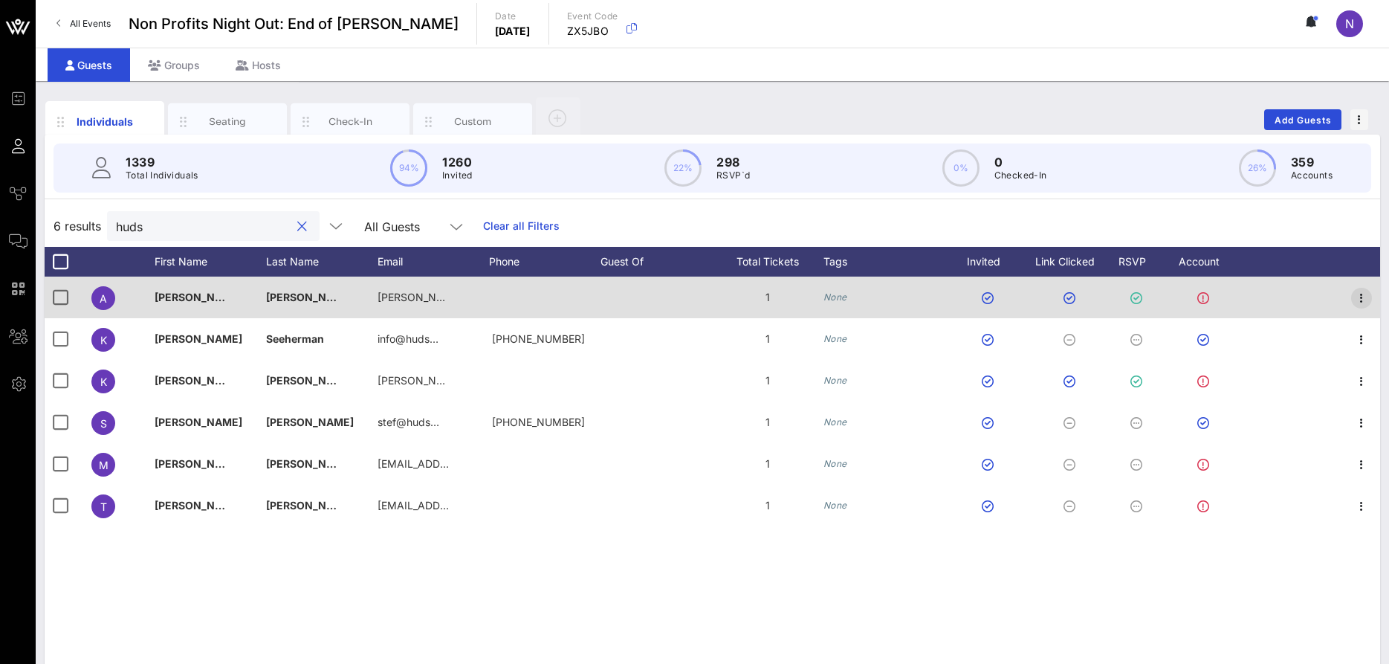
type input "huds"
click at [1364, 303] on icon "button" at bounding box center [1362, 298] width 18 height 18
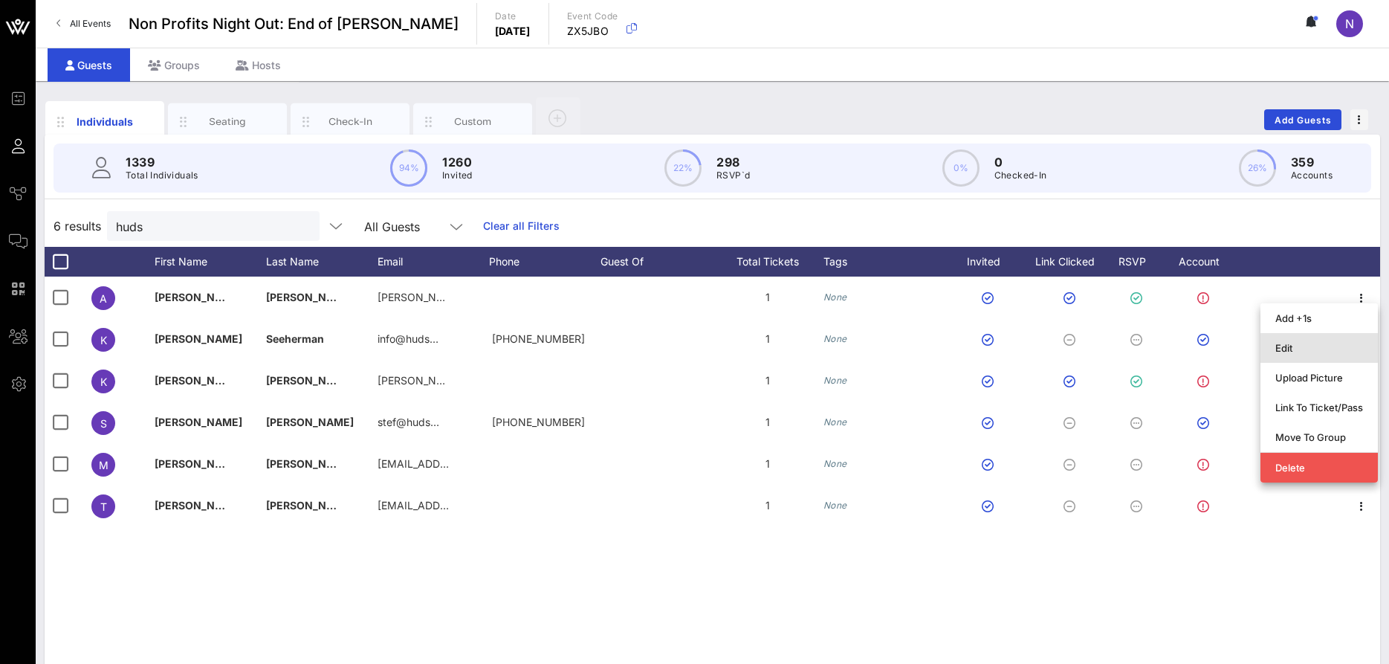
click at [1317, 341] on div "Edit" at bounding box center [1320, 348] width 88 height 24
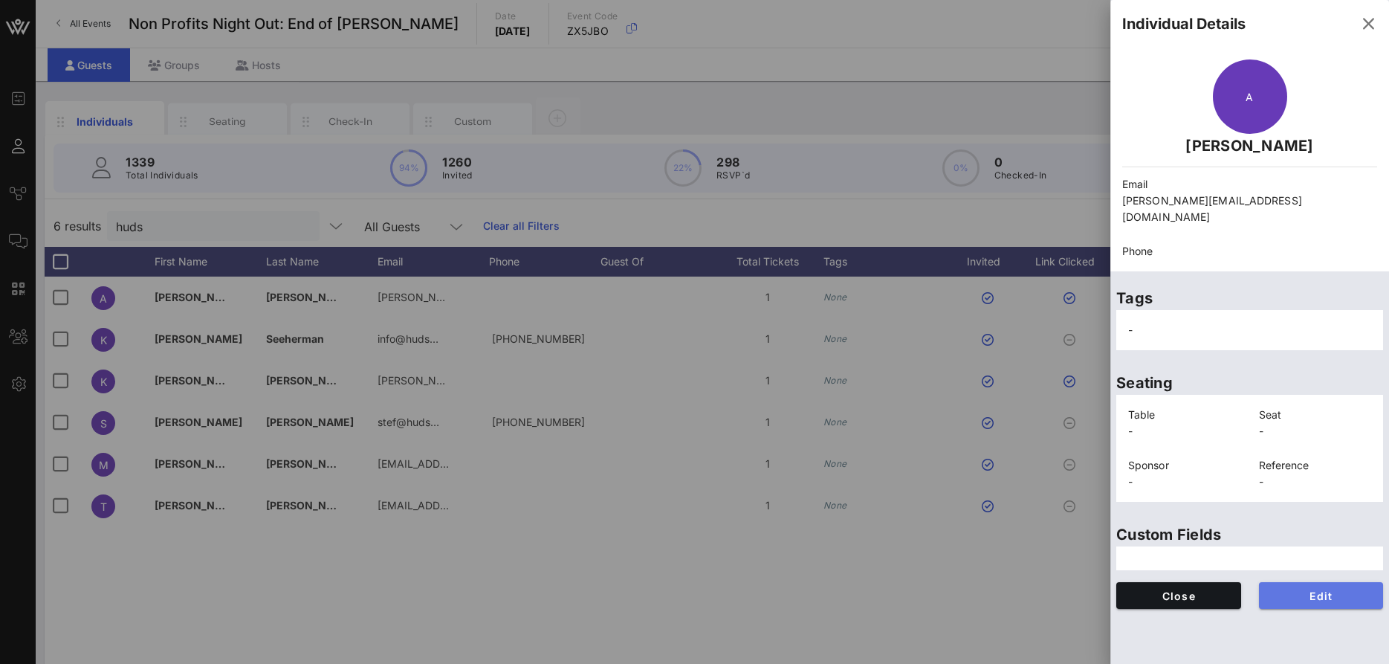
click at [1299, 591] on button "Edit" at bounding box center [1321, 595] width 125 height 27
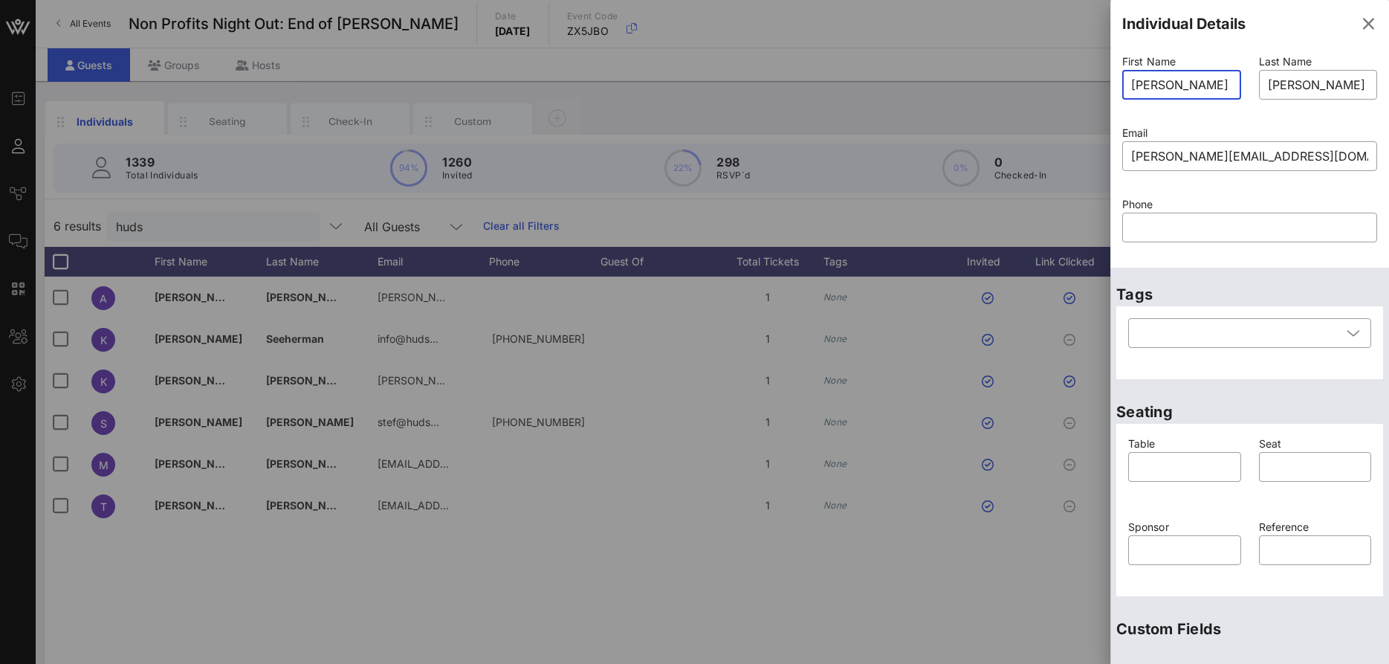
drag, startPoint x: 1206, startPoint y: 91, endPoint x: 824, endPoint y: 81, distance: 382.2
click at [1131, 81] on input "[PERSON_NAME]" at bounding box center [1181, 85] width 101 height 24
type input "Sam"
type input "Nevins"
drag, startPoint x: 1314, startPoint y: 155, endPoint x: 833, endPoint y: 156, distance: 481.7
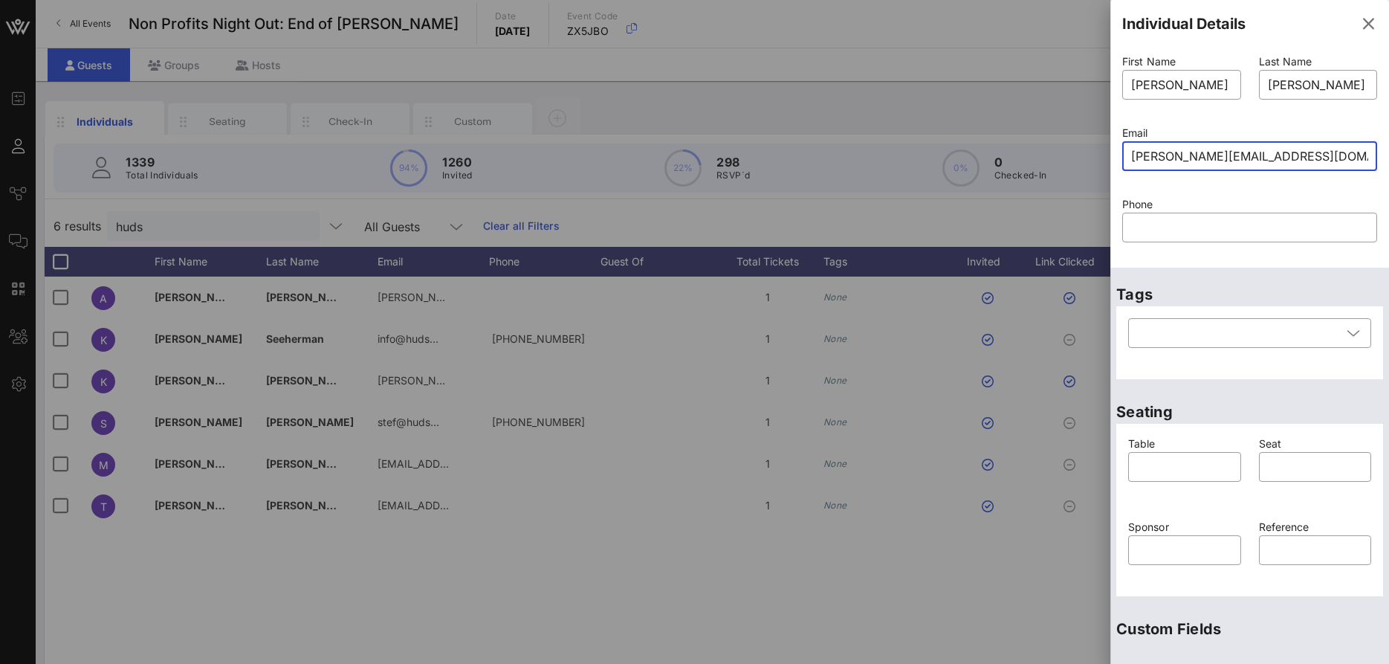
click at [1131, 156] on input "[PERSON_NAME][EMAIL_ADDRESS][DOMAIN_NAME]" at bounding box center [1249, 156] width 237 height 24
paste input "sam"
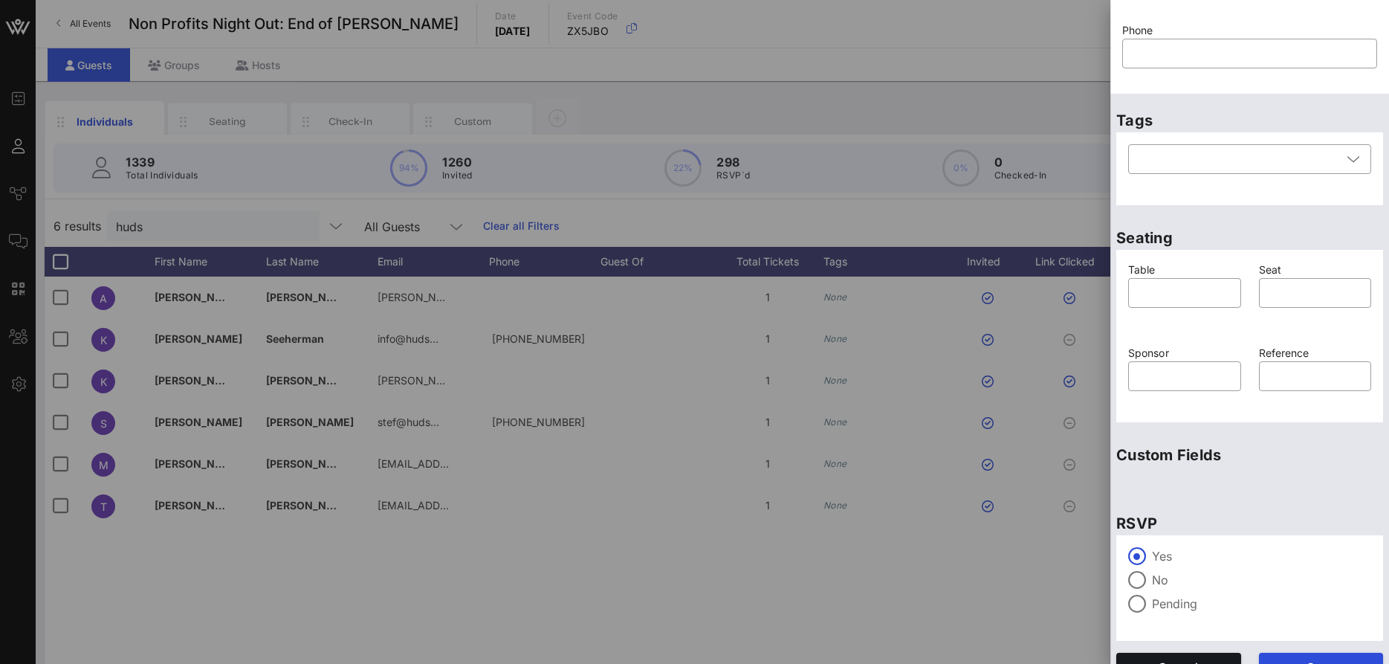
scroll to position [198, 0]
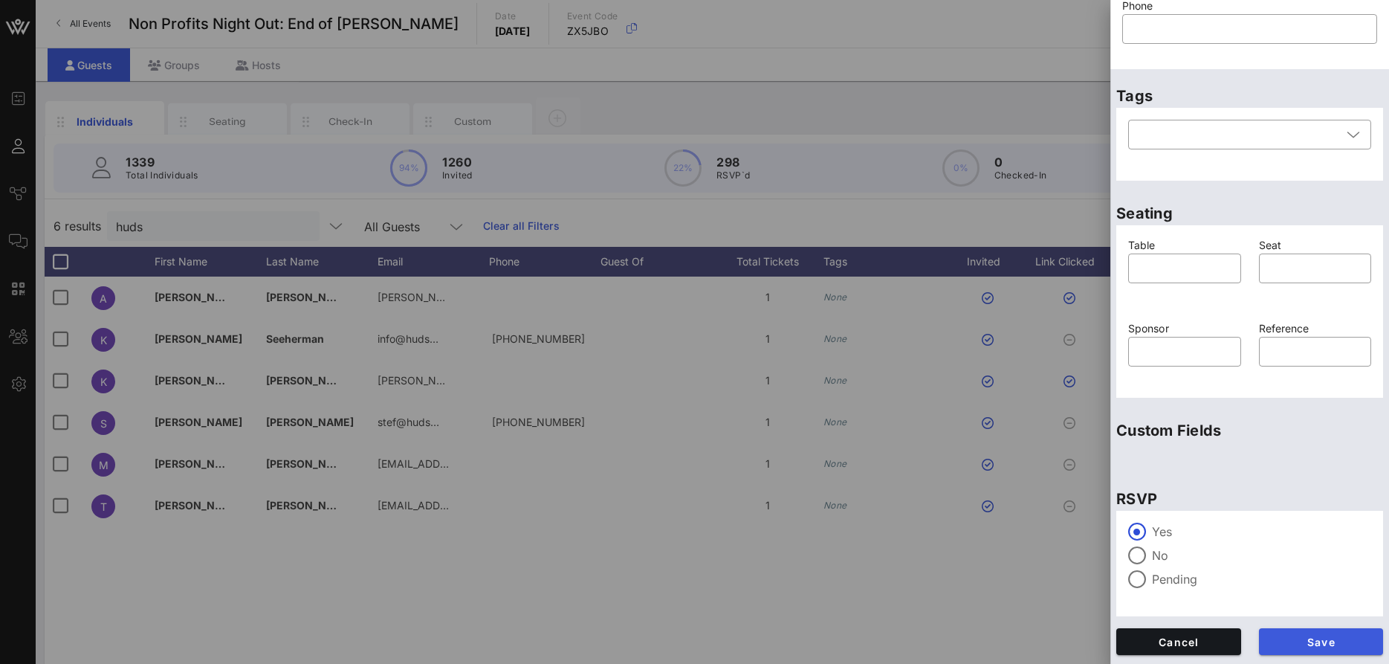
type input "sam@hudsonandnine.com"
click at [1310, 638] on span "Save" at bounding box center [1321, 642] width 101 height 13
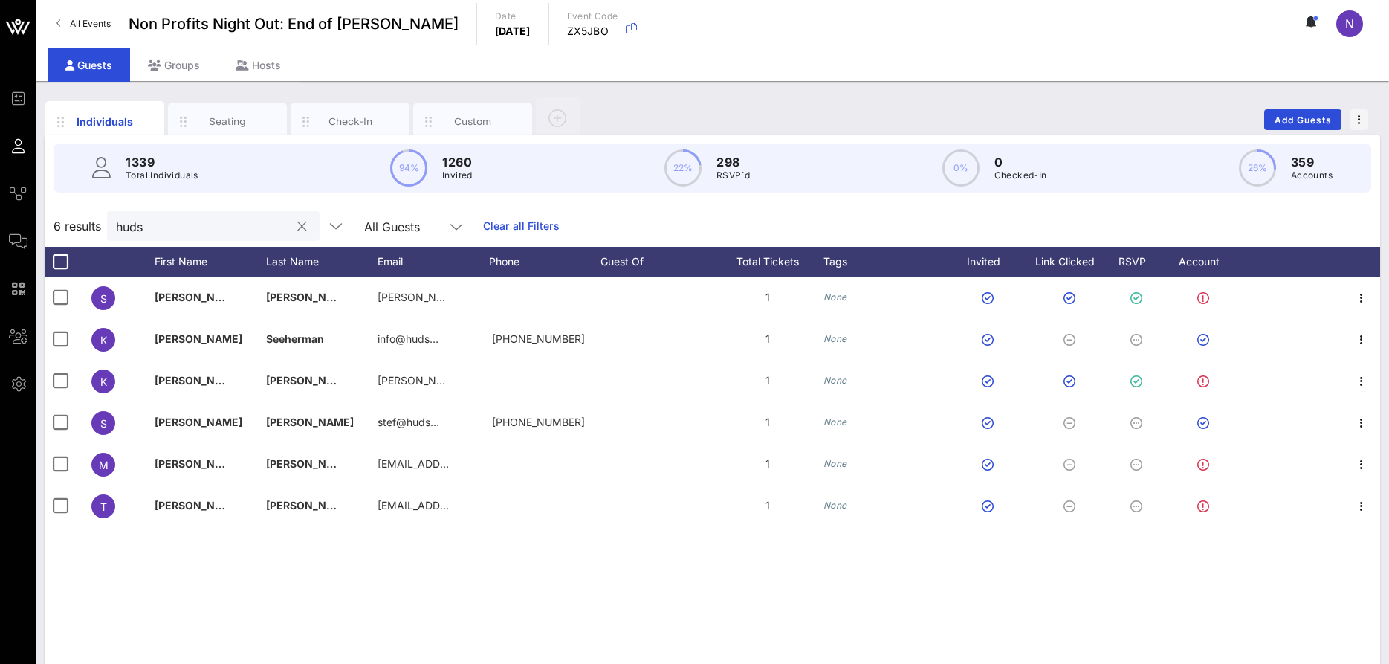
drag, startPoint x: 176, startPoint y: 227, endPoint x: -38, endPoint y: 175, distance: 220.3
click at [116, 216] on input "huds" at bounding box center [203, 225] width 174 height 19
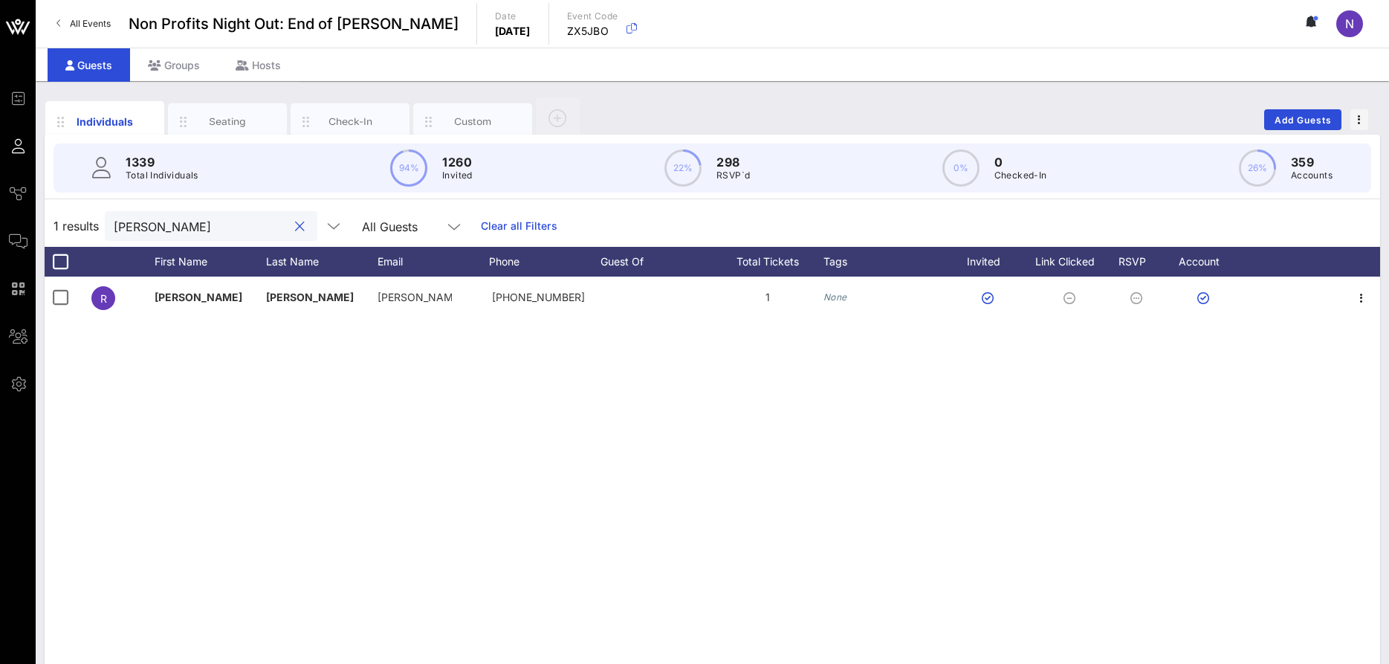
type input "rachel dal"
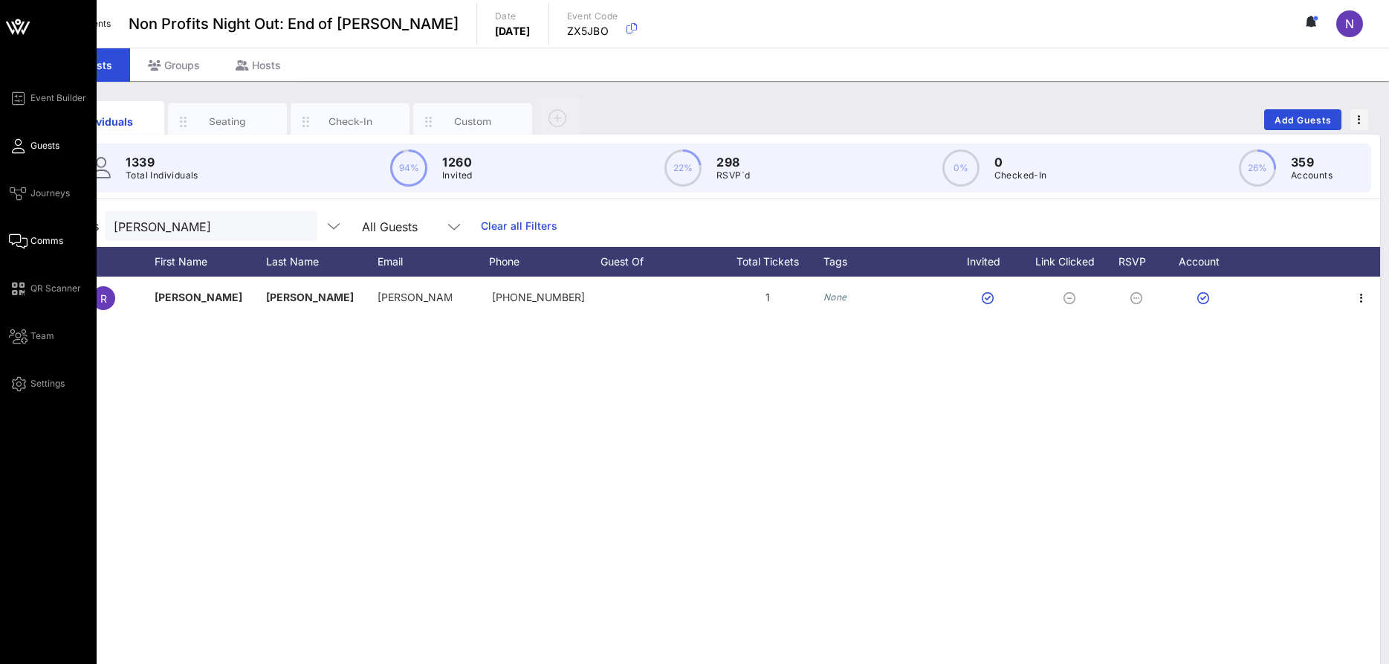
click at [43, 247] on span "Comms" at bounding box center [46, 240] width 33 height 13
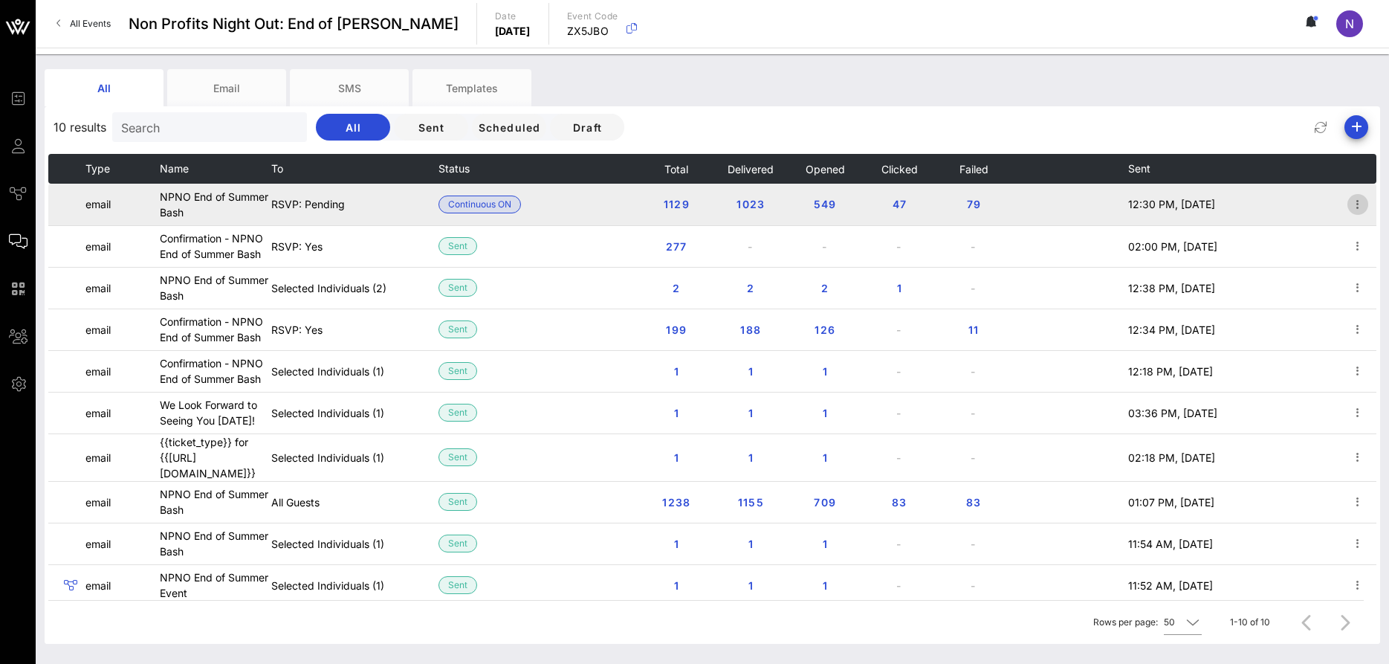
click at [1357, 204] on icon "button" at bounding box center [1358, 205] width 18 height 18
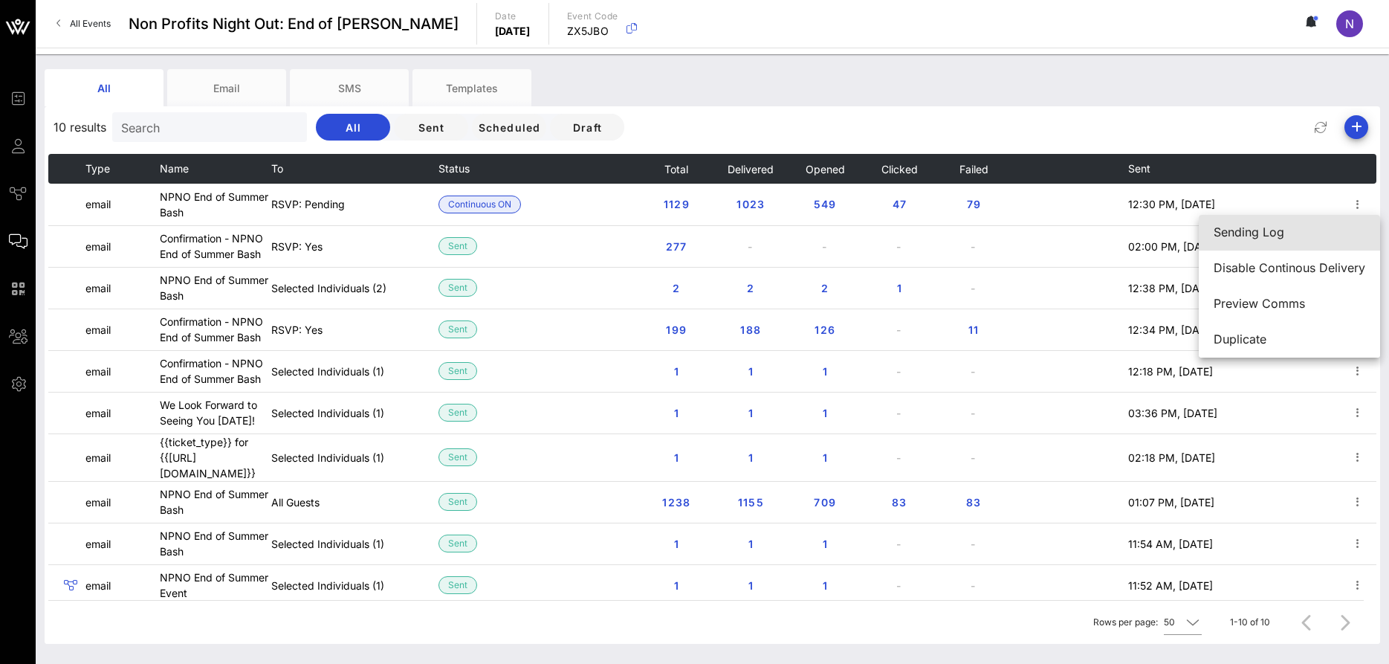
click at [1298, 222] on div "Sending Log" at bounding box center [1290, 232] width 152 height 32
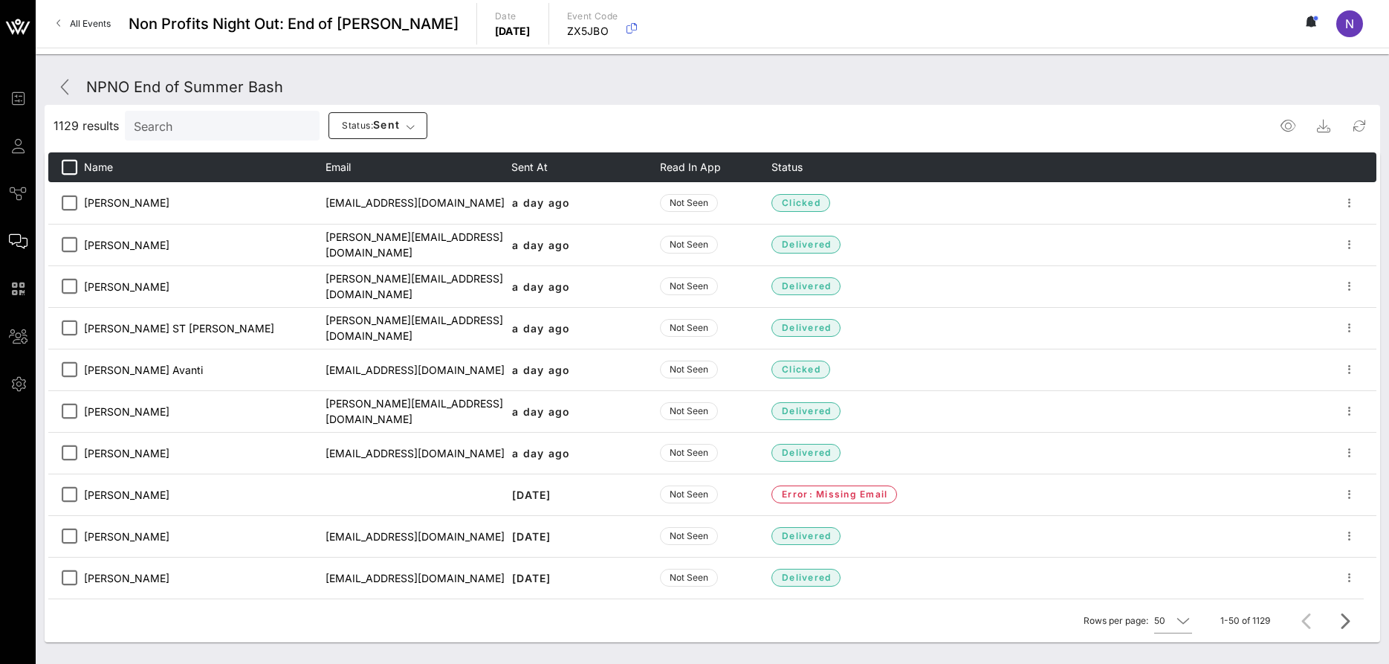
click at [190, 126] on input "Search" at bounding box center [221, 125] width 174 height 19
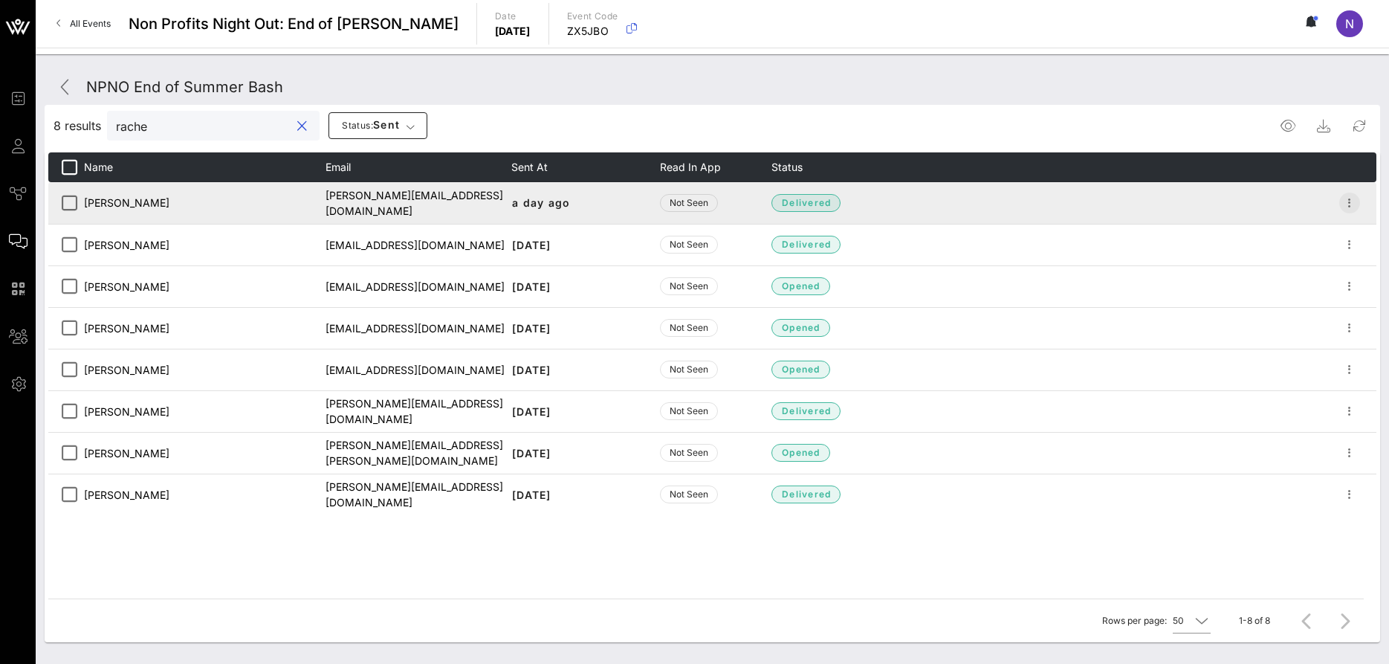
type input "rache"
click at [1343, 204] on icon "button" at bounding box center [1350, 203] width 18 height 18
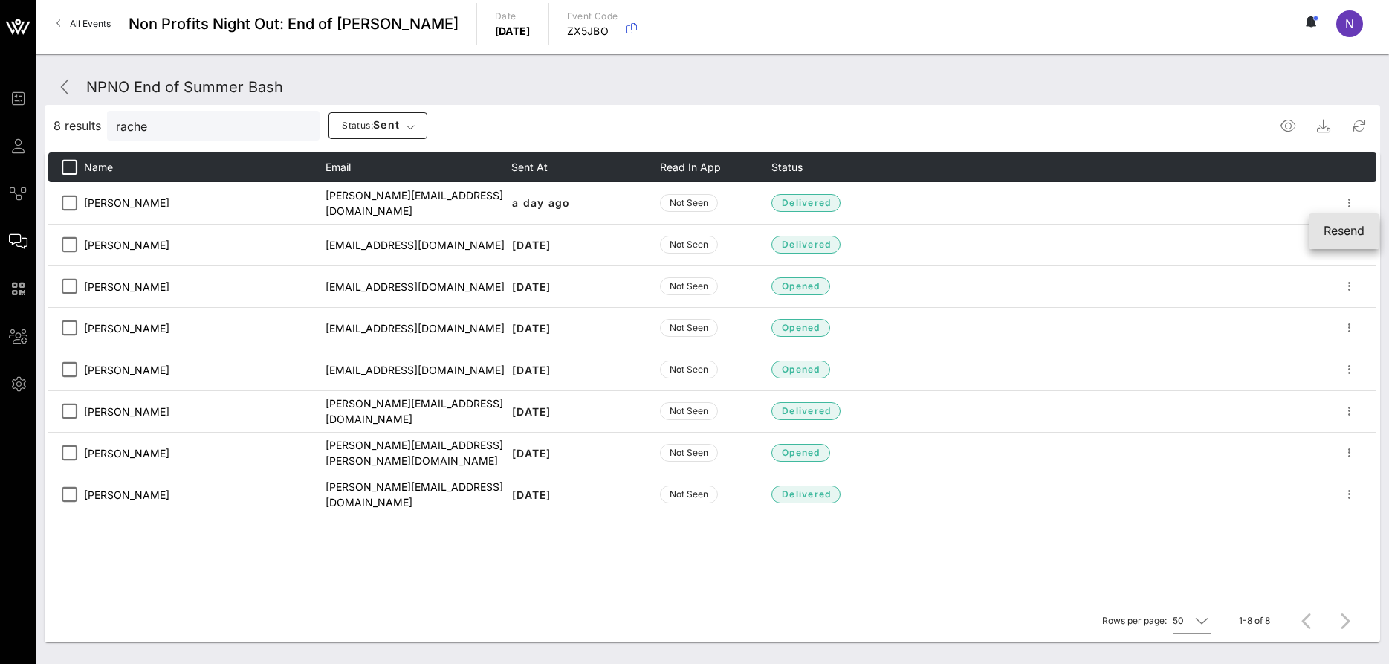
click at [1337, 232] on div "Resend" at bounding box center [1344, 231] width 41 height 14
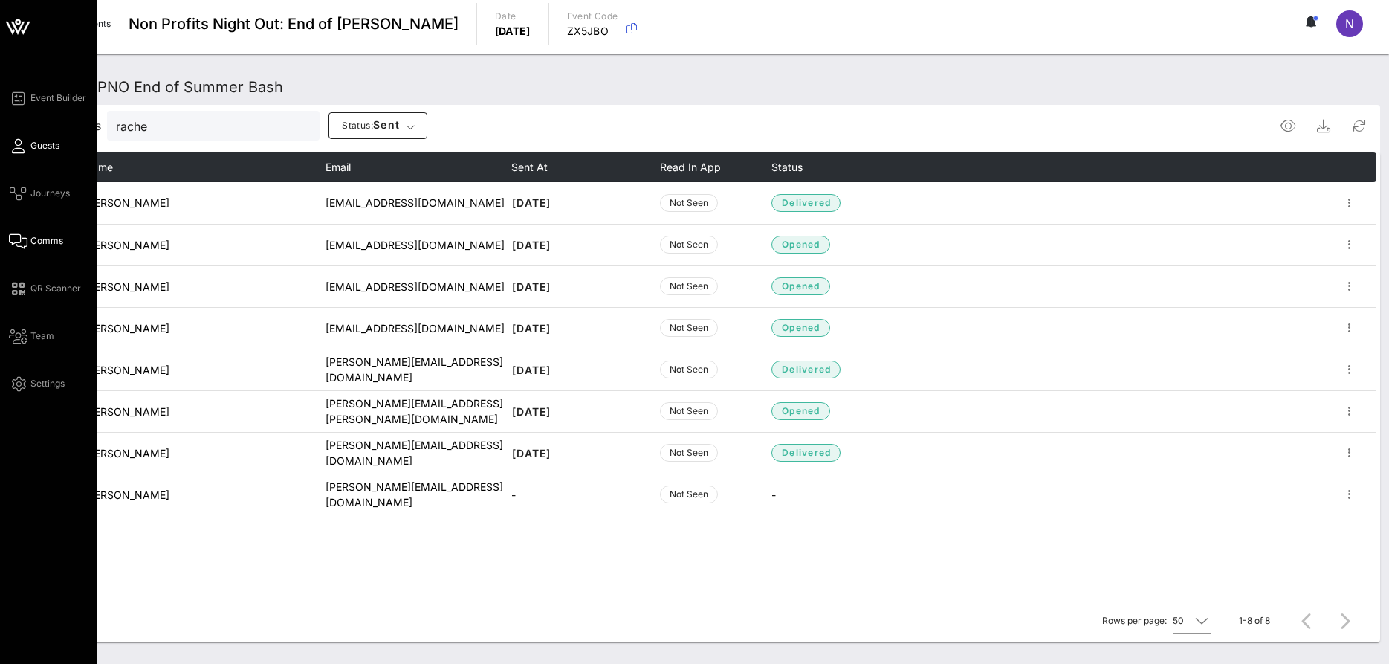
click at [45, 147] on span "Guests" at bounding box center [44, 145] width 29 height 13
